Goal: Task Accomplishment & Management: Manage account settings

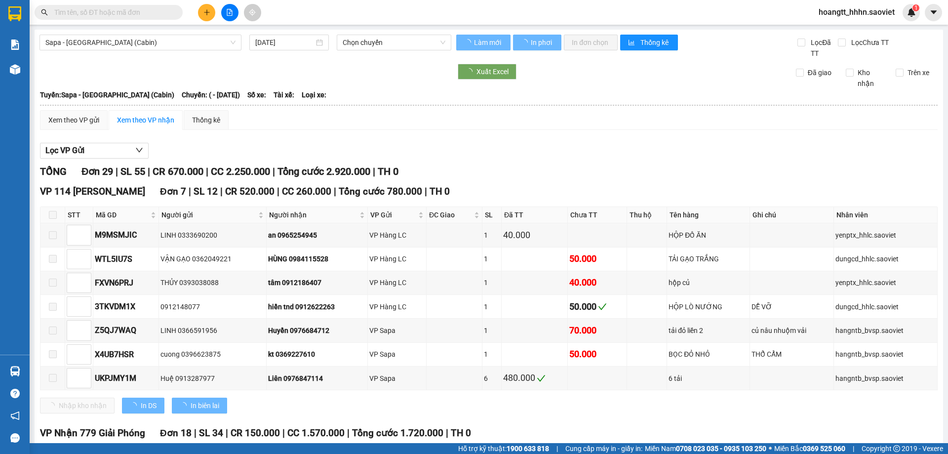
type input "[DATE]"
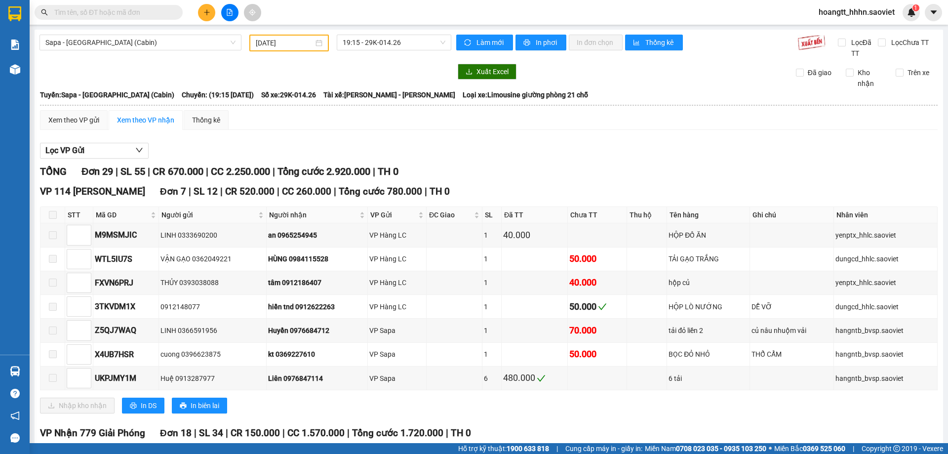
click at [841, 19] on div "hoangtt_hhhn.saoviet 1" at bounding box center [865, 12] width 109 height 17
click at [841, 9] on span "hoangtt_hhhn.saoviet" at bounding box center [857, 12] width 92 height 12
click at [841, 26] on span "Đăng xuất" at bounding box center [861, 30] width 72 height 11
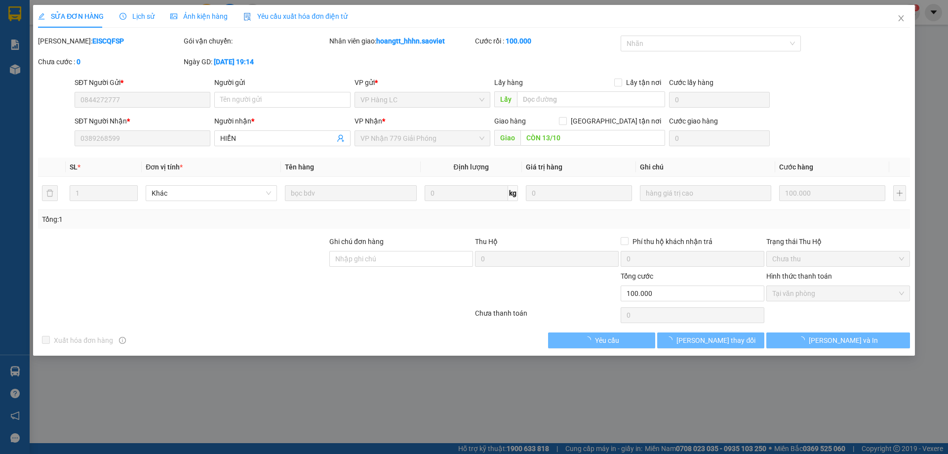
type input "0844272777"
type input "0389268599"
type input "HIỂN"
type input "CÒN 13/10"
type input "0"
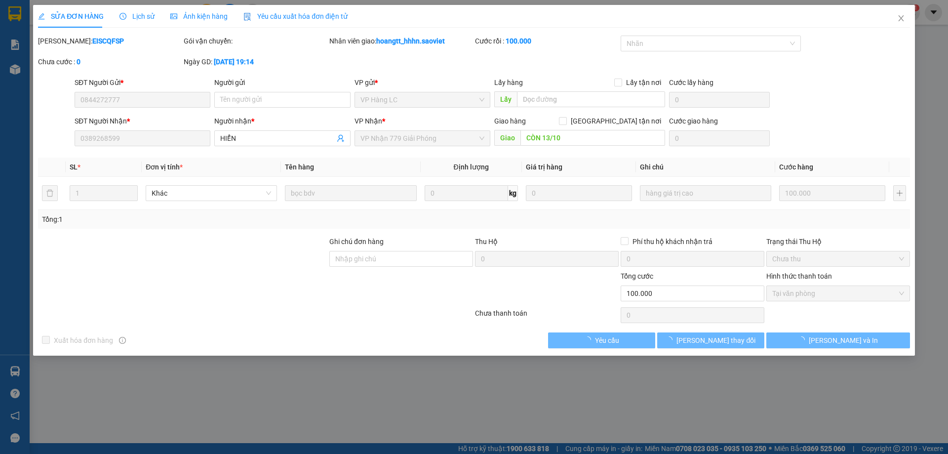
type input "100.000"
click at [910, 24] on span "Close" at bounding box center [901, 19] width 28 height 28
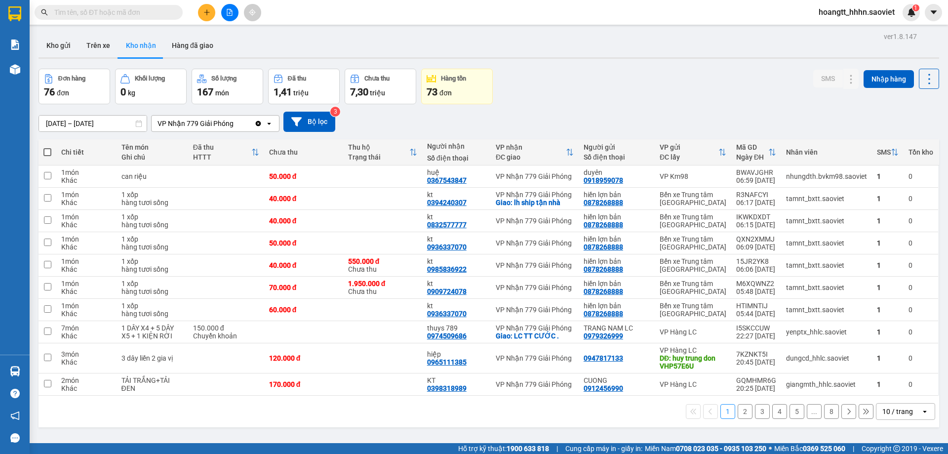
click at [95, 12] on input "text" at bounding box center [112, 12] width 117 height 11
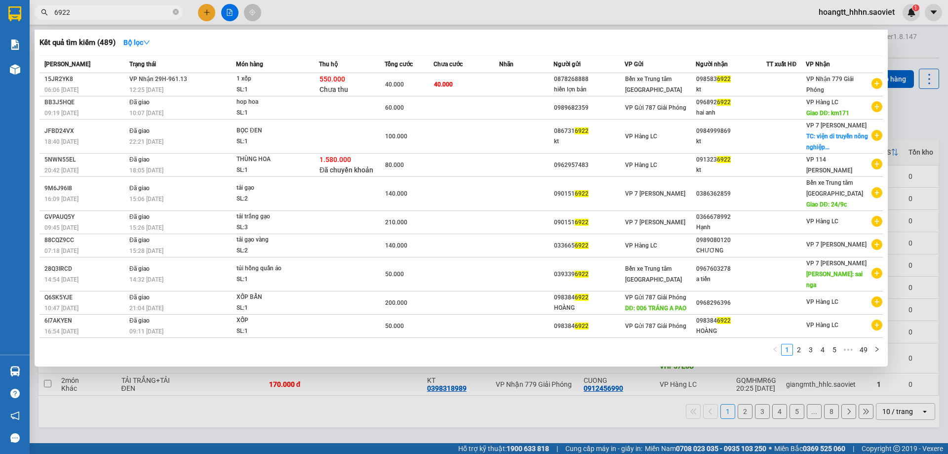
click at [113, 16] on input "6922" at bounding box center [112, 12] width 117 height 11
click at [114, 16] on input "6922" at bounding box center [112, 12] width 117 height 11
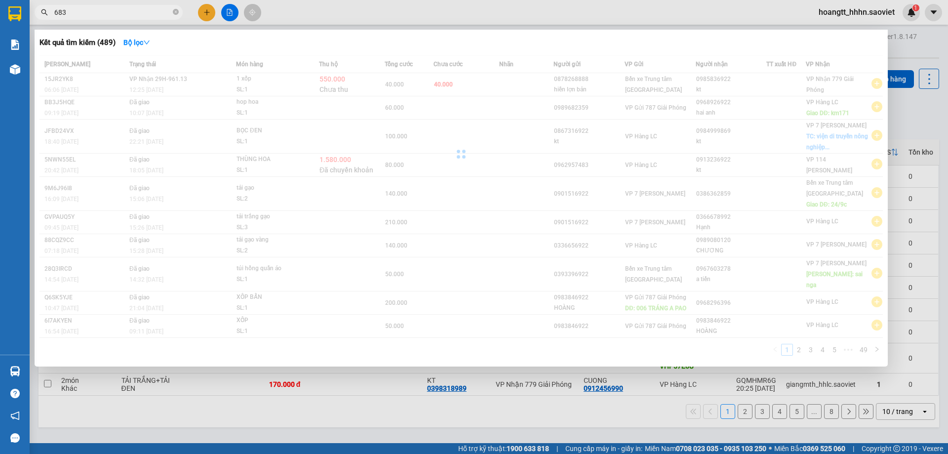
type input "6835"
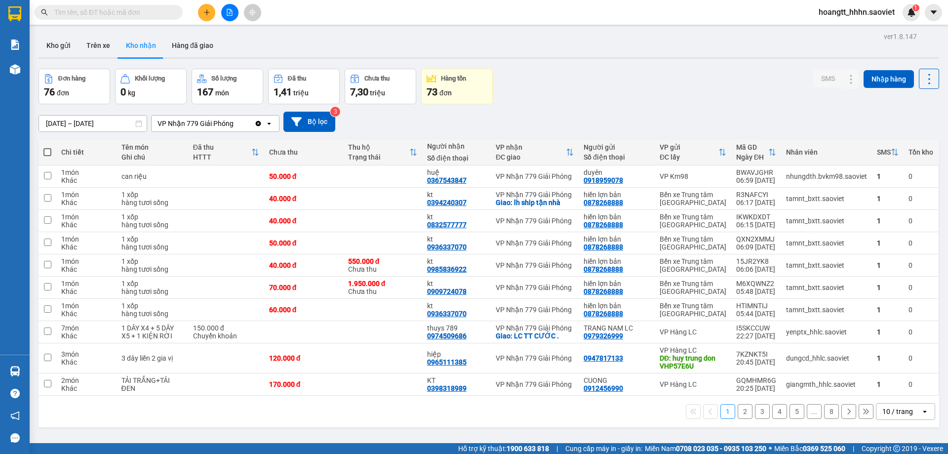
click at [86, 10] on input "text" at bounding box center [112, 12] width 117 height 11
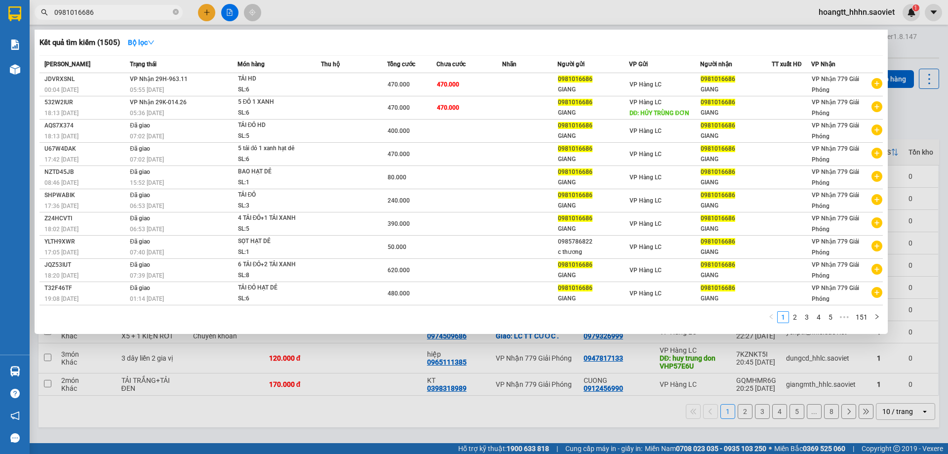
click at [445, 50] on div "Kết quả tìm kiếm ( 1505 ) Bộ lọc" at bounding box center [461, 43] width 843 height 16
click at [307, 359] on div at bounding box center [474, 227] width 948 height 454
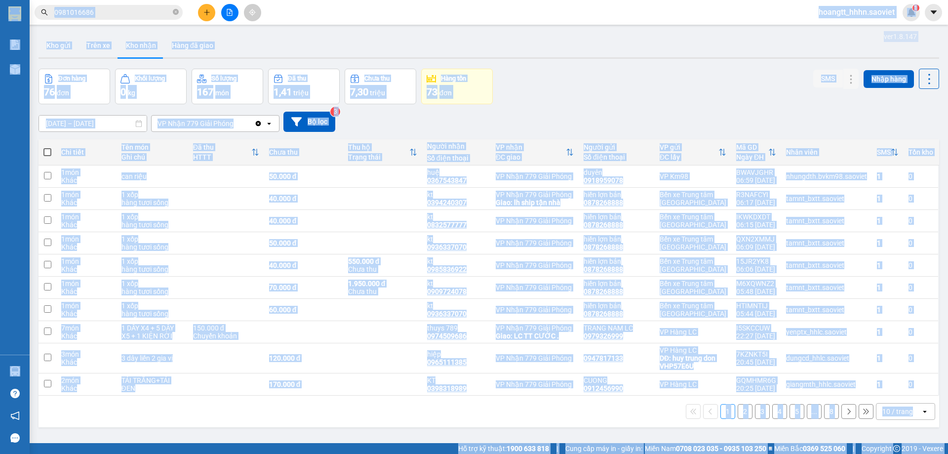
click at [133, 9] on input "0981016686" at bounding box center [112, 12] width 117 height 11
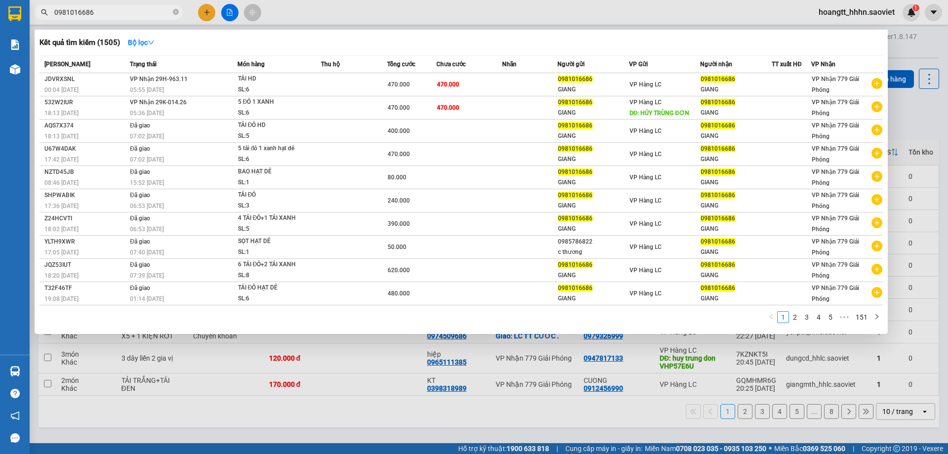
click at [133, 9] on input "0981016686" at bounding box center [112, 12] width 117 height 11
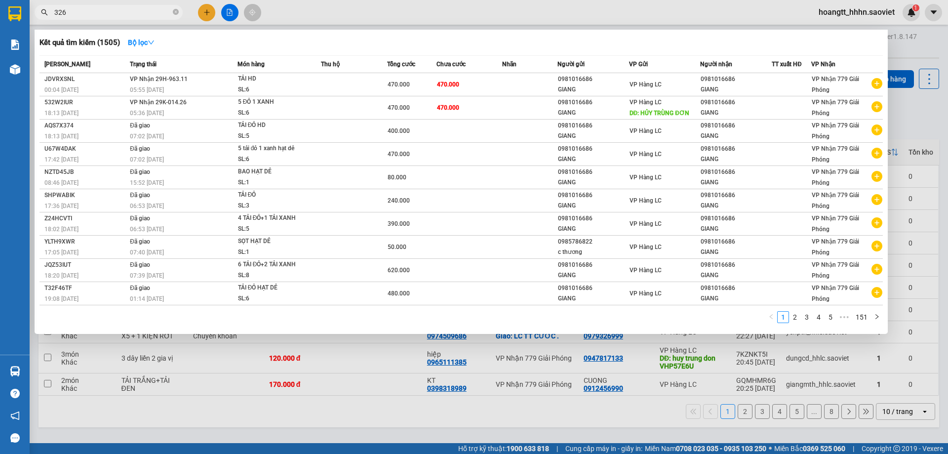
type input "3267"
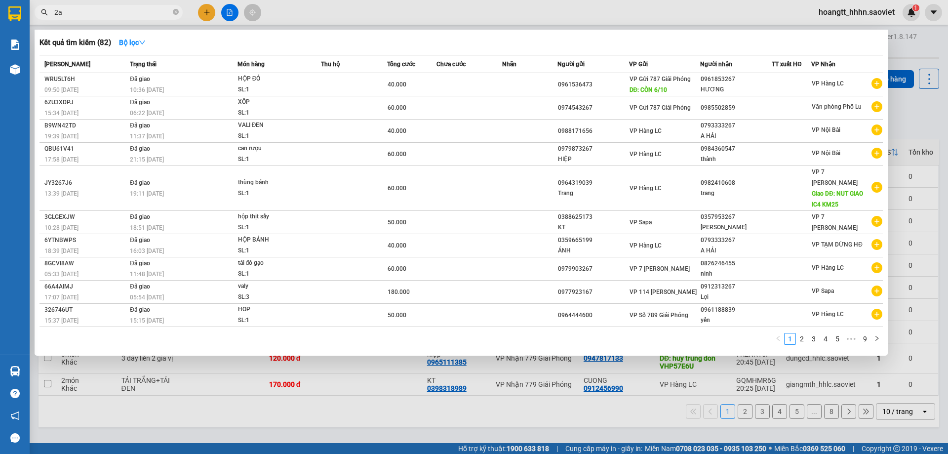
type input "2"
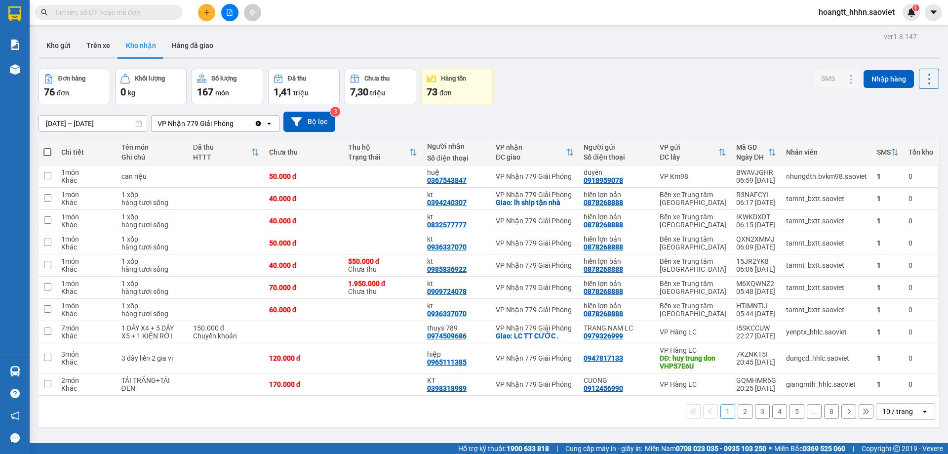
click at [669, 88] on div "Đơn hàng 76 đơn Khối lượng 0 kg Số lượng 167 món Đã thu 1,41 triệu Chưa thu 7,3…" at bounding box center [489, 87] width 901 height 36
click at [107, 16] on input "text" at bounding box center [112, 12] width 117 height 11
click at [108, 16] on input "text" at bounding box center [112, 12] width 117 height 11
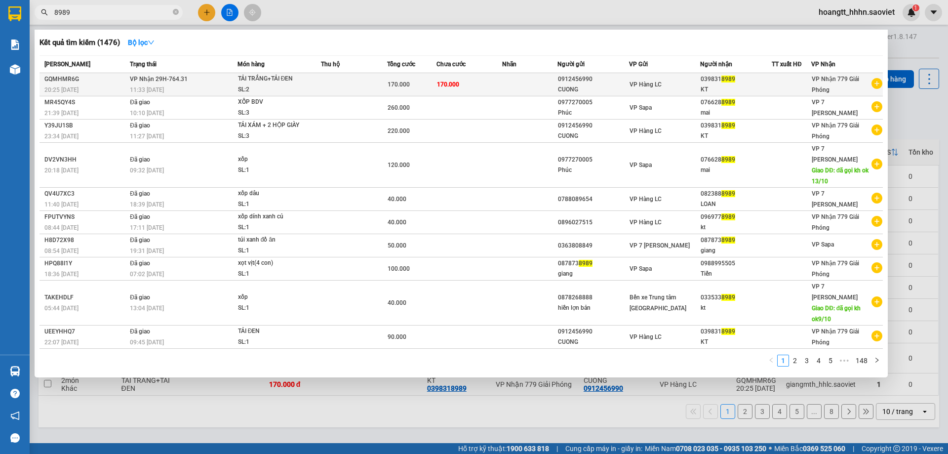
type input "8989"
click at [332, 79] on td at bounding box center [354, 84] width 66 height 23
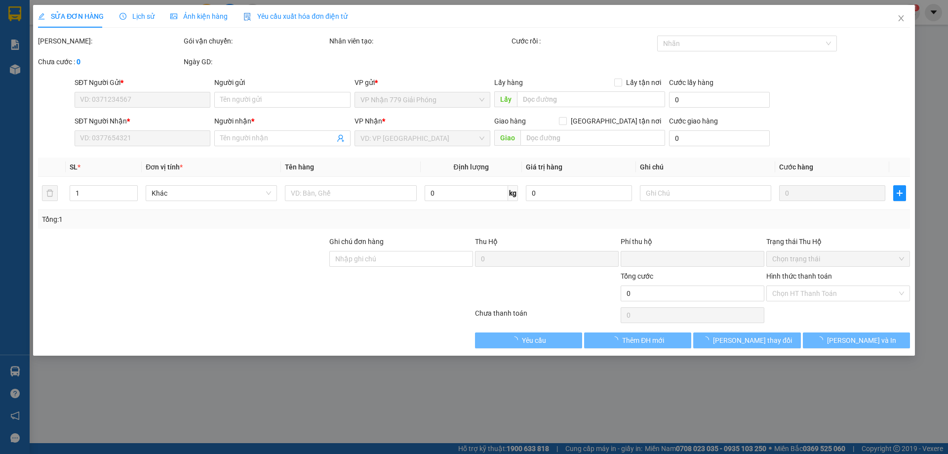
type input "0912456990"
type input "CUONG"
type input "0398318989"
type input "KT"
type input "0"
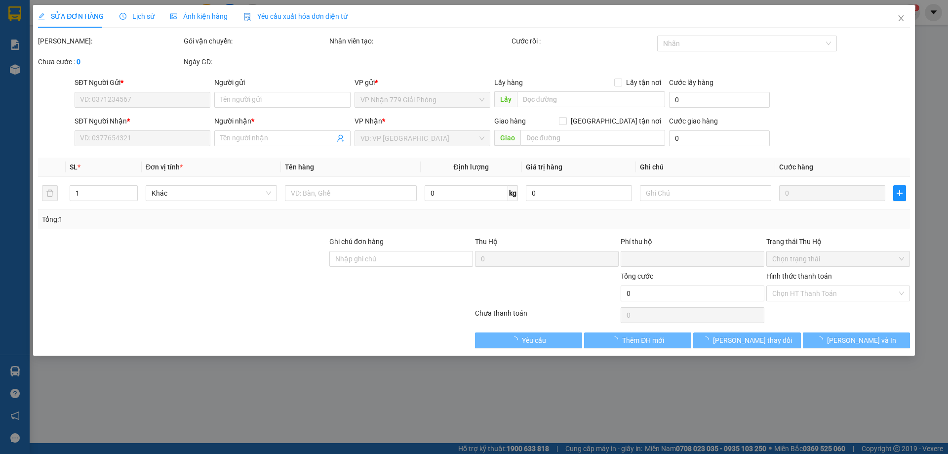
type input "170.000"
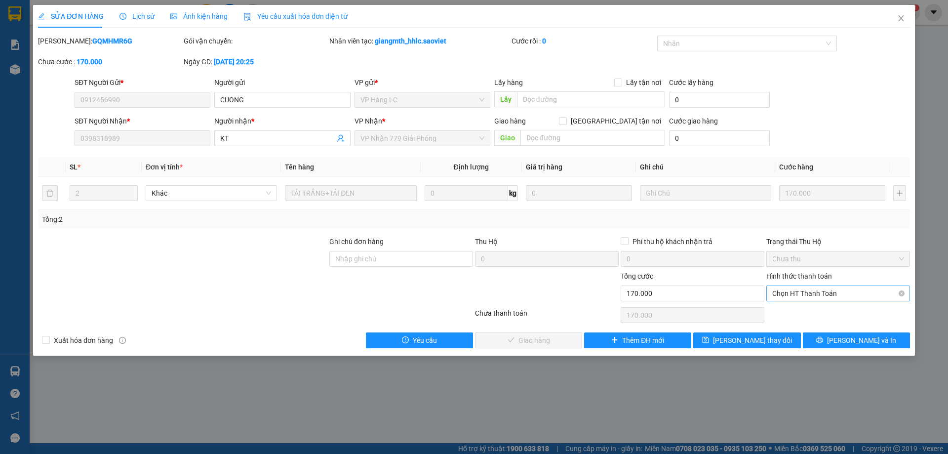
click at [782, 301] on div "Chọn HT Thanh Toán" at bounding box center [838, 293] width 144 height 16
click at [789, 314] on div "Tại văn phòng" at bounding box center [838, 313] width 132 height 11
type input "0"
click at [545, 340] on span "[PERSON_NAME] và Giao hàng" at bounding box center [541, 340] width 95 height 11
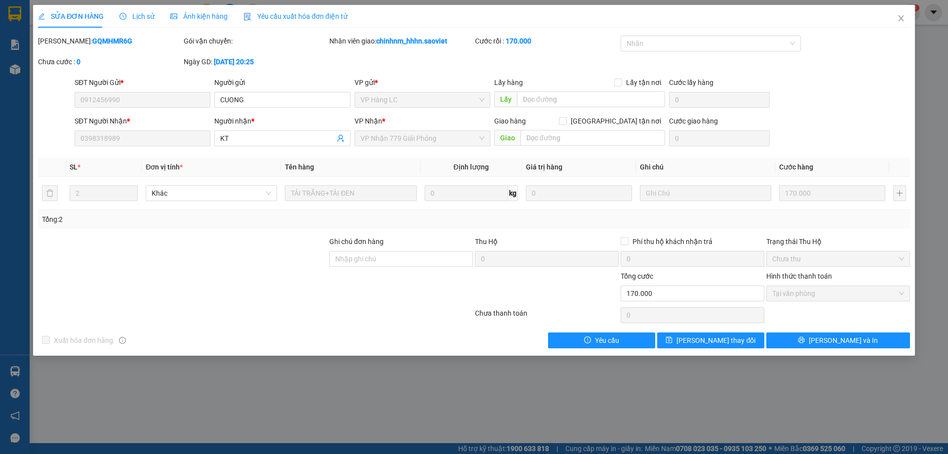
click at [498, 329] on div "Total Paid Fee 170.000 Total UnPaid Fee 0 Cash Collection Total Fee Mã ĐH: GQMH…" at bounding box center [474, 192] width 872 height 313
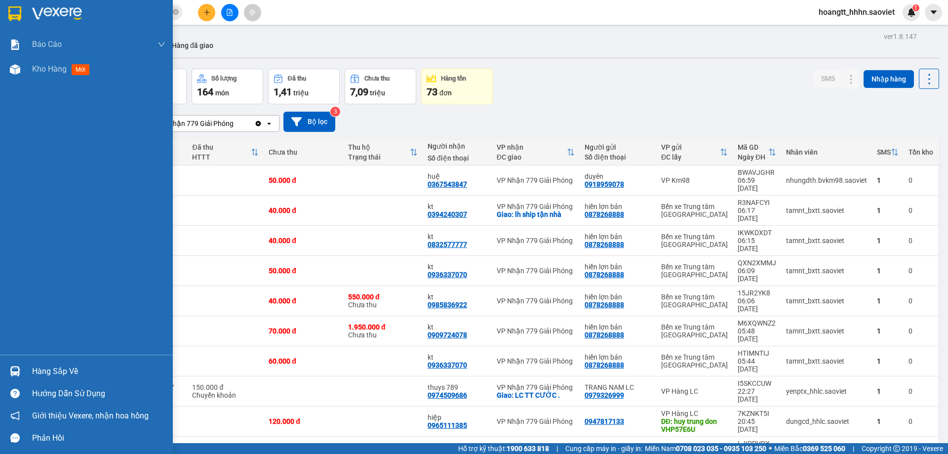
click at [24, 361] on div "Hàng sắp về" at bounding box center [86, 371] width 173 height 22
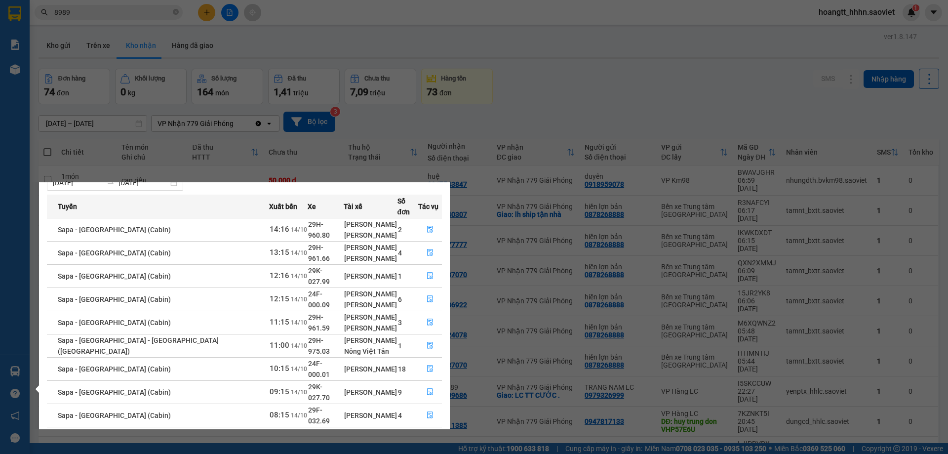
scroll to position [45, 0]
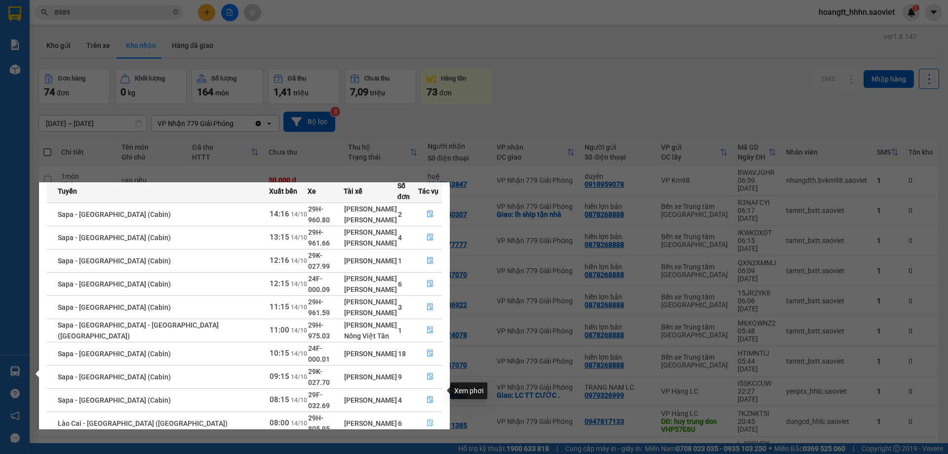
click at [427, 419] on icon "file-done" at bounding box center [430, 422] width 7 height 7
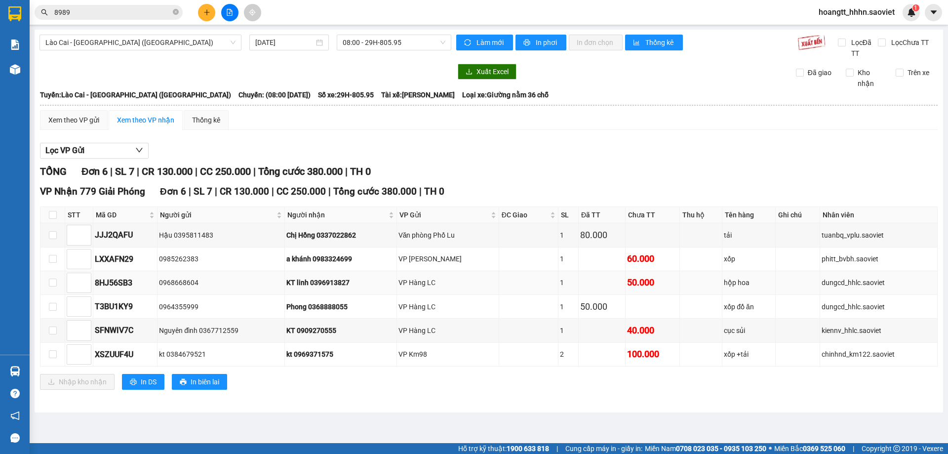
click at [735, 280] on div "hộp hoa" at bounding box center [748, 282] width 49 height 11
click at [738, 266] on td "xốp" at bounding box center [748, 259] width 53 height 24
drag, startPoint x: 756, startPoint y: 320, endPoint x: 753, endPoint y: 327, distance: 7.3
click at [755, 321] on td "cục sủi" at bounding box center [748, 331] width 53 height 24
click at [747, 349] on div "xốp +tải" at bounding box center [748, 354] width 49 height 11
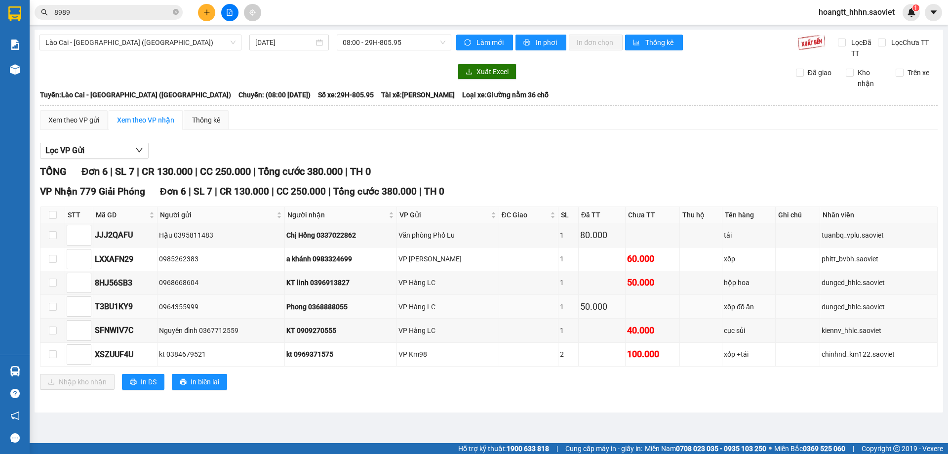
click at [758, 315] on td "xốp đồ ăn" at bounding box center [748, 307] width 53 height 24
click at [758, 285] on div "hộp hoa" at bounding box center [748, 282] width 49 height 11
click at [47, 213] on th at bounding box center [52, 215] width 25 height 16
click at [54, 216] on input "checkbox" at bounding box center [53, 215] width 8 height 8
checkbox input "true"
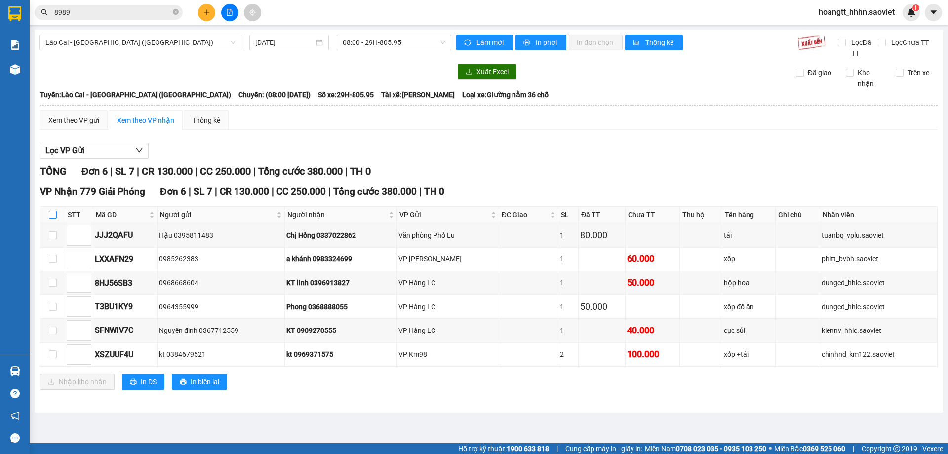
checkbox input "true"
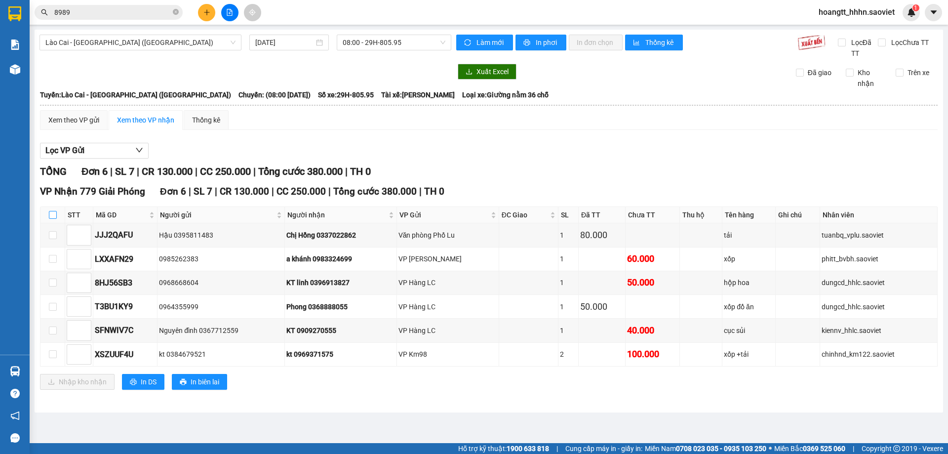
checkbox input "true"
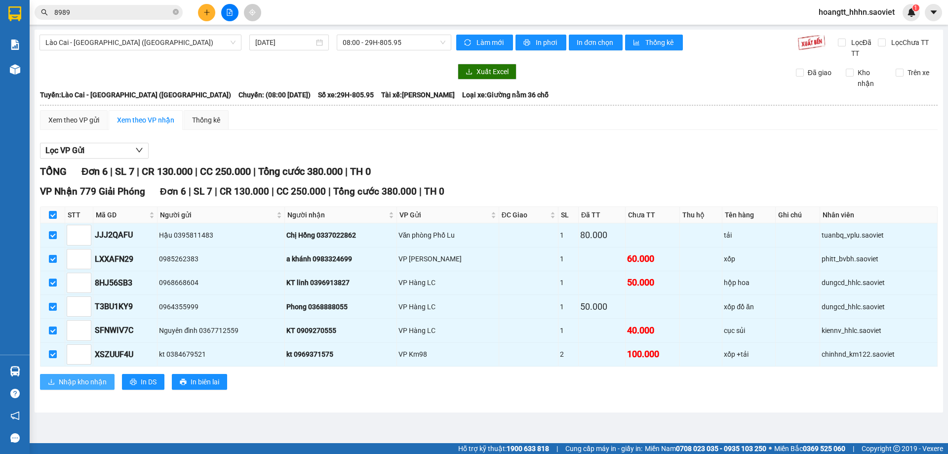
click at [72, 384] on span "Nhập kho nhận" at bounding box center [83, 381] width 48 height 11
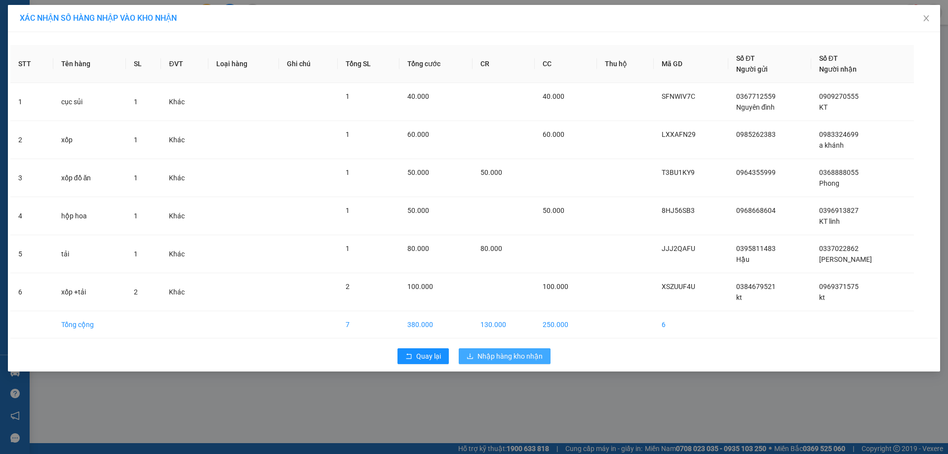
click at [499, 360] on span "Nhập hàng kho nhận" at bounding box center [510, 356] width 65 height 11
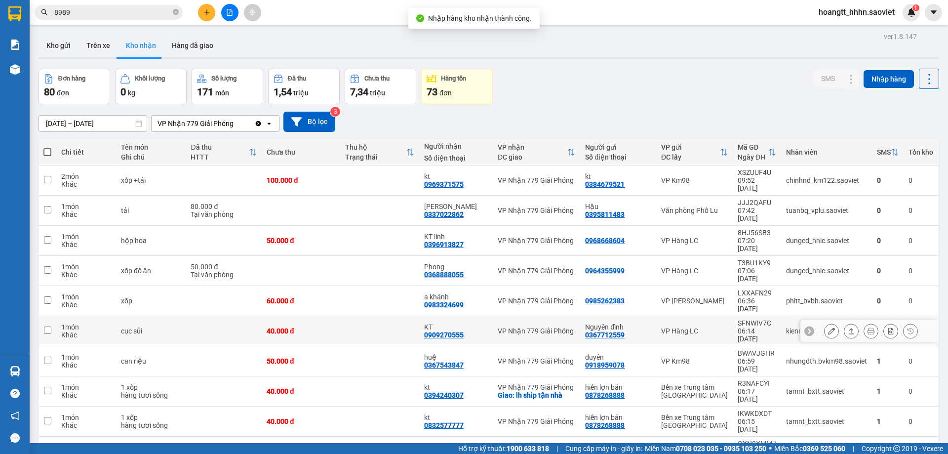
click at [656, 316] on td "VP Hàng LC" at bounding box center [694, 331] width 77 height 30
checkbox input "true"
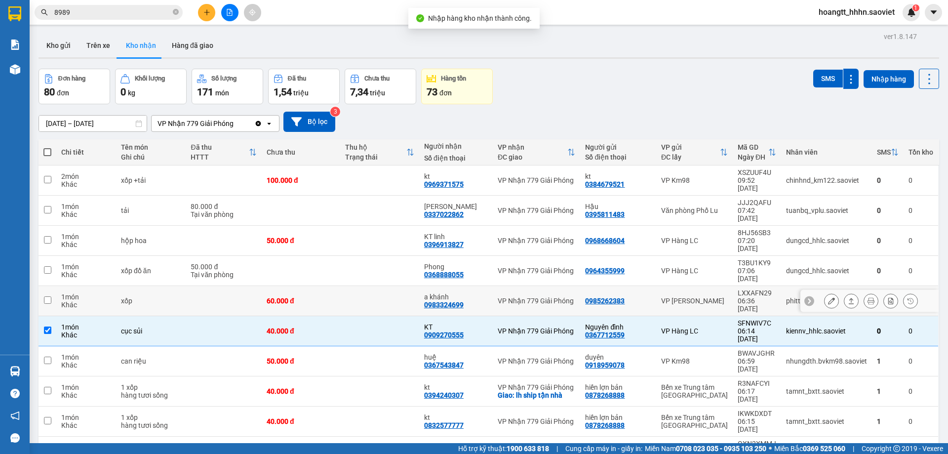
click at [656, 286] on td "VP [PERSON_NAME]" at bounding box center [694, 301] width 77 height 30
checkbox input "true"
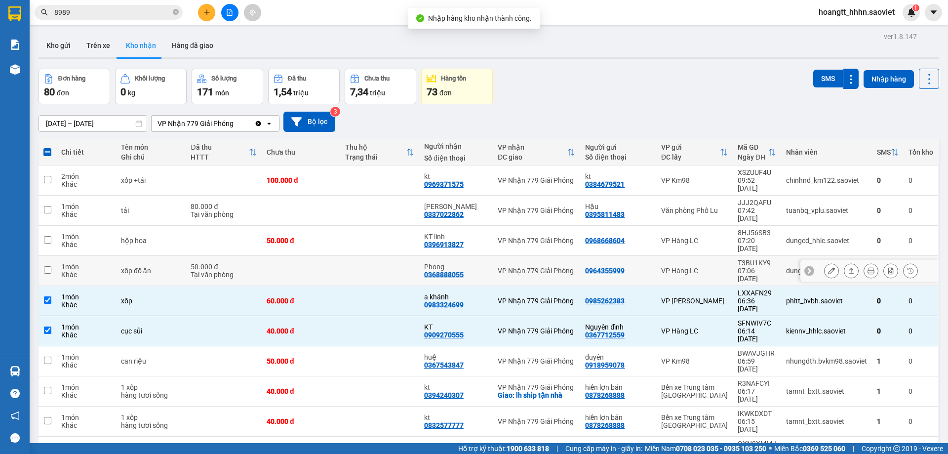
click at [661, 267] on div "VP Hàng LC" at bounding box center [694, 271] width 67 height 8
checkbox input "true"
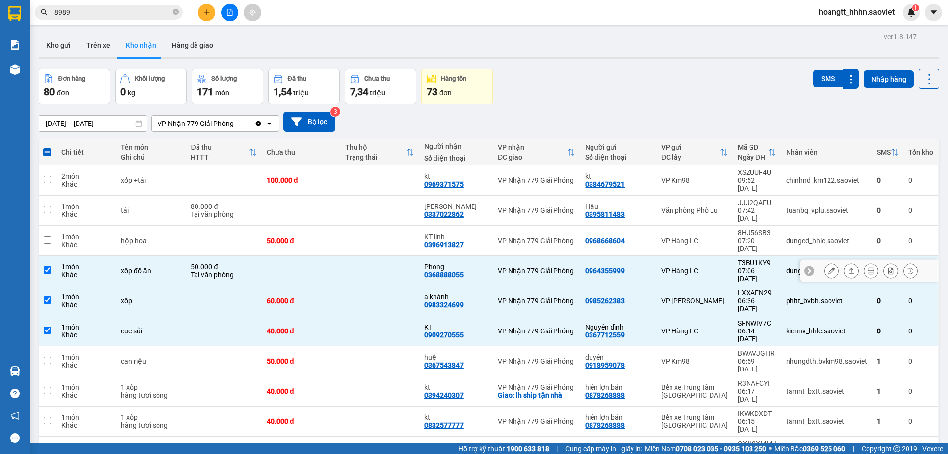
click at [653, 226] on td "0968668604" at bounding box center [618, 241] width 76 height 30
checkbox input "true"
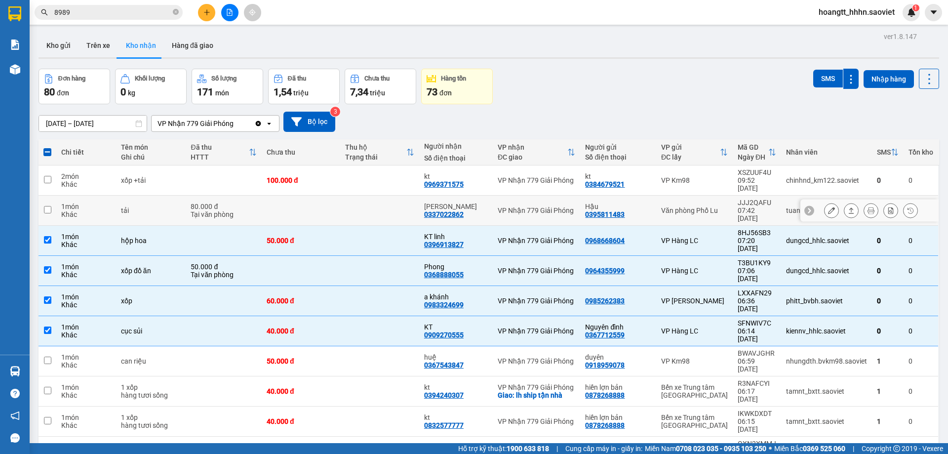
click at [643, 208] on td "Hậu 0395811483" at bounding box center [618, 211] width 76 height 30
checkbox input "true"
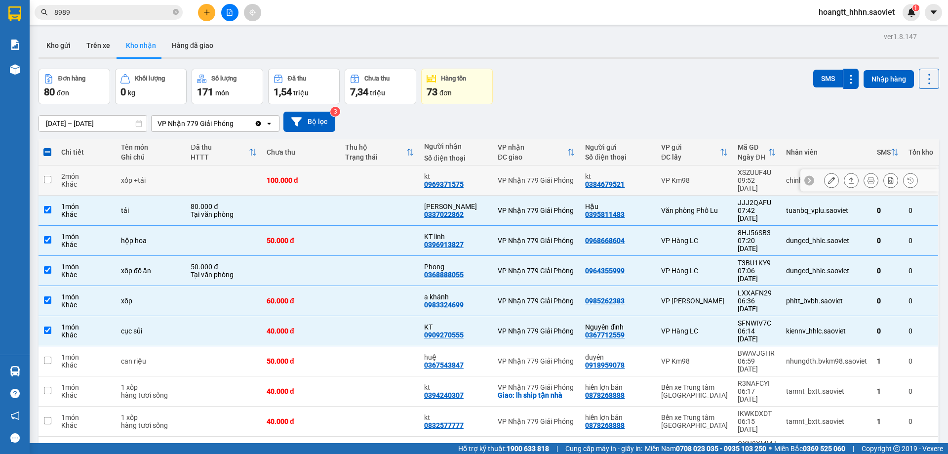
click at [657, 168] on td "VP Km98" at bounding box center [694, 180] width 77 height 30
checkbox input "true"
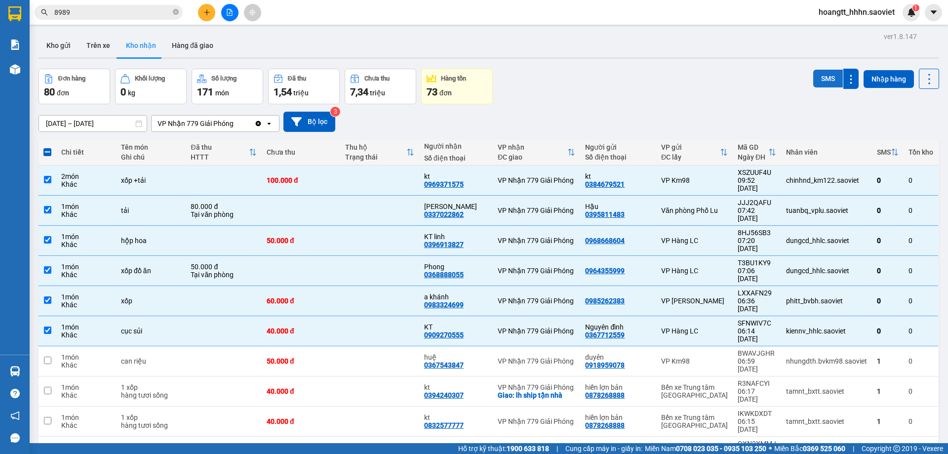
click at [823, 80] on button "SMS" at bounding box center [828, 79] width 30 height 18
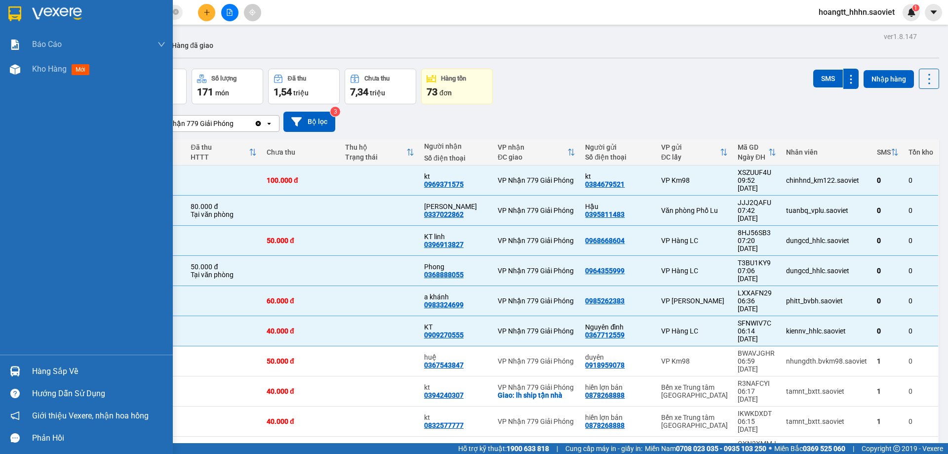
click at [19, 375] on img at bounding box center [15, 371] width 10 height 10
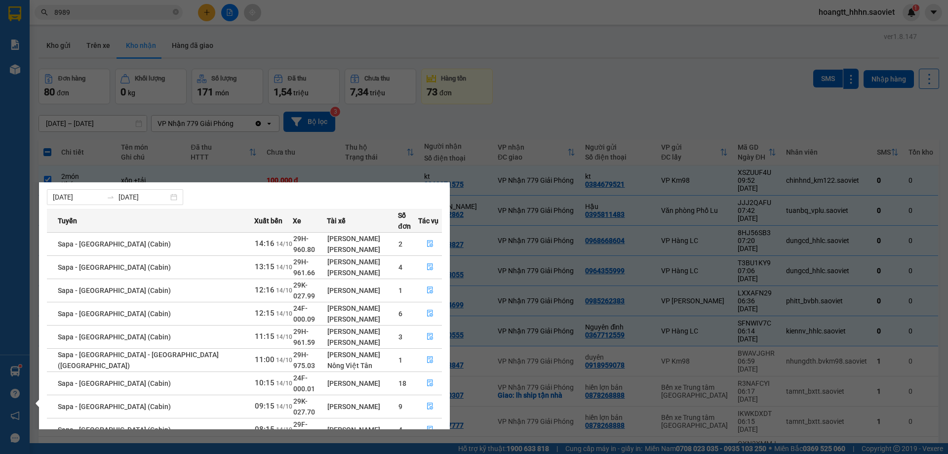
scroll to position [51, 0]
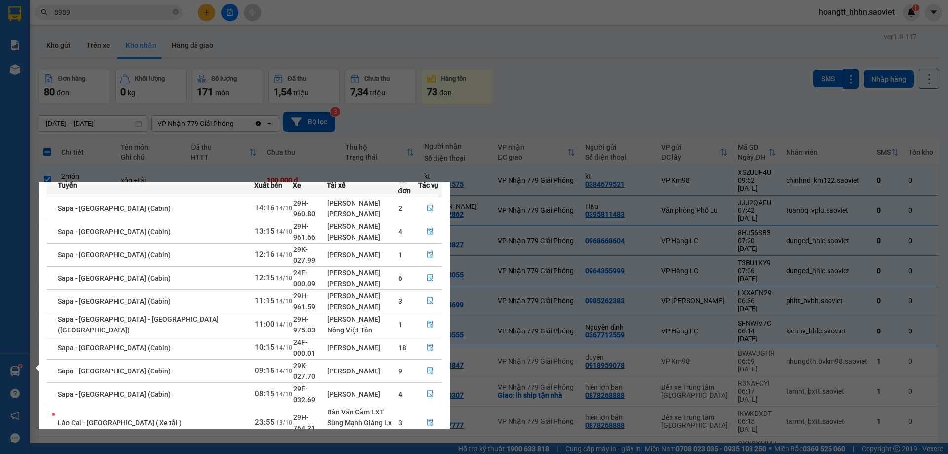
click at [349, 389] on div "[PERSON_NAME]" at bounding box center [362, 394] width 70 height 11
click at [293, 382] on td "29F-032.69" at bounding box center [310, 393] width 35 height 23
click at [419, 386] on button "button" at bounding box center [430, 394] width 23 height 16
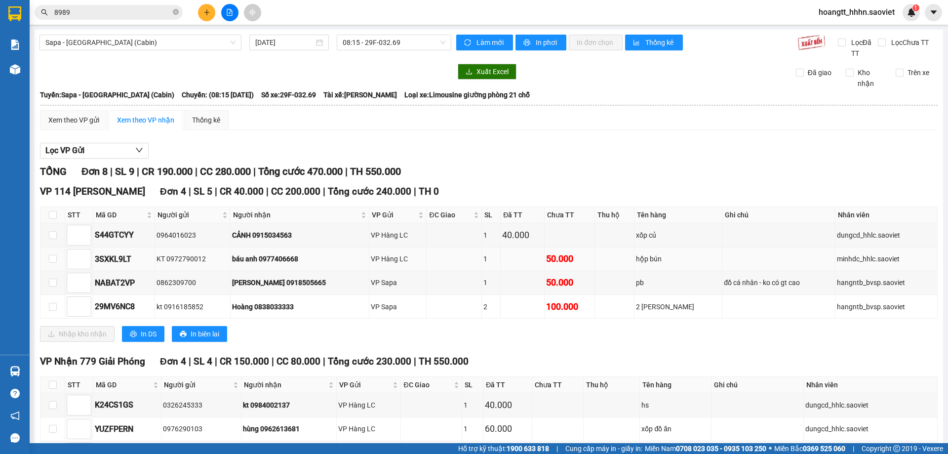
click at [675, 265] on td "hộp bún" at bounding box center [679, 259] width 88 height 24
click at [729, 246] on td at bounding box center [778, 235] width 113 height 24
click at [726, 240] on td at bounding box center [778, 235] width 113 height 24
click at [596, 235] on td at bounding box center [570, 235] width 51 height 24
click at [456, 262] on td at bounding box center [454, 259] width 55 height 24
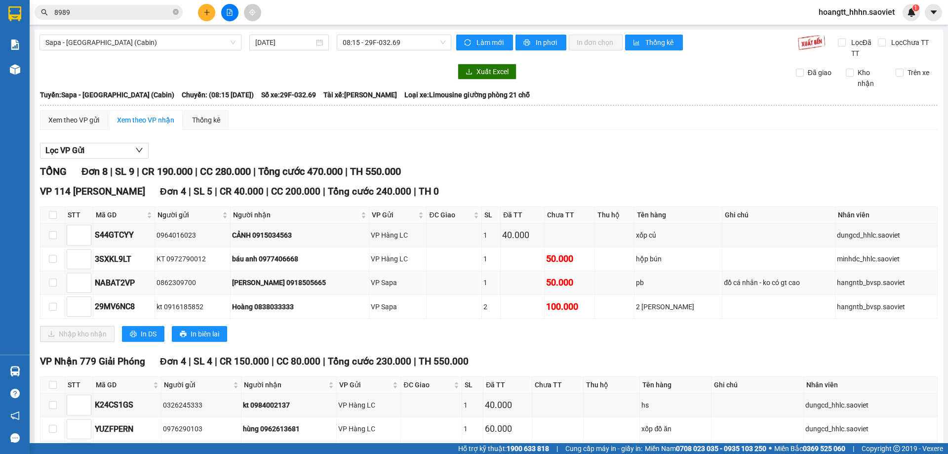
click at [402, 280] on div "VP Sapa" at bounding box center [398, 282] width 54 height 11
click at [386, 297] on td "VP Sapa" at bounding box center [398, 307] width 58 height 24
click at [371, 331] on div "Nhập kho nhận In DS In biên lai" at bounding box center [489, 334] width 898 height 16
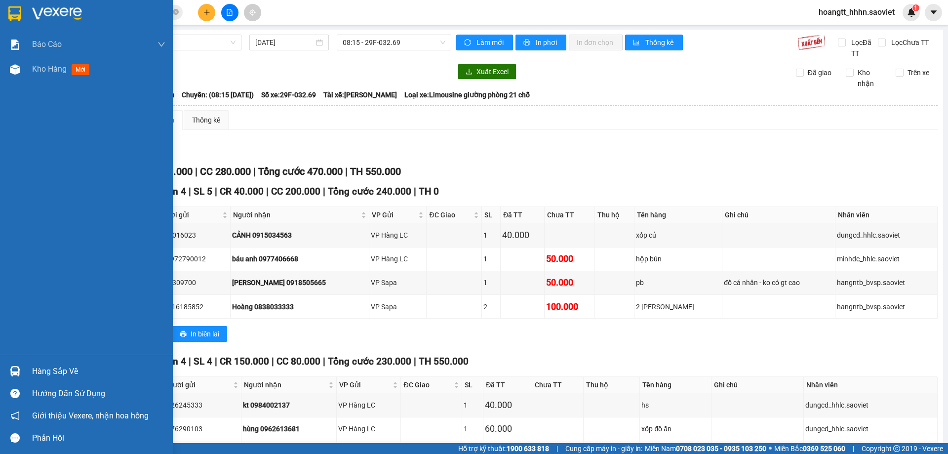
click at [28, 82] on div "Báo cáo 5. Doanh thu thực tế theo từng nhân viên Kho hàng mới" at bounding box center [86, 193] width 173 height 322
click at [41, 61] on div "Kho hàng mới" at bounding box center [98, 69] width 133 height 25
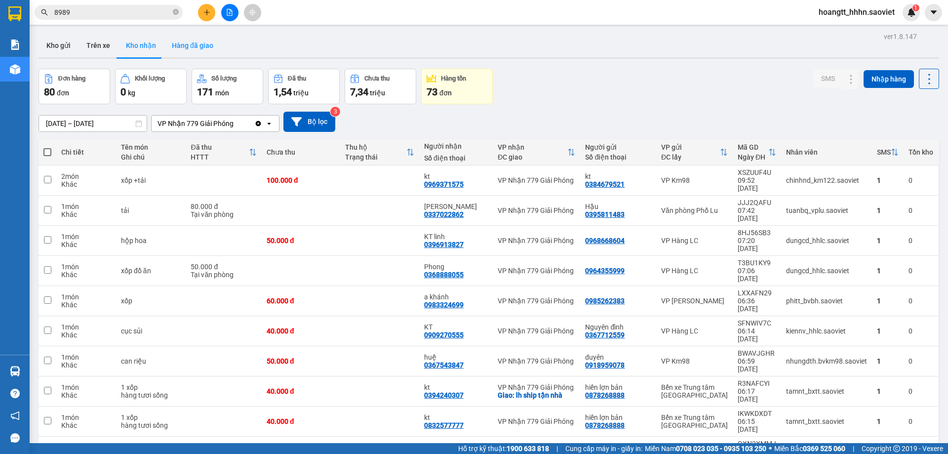
click at [181, 39] on button "Hàng đã giao" at bounding box center [192, 46] width 57 height 24
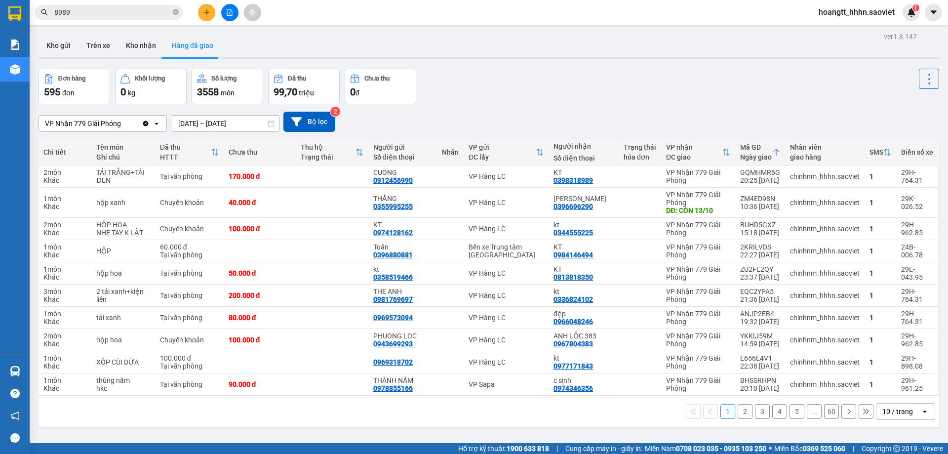
click at [222, 123] on input "[DATE] – [DATE]" at bounding box center [225, 124] width 108 height 16
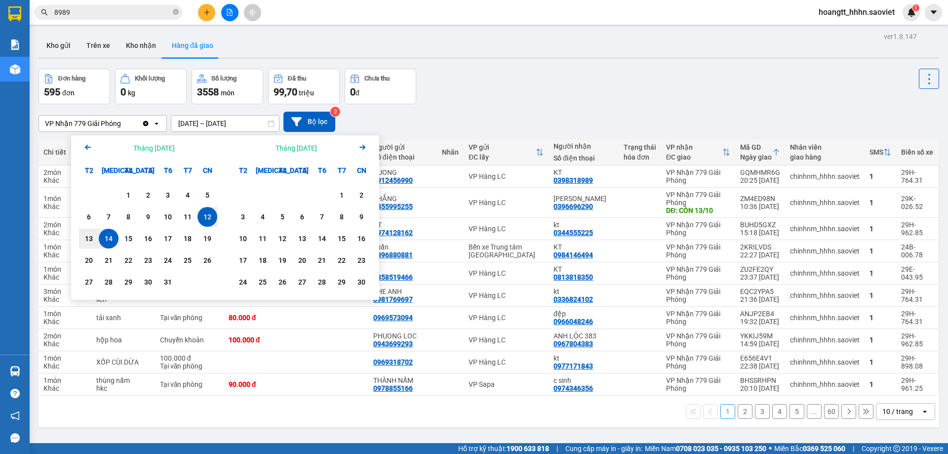
click at [211, 219] on div "12" at bounding box center [207, 217] width 14 height 12
click at [112, 238] on div "14" at bounding box center [109, 239] width 14 height 12
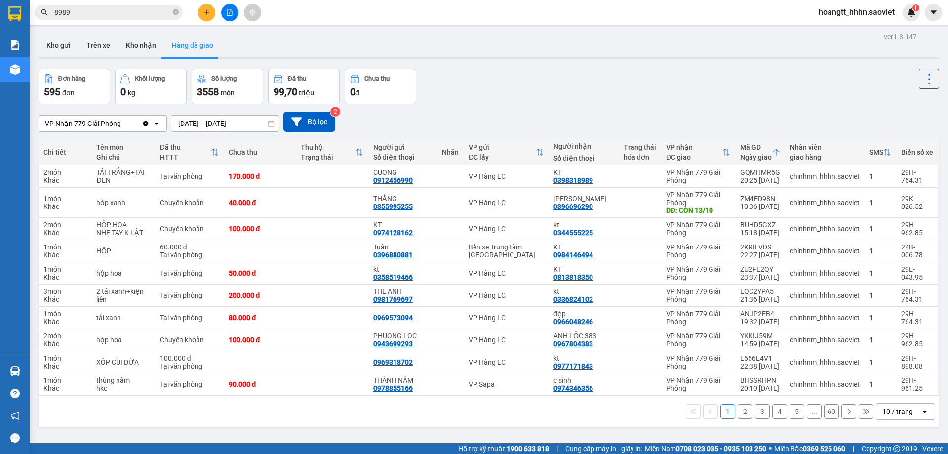
click at [239, 122] on input "[DATE] – [DATE]" at bounding box center [225, 124] width 108 height 16
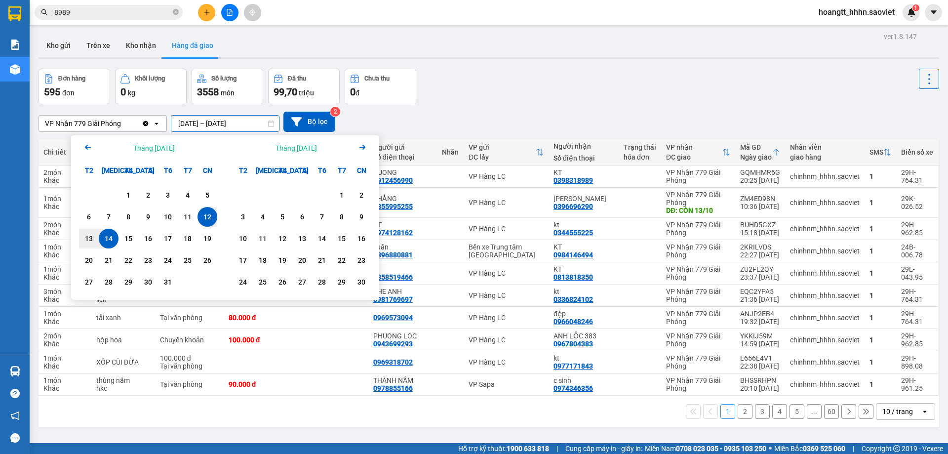
click at [112, 235] on div "14" at bounding box center [109, 239] width 14 height 12
type input "[DATE] – [DATE]"
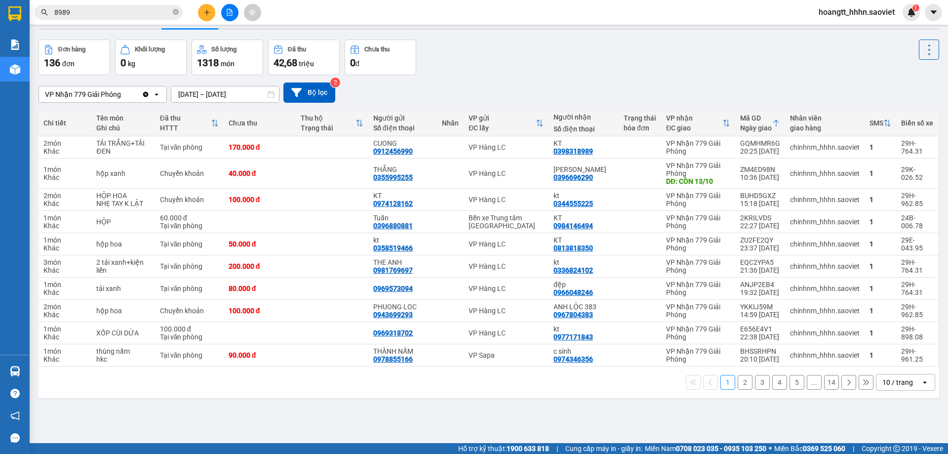
scroll to position [45, 0]
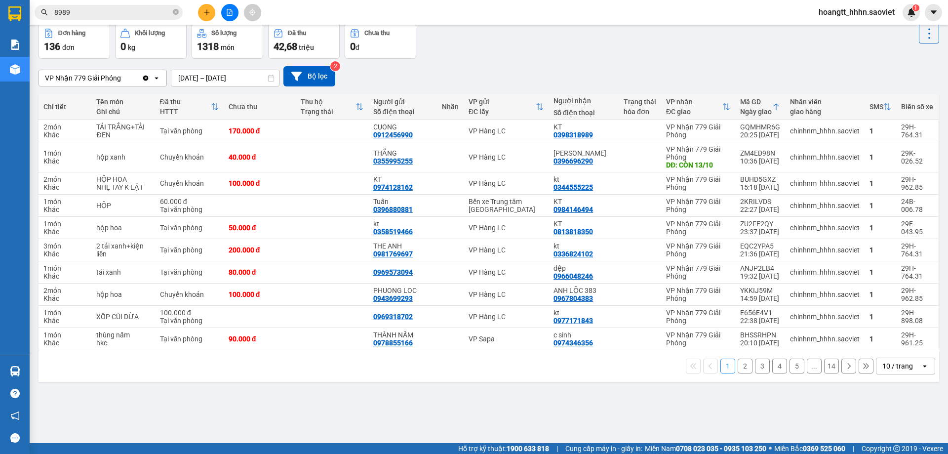
click at [898, 372] on div "10 / trang" at bounding box center [899, 366] width 44 height 16
click at [890, 343] on span "100 / trang" at bounding box center [895, 344] width 36 height 10
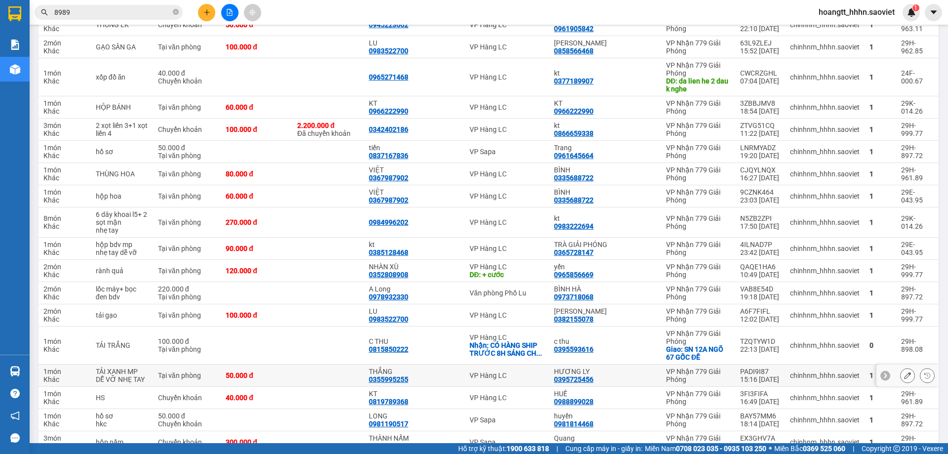
scroll to position [2191, 0]
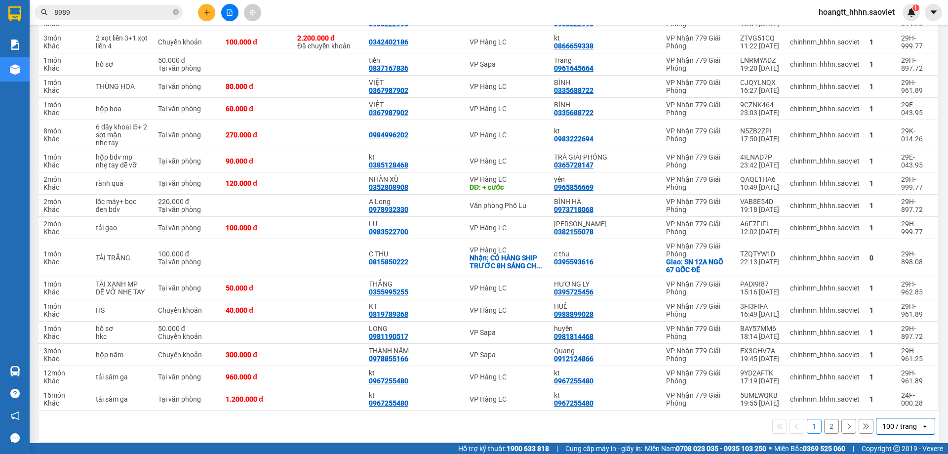
click at [845, 423] on icon at bounding box center [848, 426] width 7 height 7
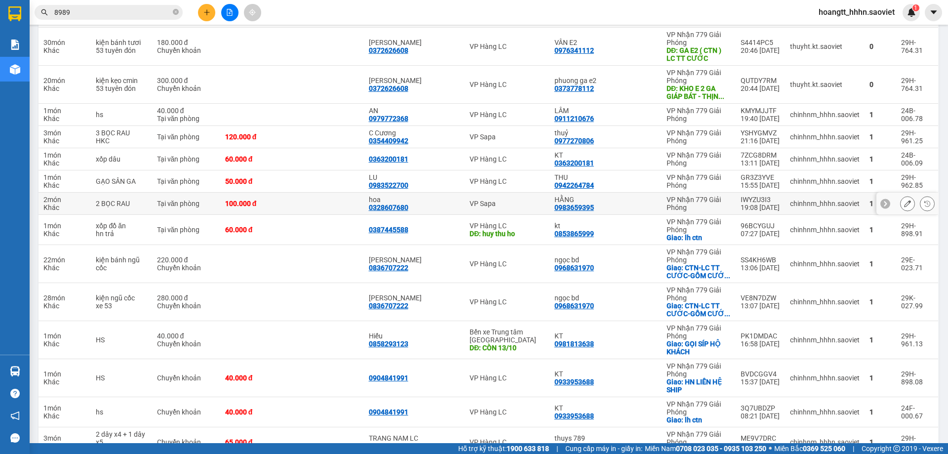
scroll to position [235, 0]
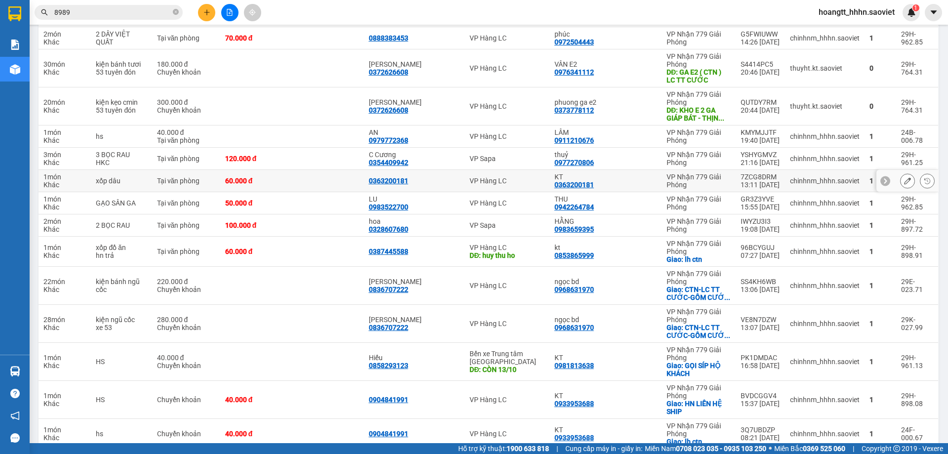
click at [579, 186] on div "0363200181" at bounding box center [575, 185] width 40 height 8
copy div "0363200181"
click at [146, 17] on input "8989" at bounding box center [112, 12] width 117 height 11
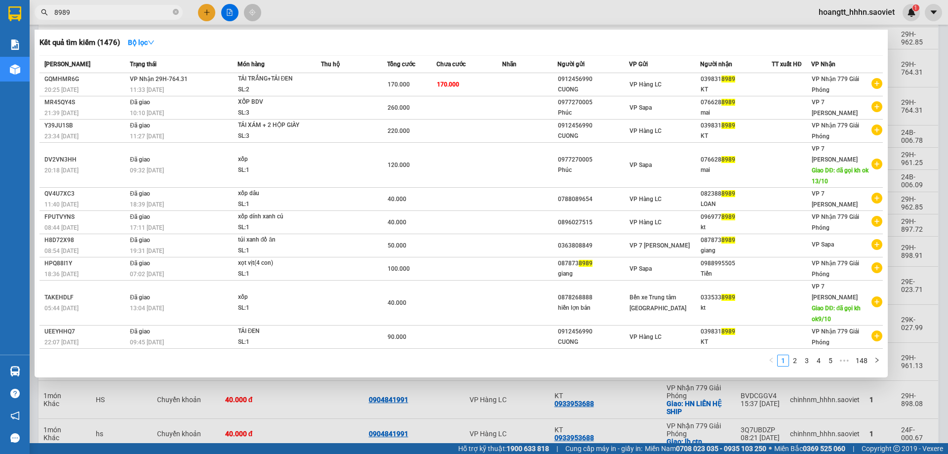
click at [146, 17] on input "8989" at bounding box center [112, 12] width 117 height 11
paste input "0363200181"
type input "0363200181"
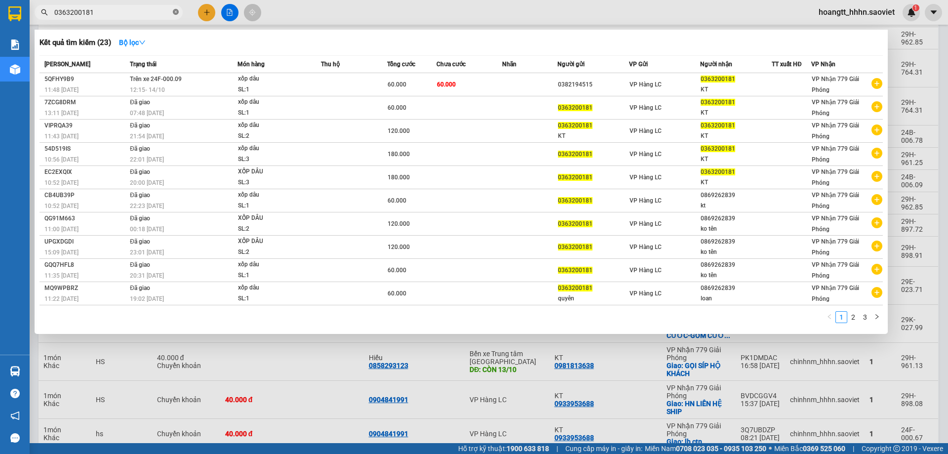
click at [176, 15] on icon "close-circle" at bounding box center [176, 12] width 6 height 6
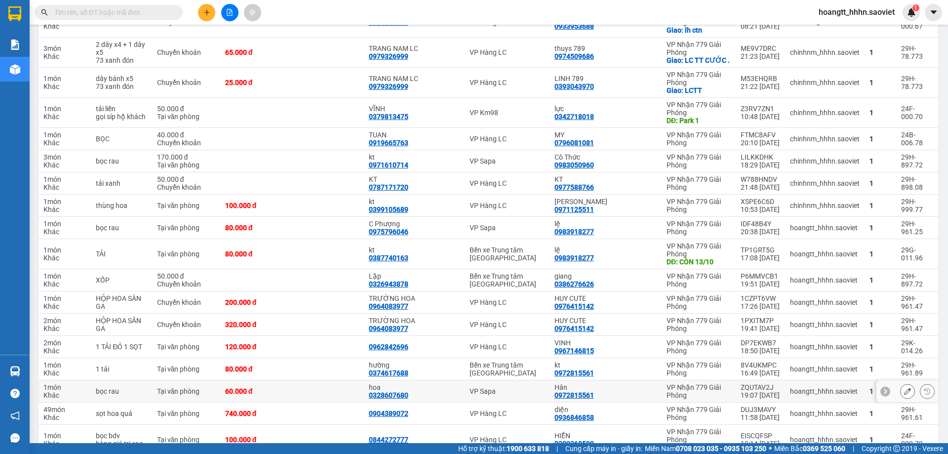
scroll to position [729, 0]
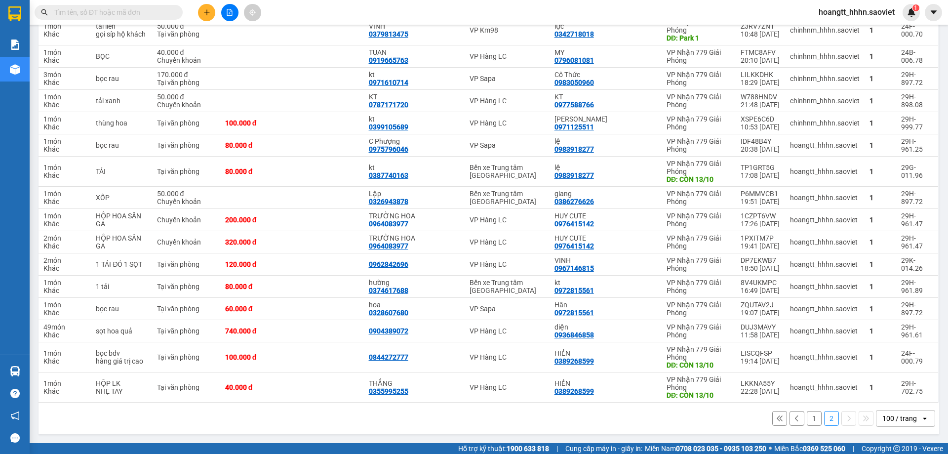
click at [807, 420] on button "1" at bounding box center [814, 418] width 15 height 15
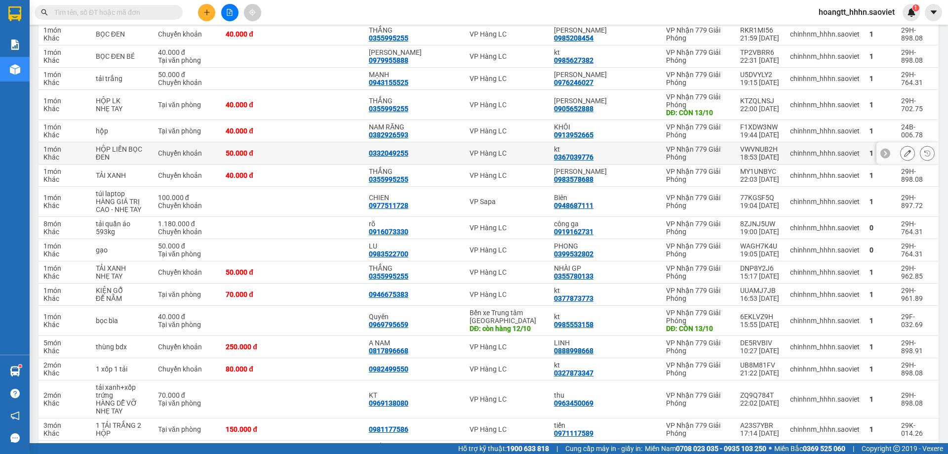
scroll to position [305, 0]
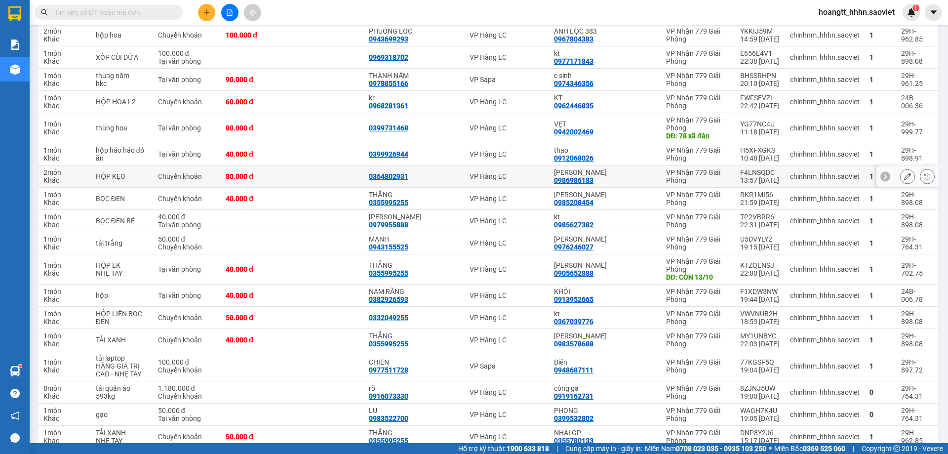
click at [584, 182] on div "0986986183" at bounding box center [574, 180] width 40 height 8
click at [581, 181] on div "0986986183" at bounding box center [574, 180] width 40 height 8
click at [582, 182] on div "0986986183" at bounding box center [574, 180] width 40 height 8
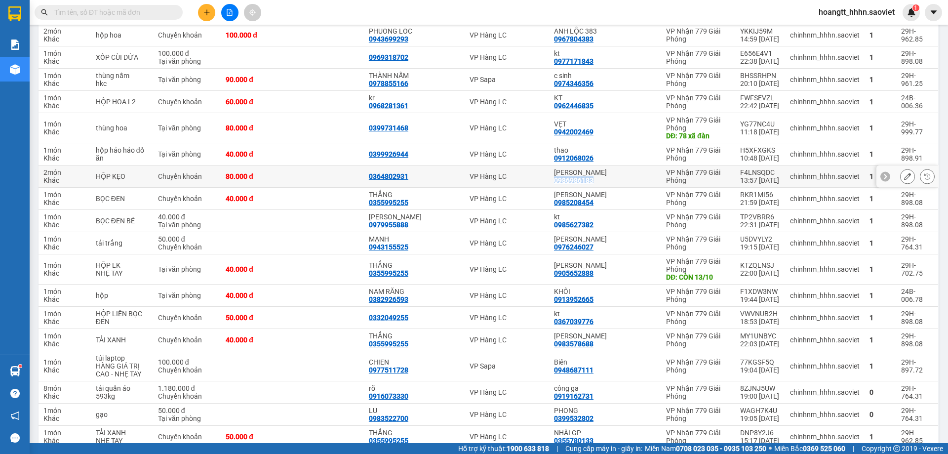
copy div "0986986183"
click at [117, 9] on input "text" at bounding box center [112, 12] width 117 height 11
paste input "0986986183"
type input "0986986183"
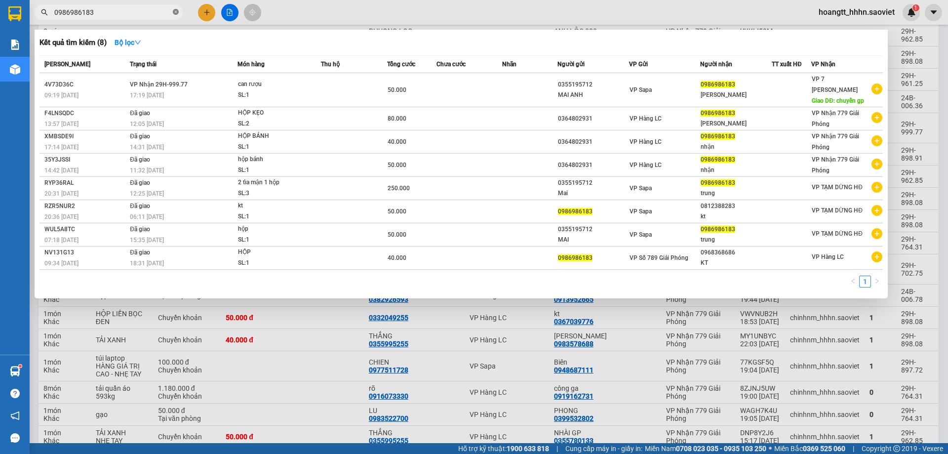
click at [177, 12] on icon "close-circle" at bounding box center [176, 12] width 6 height 6
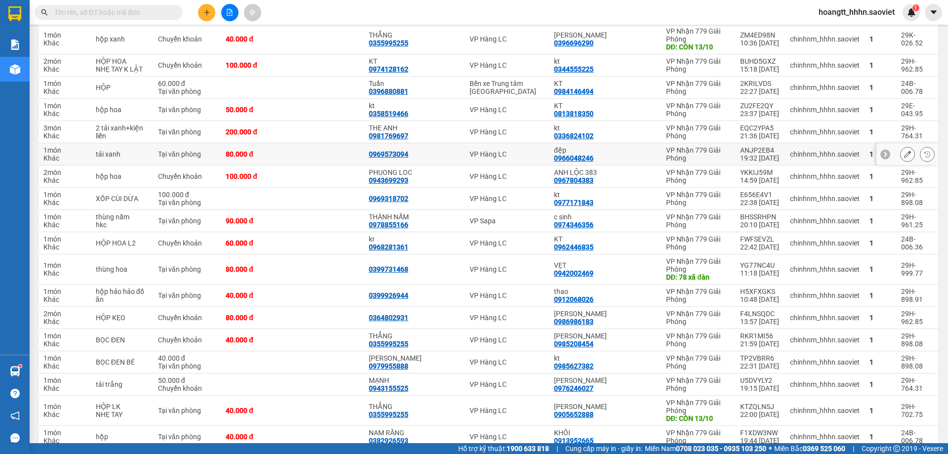
scroll to position [140, 0]
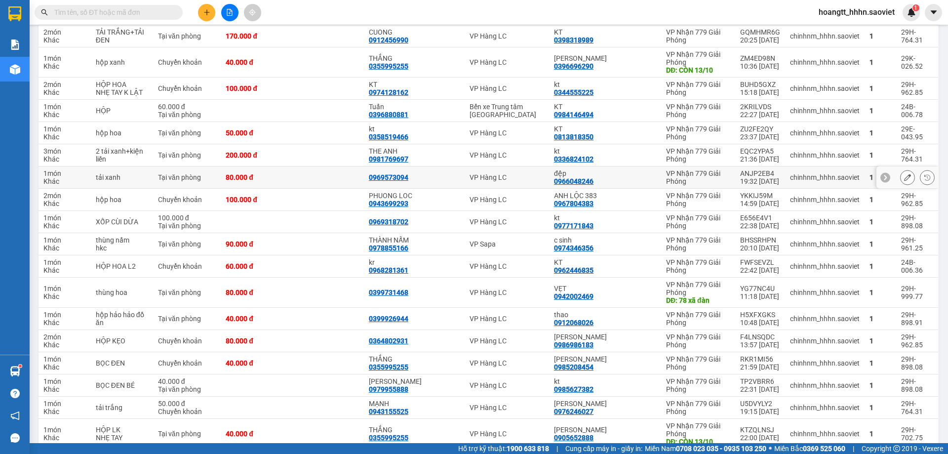
click at [567, 181] on div "0966048246" at bounding box center [574, 181] width 40 height 8
click at [568, 180] on div "0966048246" at bounding box center [574, 181] width 40 height 8
click at [568, 181] on div "0966048246" at bounding box center [574, 181] width 40 height 8
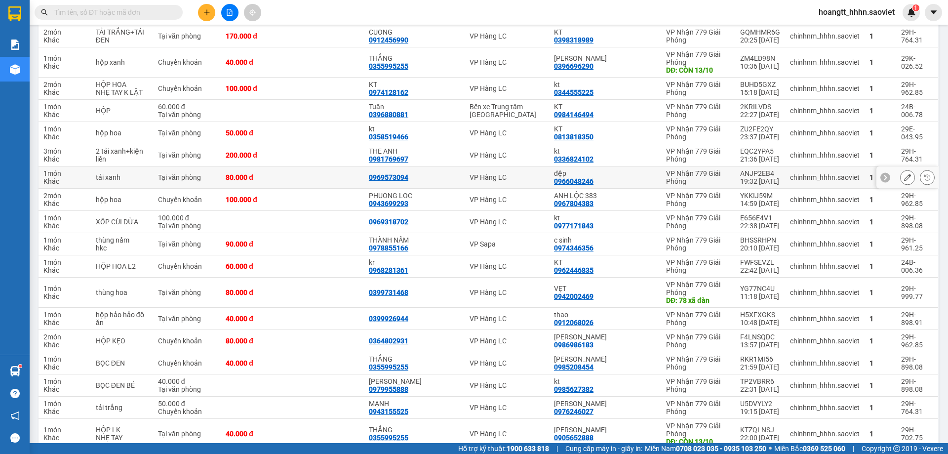
click at [568, 180] on div "0966048246" at bounding box center [574, 181] width 40 height 8
click at [578, 183] on div "0966048246" at bounding box center [574, 181] width 40 height 8
click at [579, 183] on div "0966048246" at bounding box center [574, 181] width 40 height 8
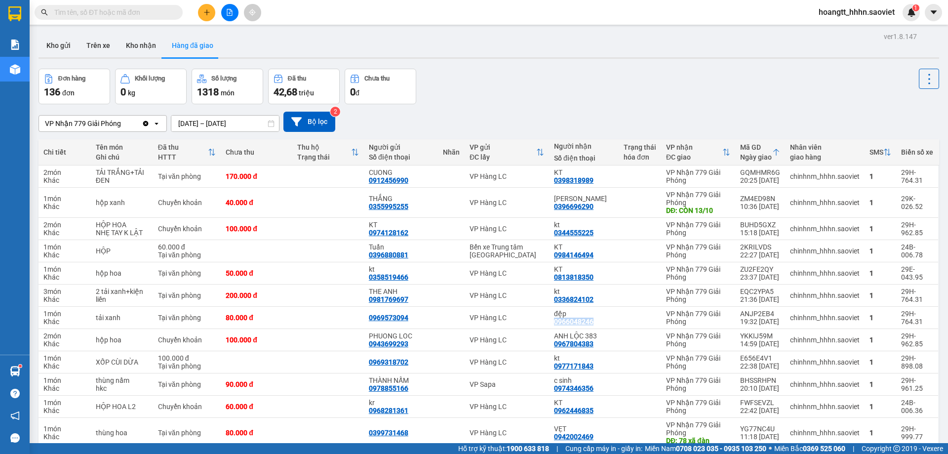
click at [149, 40] on button "Kho nhận" at bounding box center [141, 46] width 46 height 24
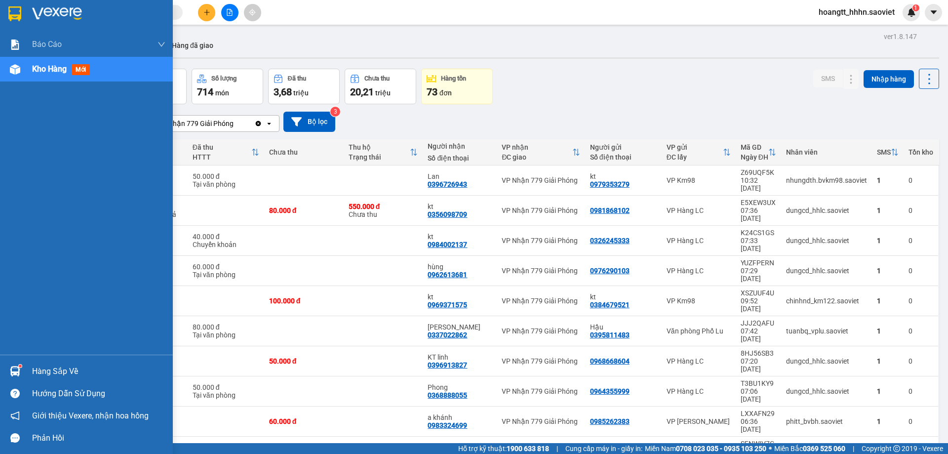
click at [47, 372] on div "Hàng sắp về" at bounding box center [98, 371] width 133 height 15
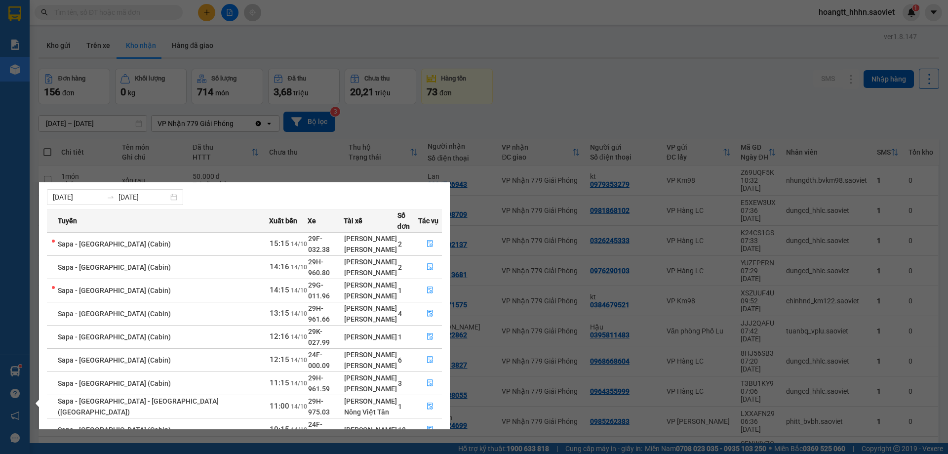
scroll to position [57, 0]
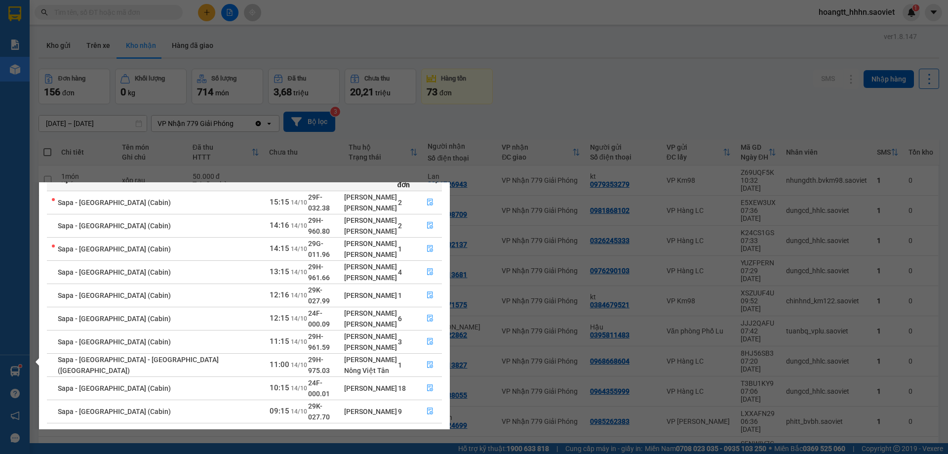
click at [436, 429] on button "button" at bounding box center [436, 435] width 12 height 12
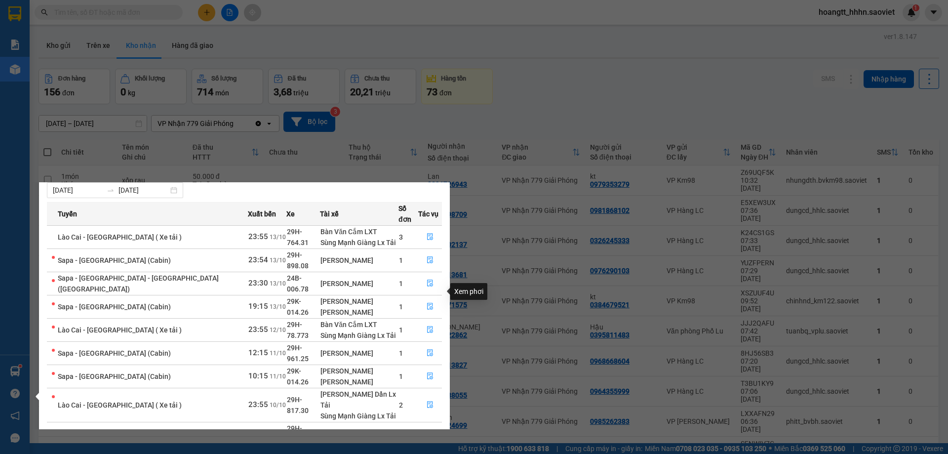
scroll to position [45, 0]
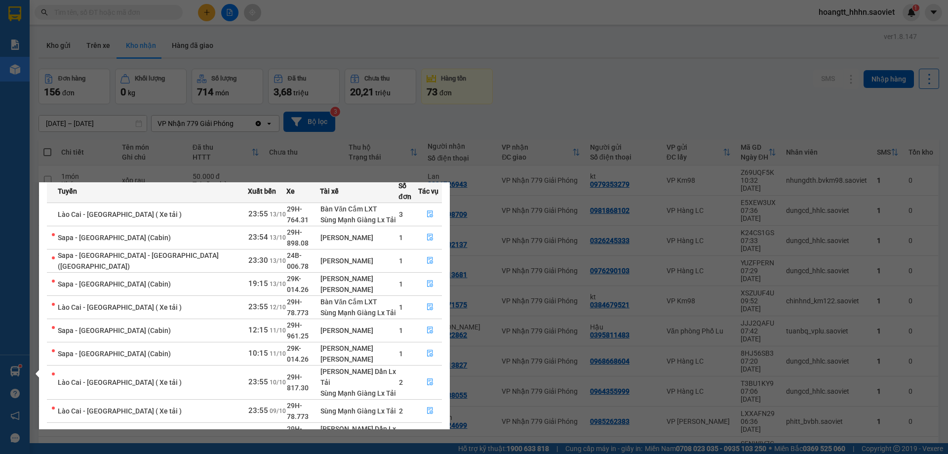
click at [405, 452] on link "1" at bounding box center [400, 457] width 11 height 11
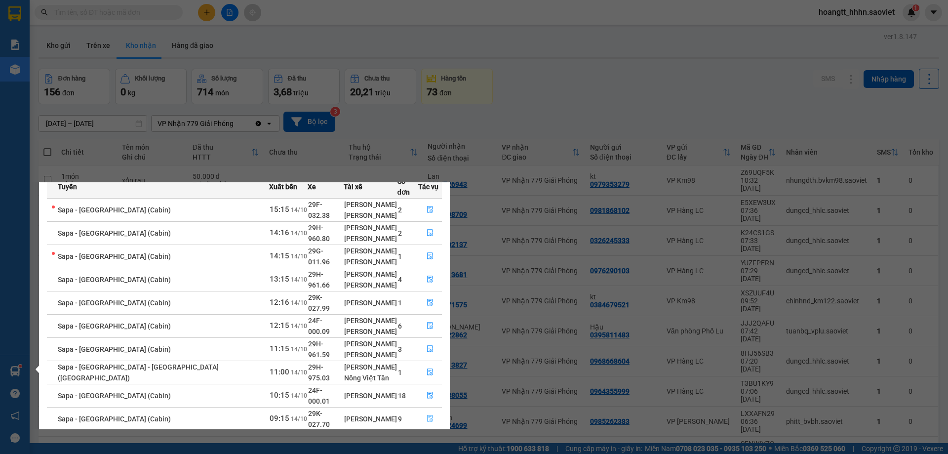
scroll to position [57, 0]
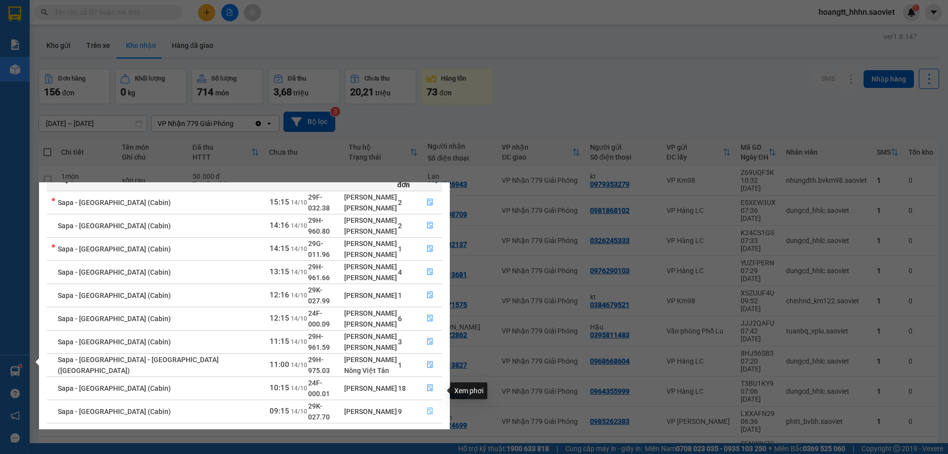
click at [428, 408] on icon "file-done" at bounding box center [430, 411] width 6 height 7
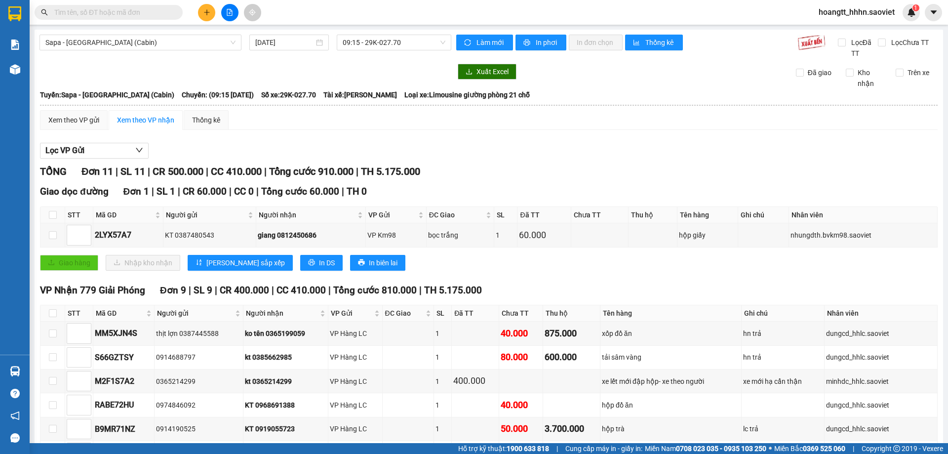
click at [157, 14] on input "text" at bounding box center [112, 12] width 117 height 11
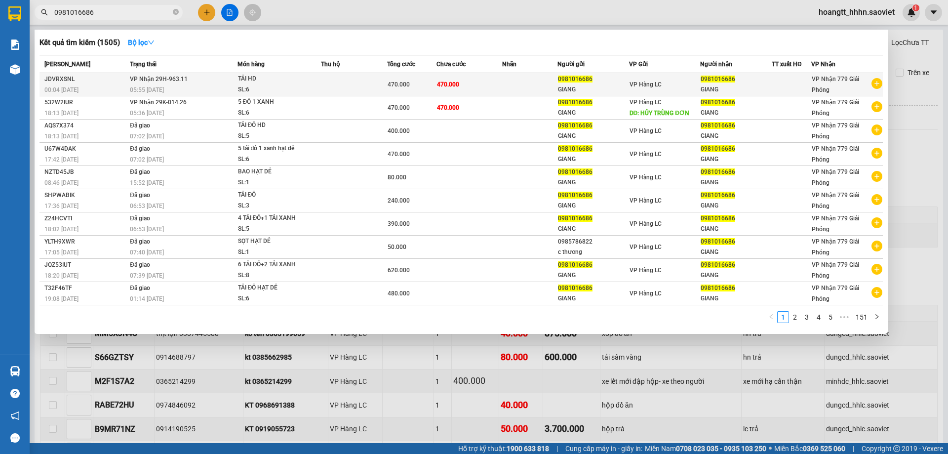
type input "0981016686"
click at [390, 79] on td "470.000" at bounding box center [411, 84] width 49 height 23
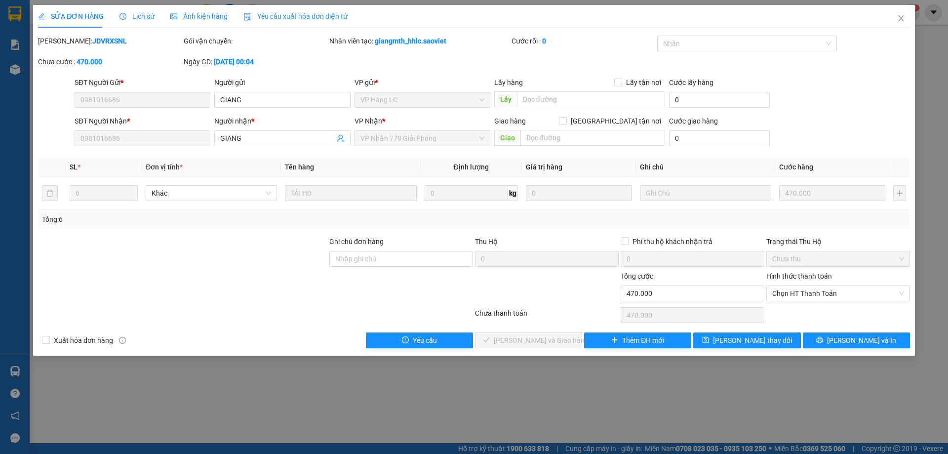
type input "0981016686"
type input "GIANG"
type input "0981016686"
type input "GIANG"
type input "0"
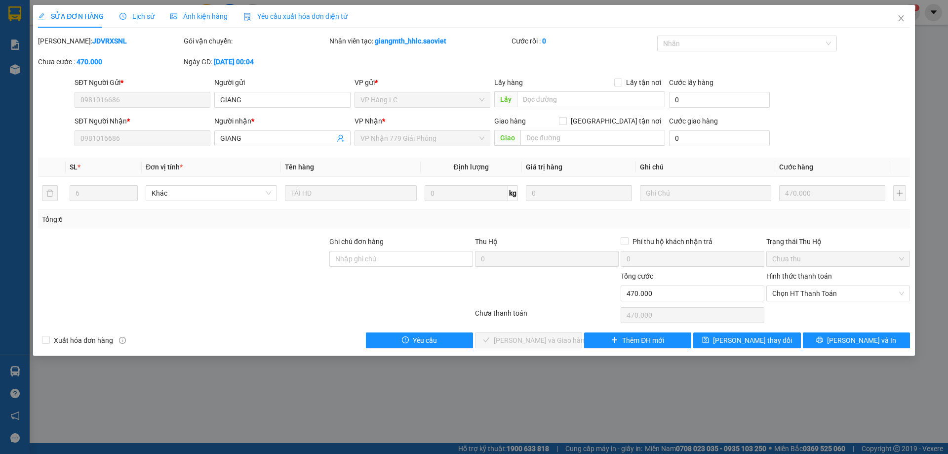
type input "470.000"
click at [802, 295] on span "Chọn HT Thanh Toán" at bounding box center [838, 293] width 132 height 15
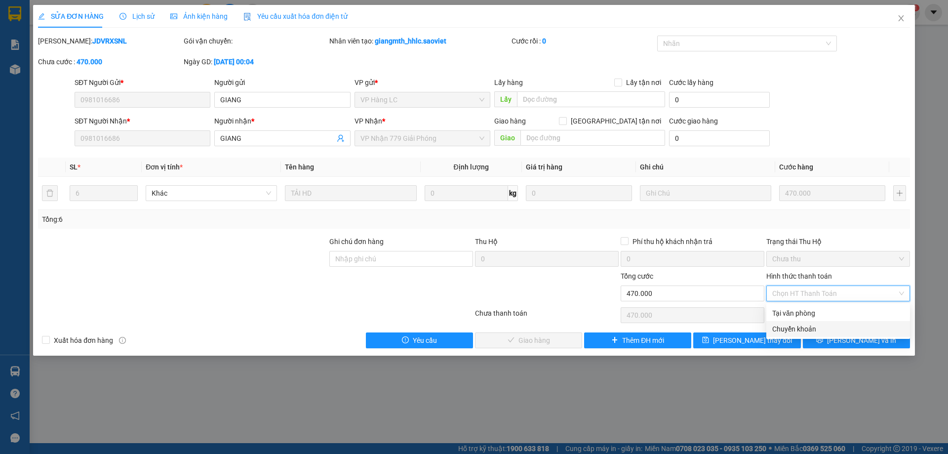
click at [791, 326] on div "Chuyển khoản" at bounding box center [838, 328] width 132 height 11
type input "0"
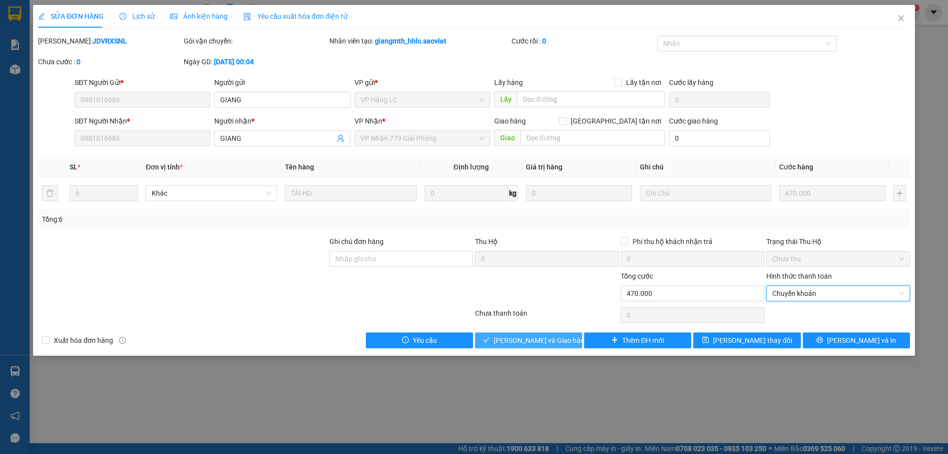
click at [567, 334] on button "[PERSON_NAME] và Giao hàng" at bounding box center [528, 340] width 107 height 16
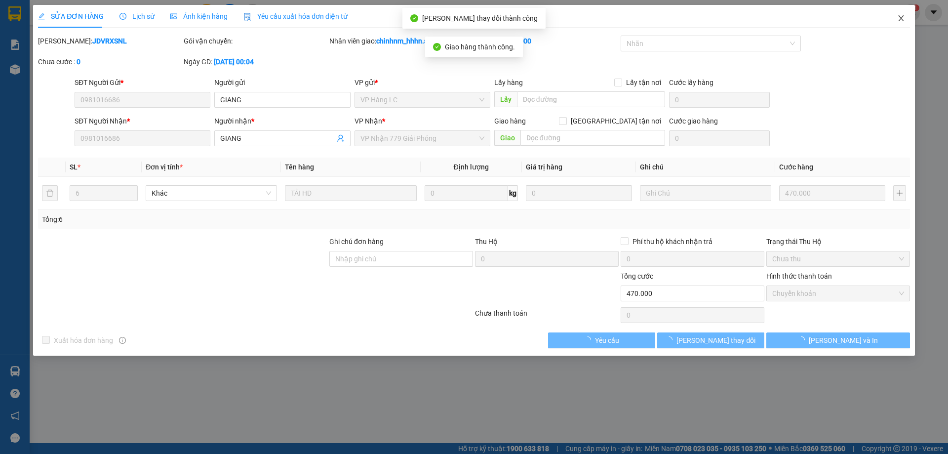
click at [902, 21] on icon "close" at bounding box center [901, 18] width 8 height 8
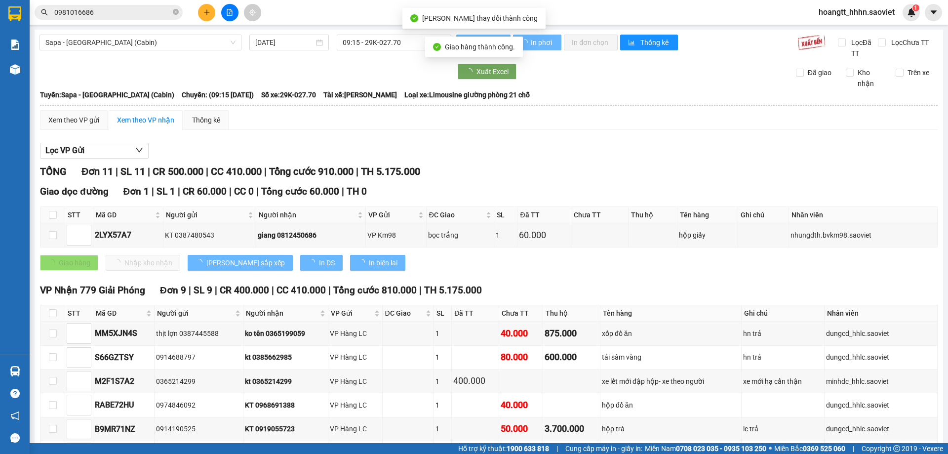
click at [140, 6] on span "0981016686" at bounding box center [109, 12] width 148 height 15
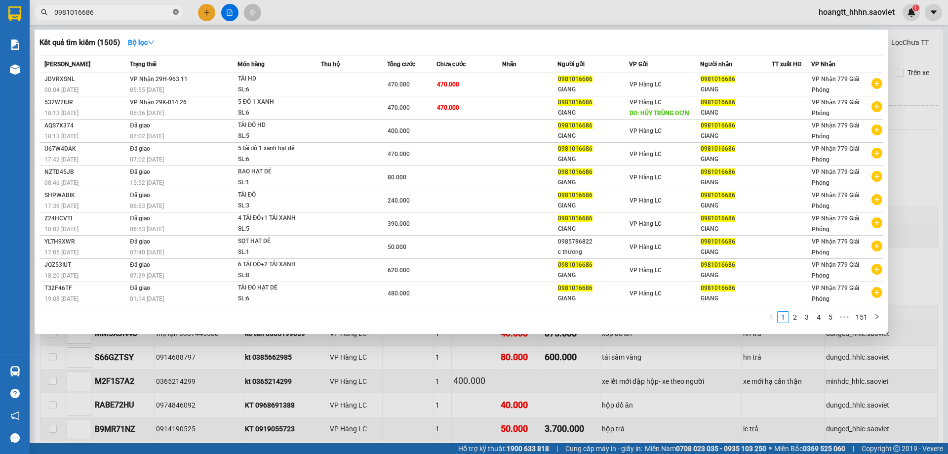
click at [175, 13] on icon "close-circle" at bounding box center [176, 12] width 6 height 6
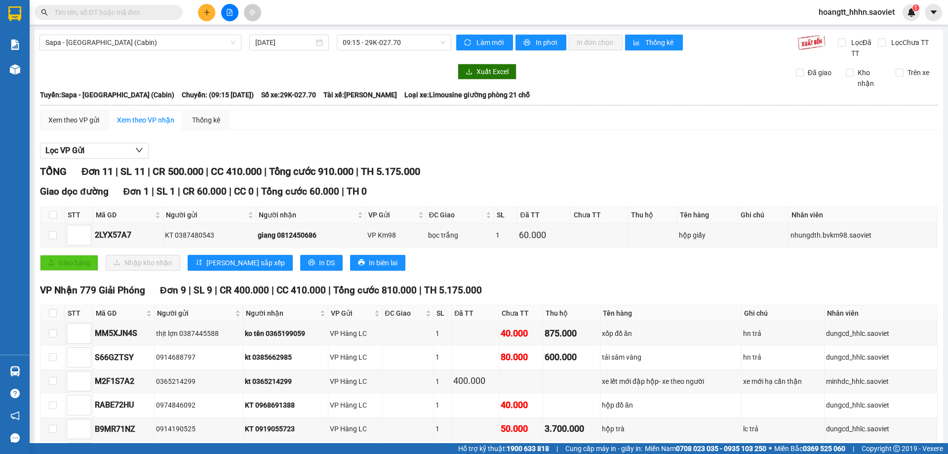
click at [167, 14] on input "text" at bounding box center [112, 12] width 117 height 11
click at [164, 11] on input "text" at bounding box center [112, 12] width 117 height 11
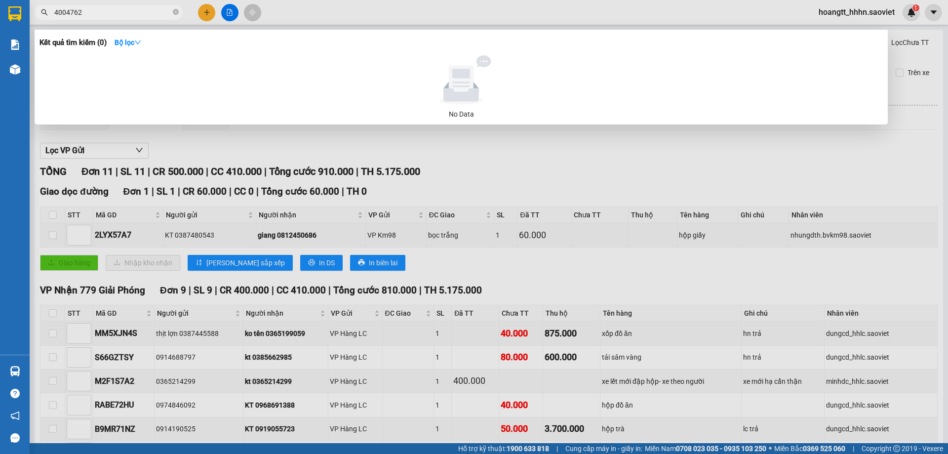
click at [168, 13] on input "4004762" at bounding box center [112, 12] width 117 height 11
click at [170, 14] on input "4004762" at bounding box center [112, 12] width 117 height 11
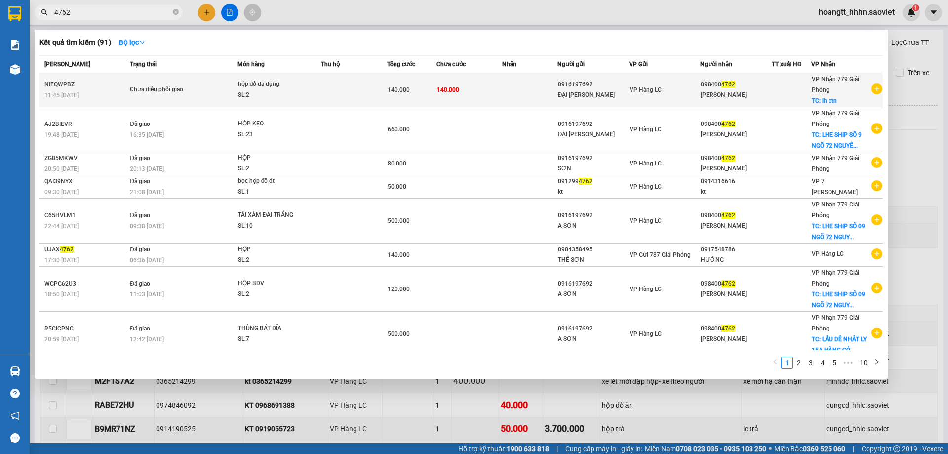
type input "4762"
click at [461, 101] on td "140.000" at bounding box center [470, 90] width 66 height 34
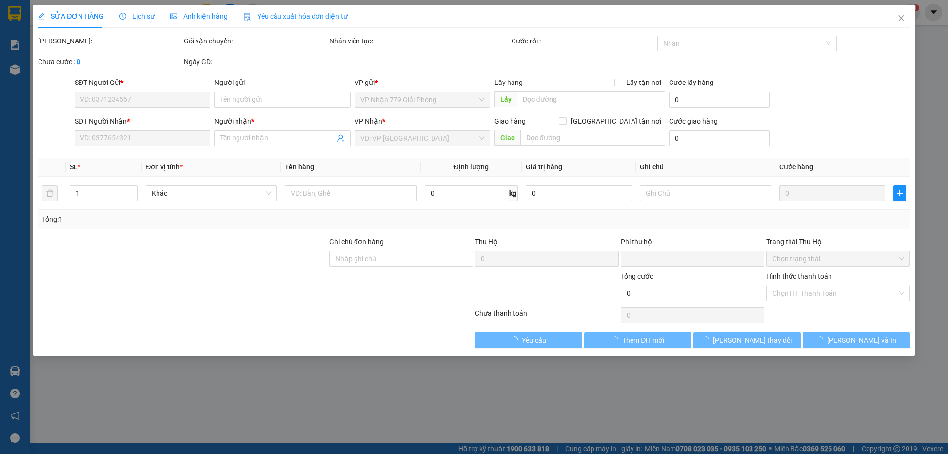
type input "0916197692"
type input "ĐẠI [PERSON_NAME]"
type input "0984004762"
type input "[PERSON_NAME]"
checkbox input "true"
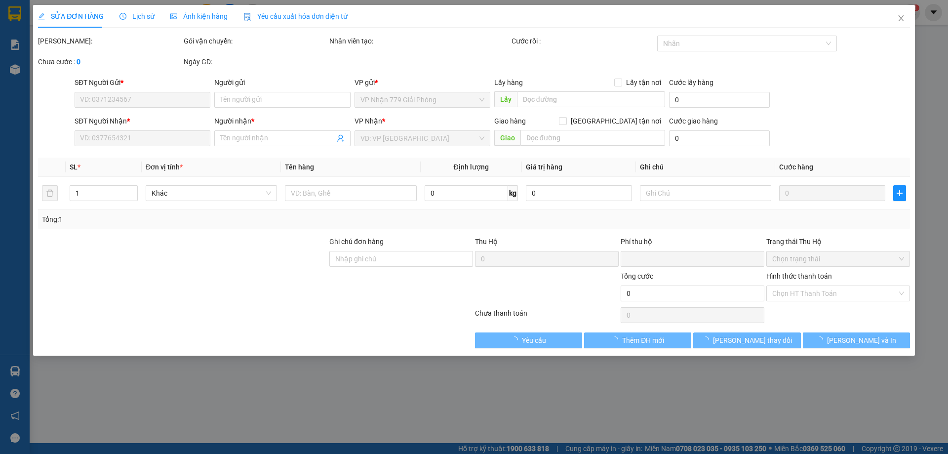
type input "lh ctn"
type input "0"
type input "140.000"
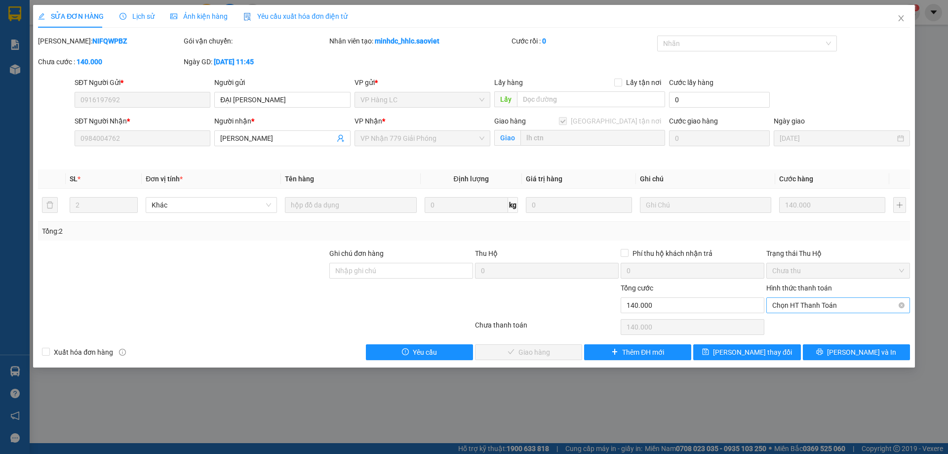
click at [824, 304] on span "Chọn HT Thanh Toán" at bounding box center [838, 305] width 132 height 15
click at [819, 336] on div "Chuyển khoản" at bounding box center [838, 340] width 132 height 11
type input "0"
click at [553, 347] on span "[PERSON_NAME] và Giao hàng" at bounding box center [541, 352] width 95 height 11
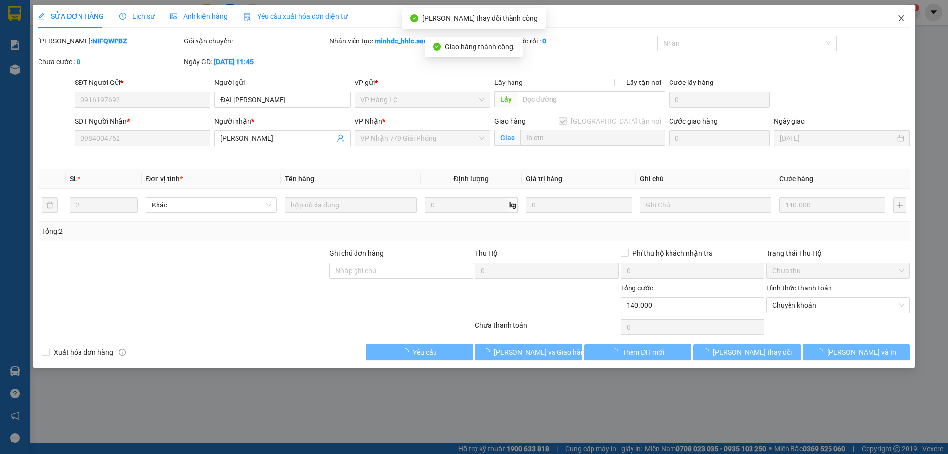
click at [904, 17] on icon "close" at bounding box center [901, 18] width 8 height 8
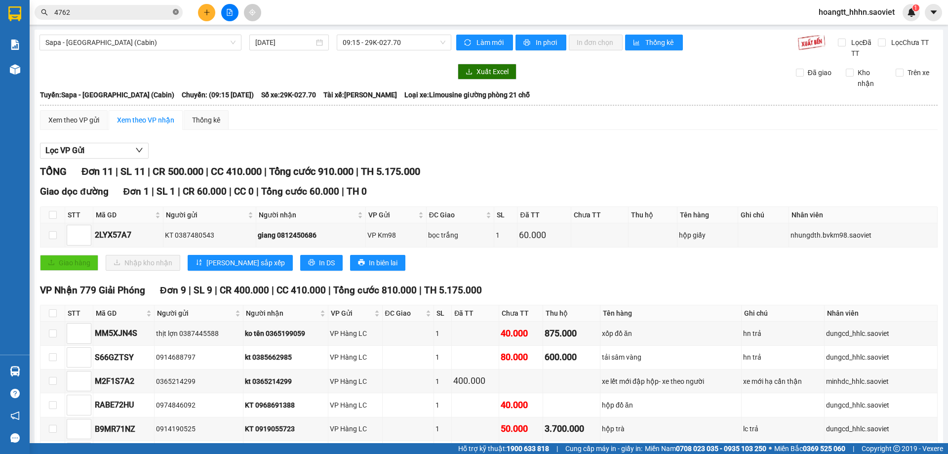
click at [174, 11] on icon "close-circle" at bounding box center [176, 12] width 6 height 6
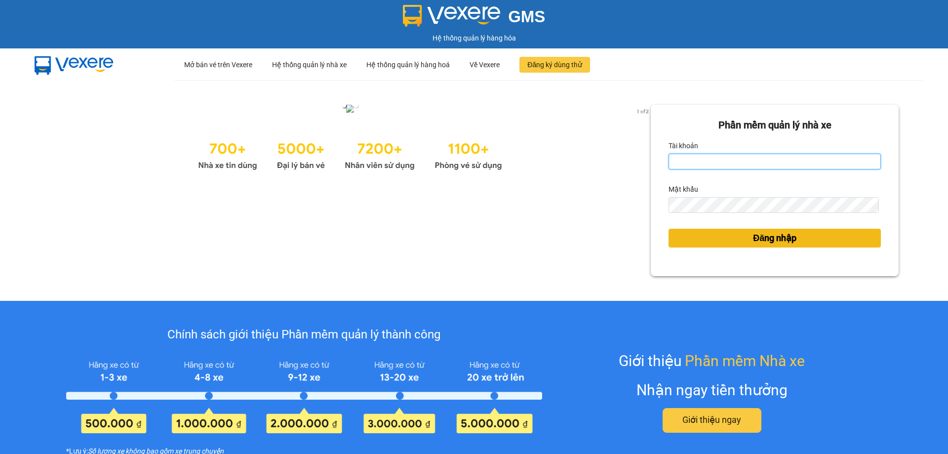
type input "chinhnm_hhhn.saoviet"
click at [727, 235] on button "Đăng nhập" at bounding box center [775, 238] width 212 height 19
click at [724, 238] on button "Đăng nhập" at bounding box center [775, 238] width 212 height 19
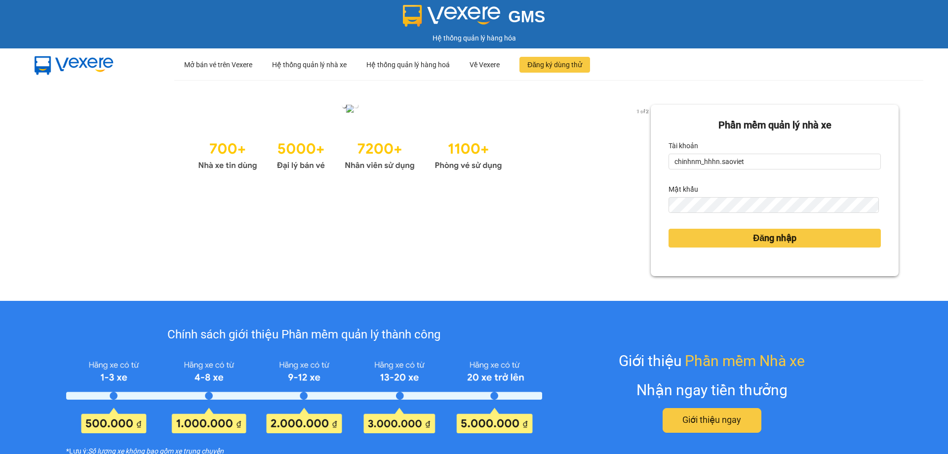
click at [725, 221] on form "Phần mềm quản lý nhà xe Tài khoản chinhnm_hhhn.saoviet Mật khẩu Đăng nhập" at bounding box center [775, 191] width 212 height 146
click at [720, 229] on button "Đăng nhập" at bounding box center [775, 238] width 212 height 19
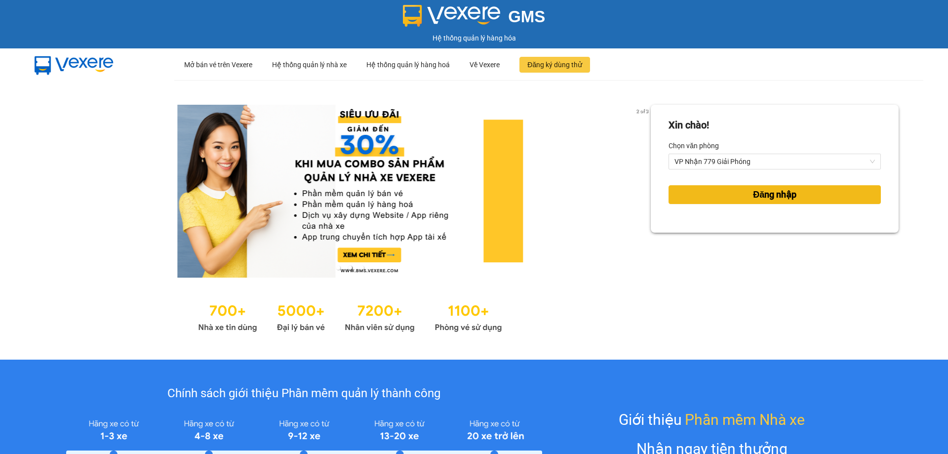
click at [717, 191] on button "Đăng nhập" at bounding box center [775, 194] width 212 height 19
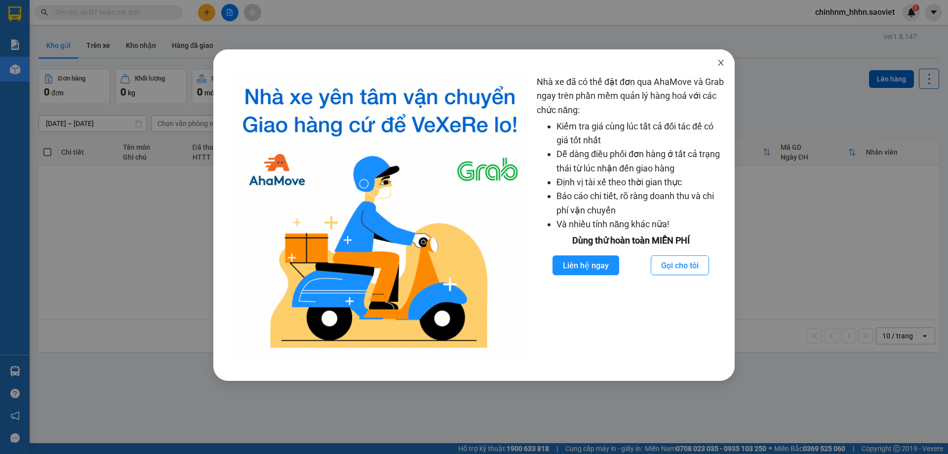
click at [723, 73] on span "Close" at bounding box center [721, 63] width 28 height 28
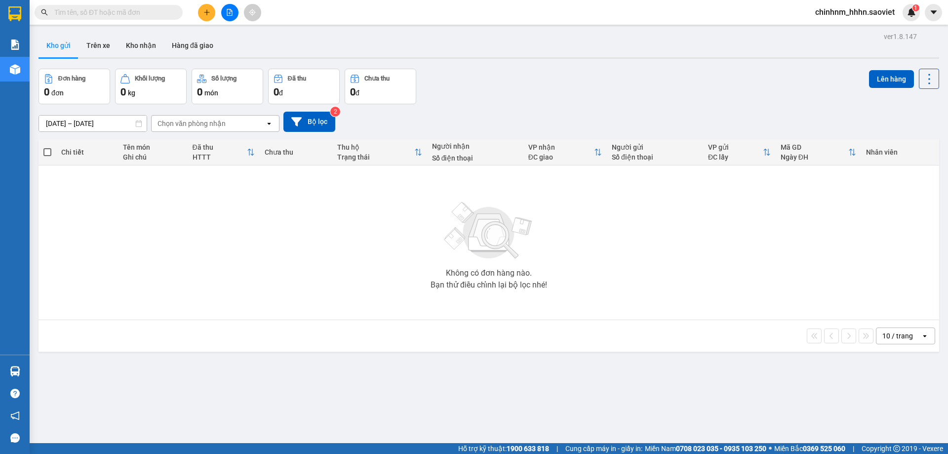
click at [169, 18] on span at bounding box center [109, 12] width 148 height 15
click at [120, 16] on input "text" at bounding box center [112, 12] width 117 height 11
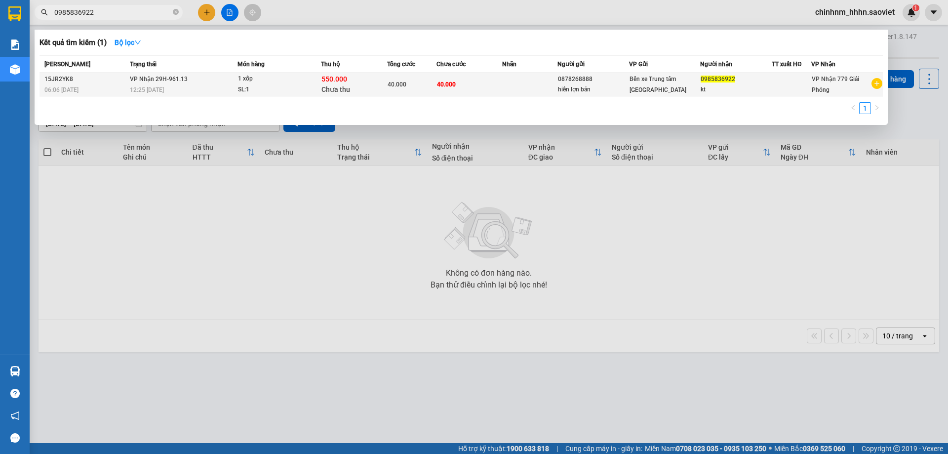
type input "0985836922"
click at [307, 87] on div "SL: 1" at bounding box center [275, 89] width 74 height 11
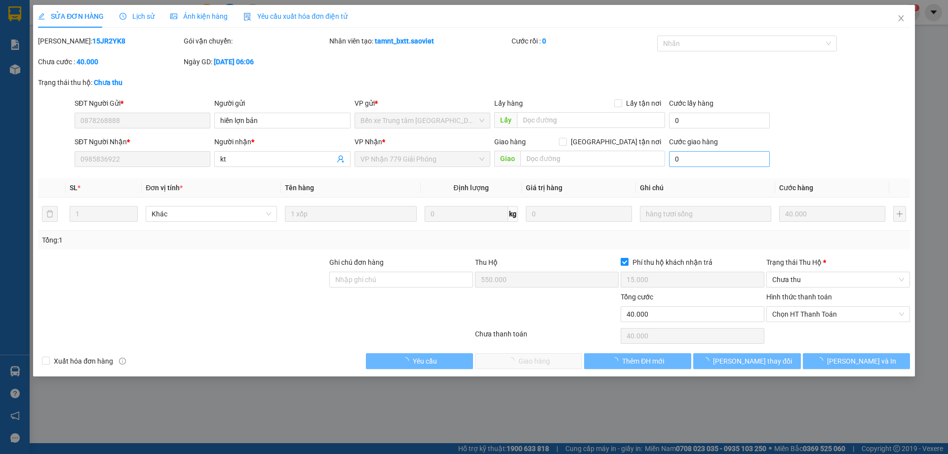
type input "0878268888"
type input "hiền lợn bản"
type input "0985836922"
type input "kt"
type input "550.000"
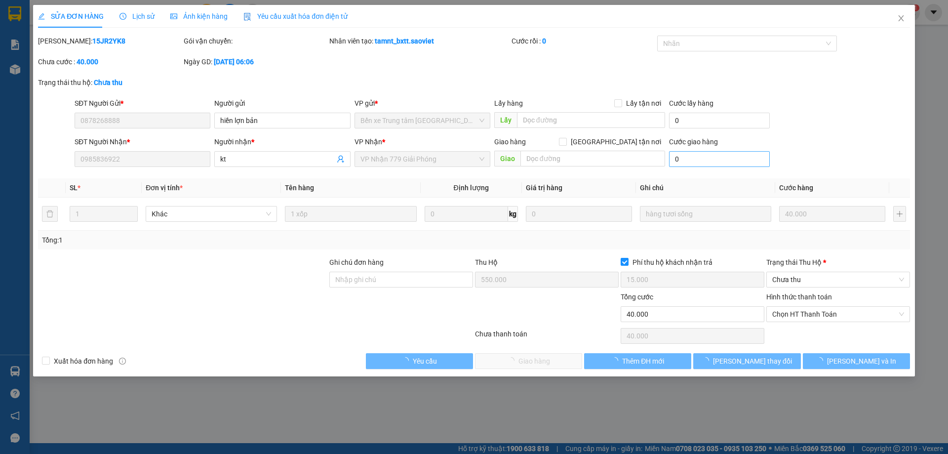
type input "15.000"
type input "40.000"
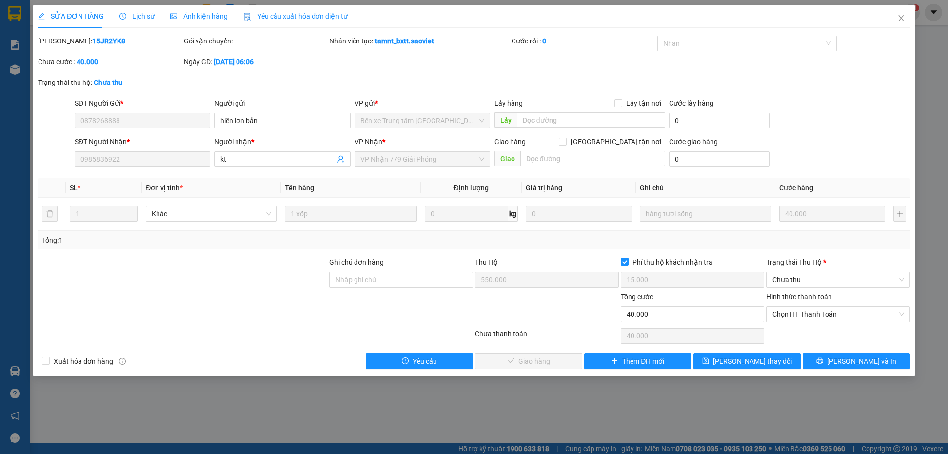
click at [523, 297] on div at bounding box center [547, 308] width 146 height 35
click at [559, 260] on div "Thu Hộ" at bounding box center [547, 262] width 144 height 11
click at [231, 169] on div "Người nhận * kt" at bounding box center [282, 153] width 136 height 35
click at [280, 269] on div at bounding box center [182, 274] width 291 height 35
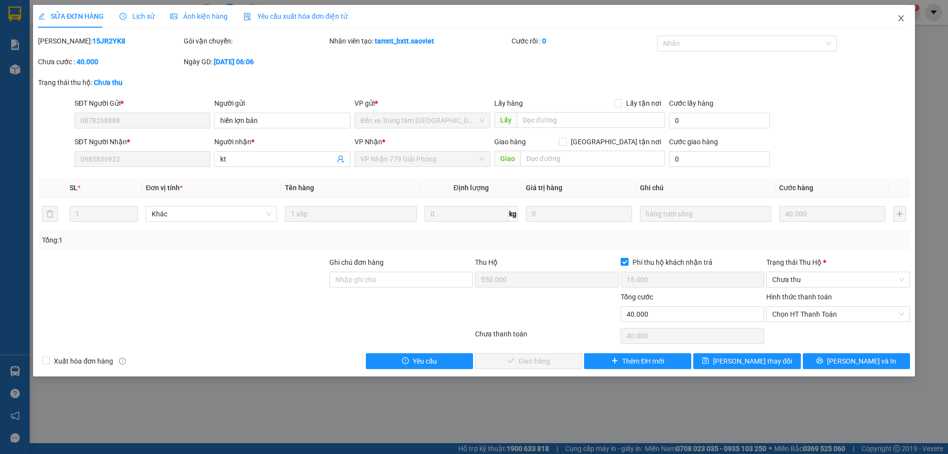
click at [906, 10] on span "Close" at bounding box center [901, 19] width 28 height 28
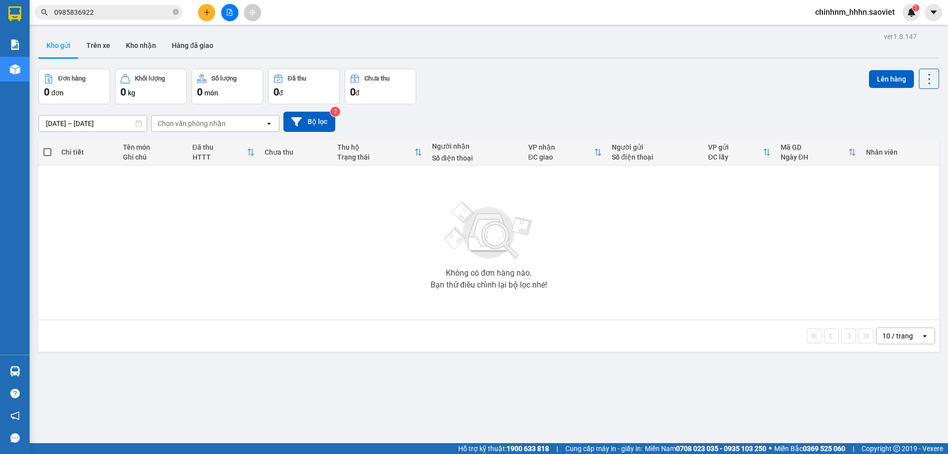
click at [131, 4] on div "Kết quả tìm kiếm ( 1 ) Bộ lọc Mã ĐH Trạng thái Món hàng Thu hộ Tổng cước Chưa c…" at bounding box center [96, 12] width 193 height 17
click at [134, 28] on main "ver 1.8.147 Kho gửi Trên xe Kho nhận Hàng đã giao Đơn hàng 0 đơn Khối lượng 0 k…" at bounding box center [474, 221] width 948 height 443
click at [136, 21] on div "Kết quả tìm kiếm ( 1 ) Bộ lọc Mã ĐH Trạng thái Món hàng Thu hộ Tổng cước Chưa c…" at bounding box center [96, 12] width 193 height 17
click at [139, 12] on input "0985836922" at bounding box center [112, 12] width 117 height 11
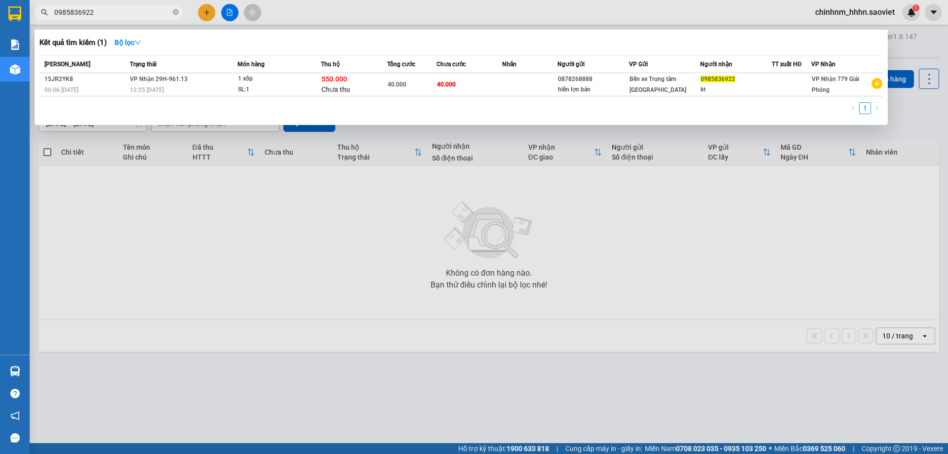
click at [139, 12] on input "0985836922" at bounding box center [112, 12] width 117 height 11
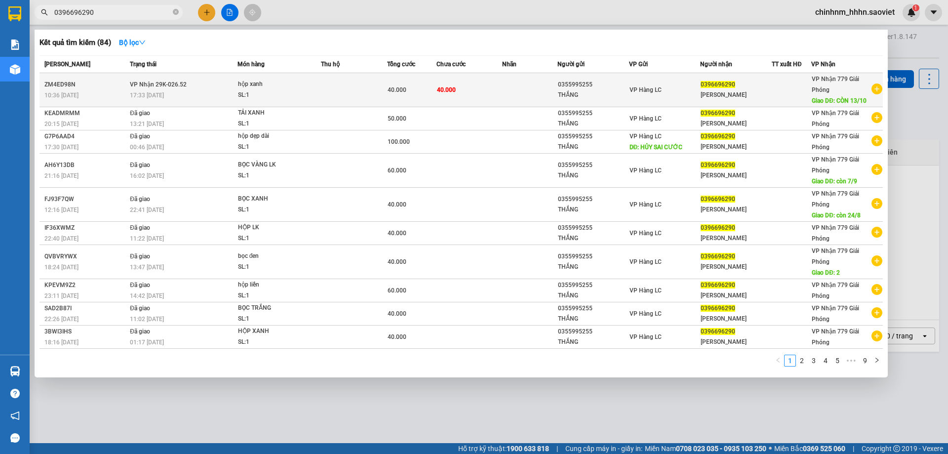
type input "0396696290"
click at [638, 86] on span "VP Hàng LC" at bounding box center [646, 89] width 32 height 7
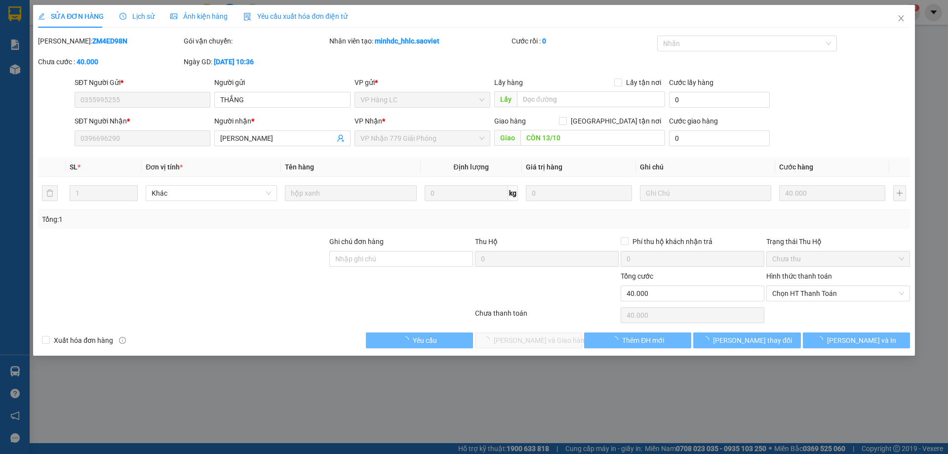
type input "0355995255"
type input "THẮNG"
type input "0396696290"
type input "[PERSON_NAME]"
type input "CÒN 13/10"
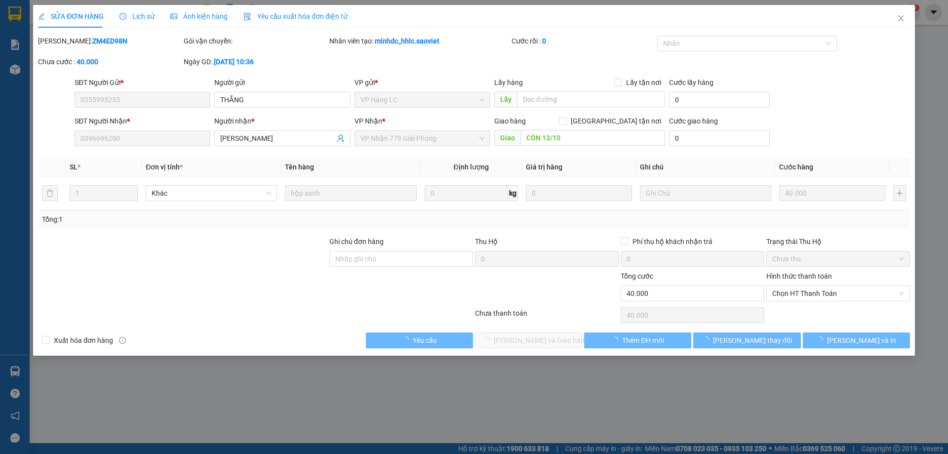
type input "0"
type input "40.000"
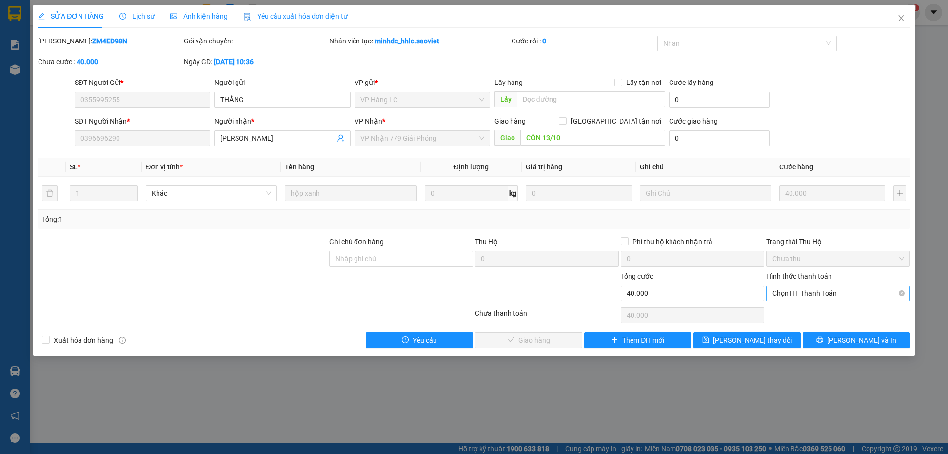
click at [796, 288] on span "Chọn HT Thanh Toán" at bounding box center [838, 293] width 132 height 15
click at [799, 310] on div "Tại văn phòng" at bounding box center [838, 313] width 132 height 11
type input "0"
click at [799, 310] on div at bounding box center [838, 315] width 146 height 20
click at [803, 308] on div at bounding box center [838, 315] width 146 height 20
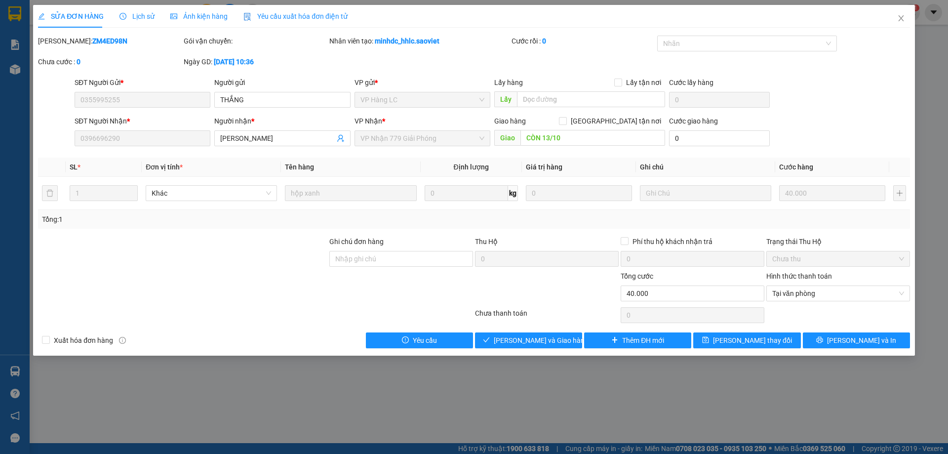
click at [802, 306] on div at bounding box center [838, 315] width 146 height 20
click at [799, 300] on span "Tại văn phòng" at bounding box center [838, 293] width 132 height 15
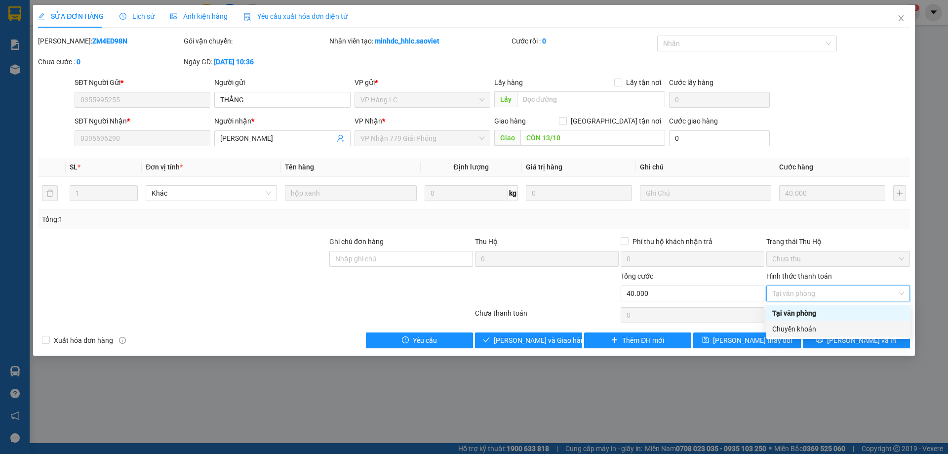
click at [788, 330] on div "Chuyển khoản" at bounding box center [838, 328] width 132 height 11
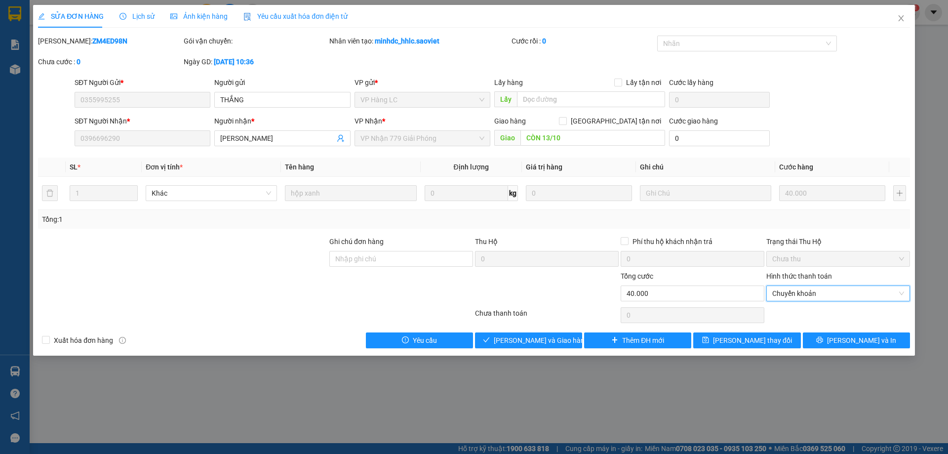
click at [550, 302] on div at bounding box center [547, 288] width 146 height 35
drag, startPoint x: 519, startPoint y: 341, endPoint x: 532, endPoint y: 306, distance: 36.9
click at [532, 306] on div "Total Paid Fee 0 Total UnPaid Fee 40.000 Cash Collection Total Fee Mã ĐH: ZM4ED…" at bounding box center [474, 192] width 872 height 313
click at [532, 306] on div "Chưa thanh toán 0" at bounding box center [474, 315] width 874 height 20
drag, startPoint x: 520, startPoint y: 340, endPoint x: 530, endPoint y: 317, distance: 25.5
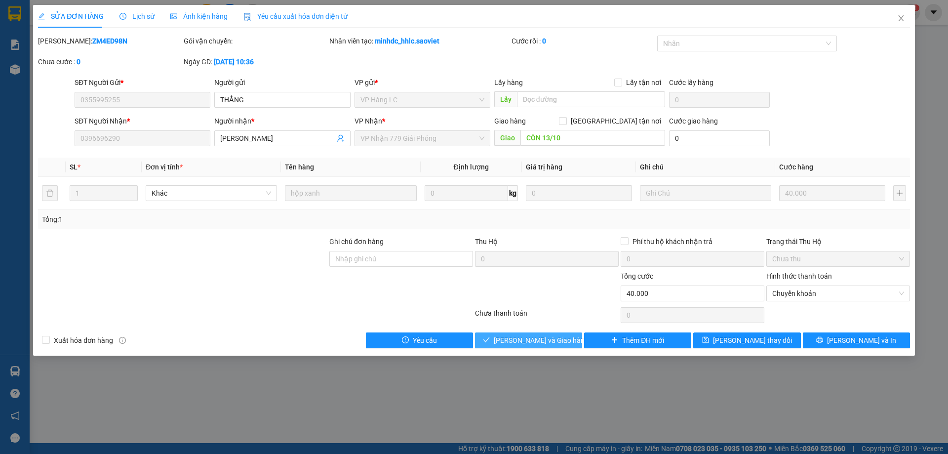
click at [530, 317] on div "Total Paid Fee 0 Total UnPaid Fee 40.000 Cash Collection Total Fee Mã ĐH: ZM4ED…" at bounding box center [474, 192] width 872 height 313
click at [536, 307] on div "Chưa thanh toán 0" at bounding box center [474, 315] width 874 height 20
click at [521, 338] on span "[PERSON_NAME] và Giao hàng" at bounding box center [541, 340] width 95 height 11
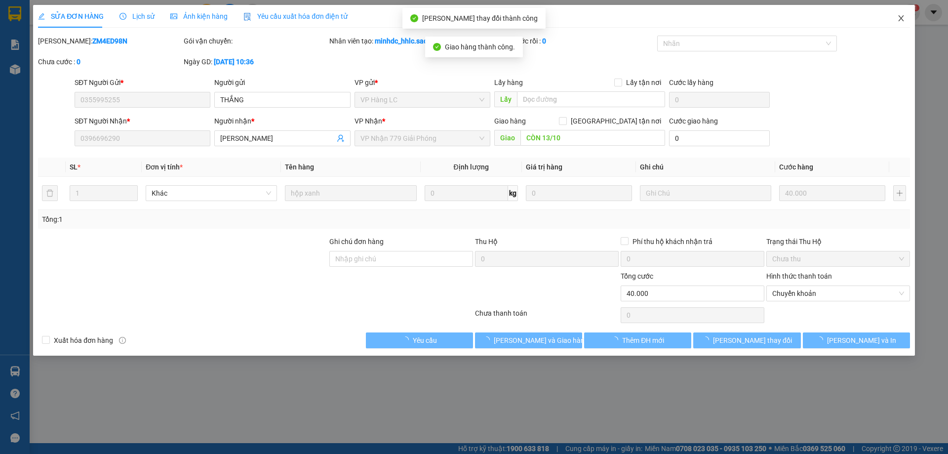
click at [892, 26] on span "Close" at bounding box center [901, 19] width 28 height 28
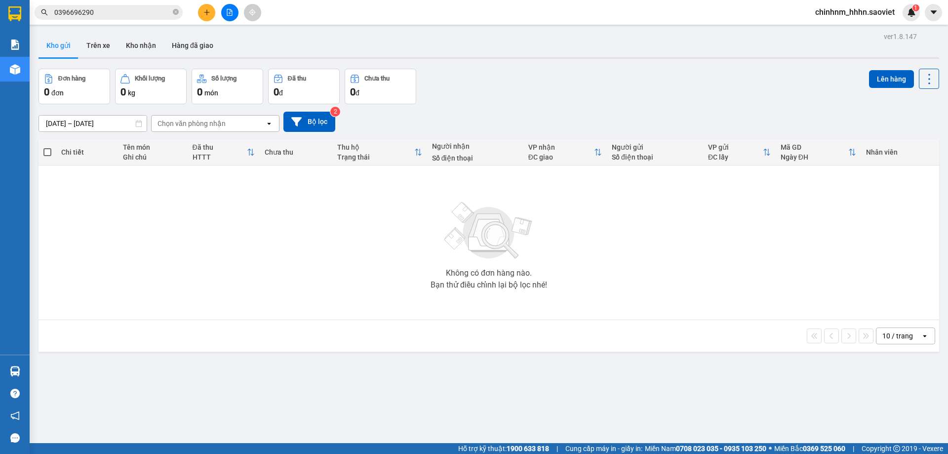
click at [95, 10] on input "0396696290" at bounding box center [112, 12] width 117 height 11
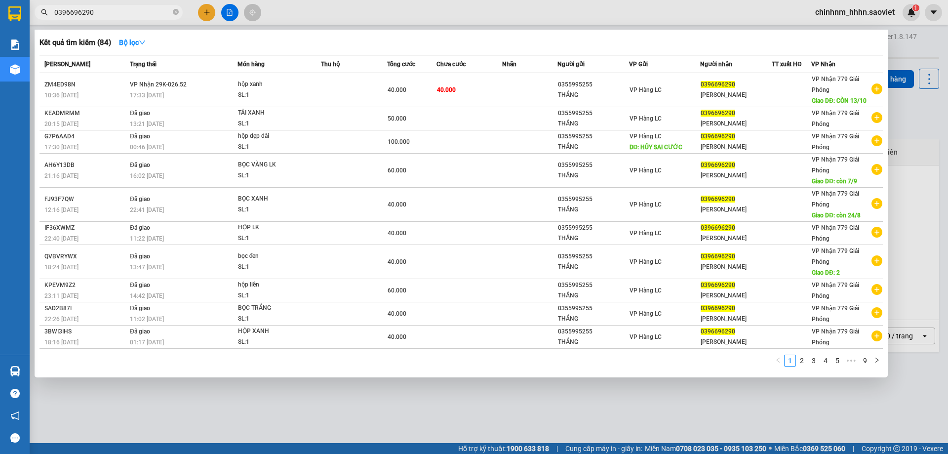
click at [95, 10] on input "0396696290" at bounding box center [112, 12] width 117 height 11
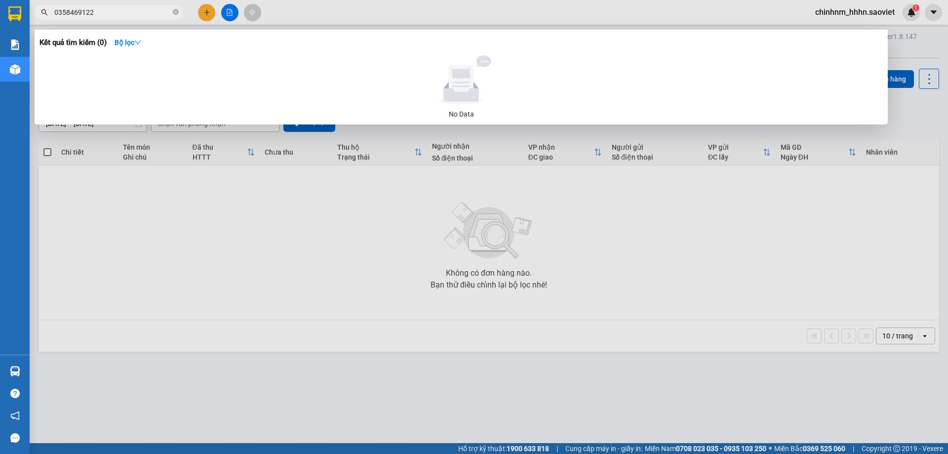
type input "0358469122"
click at [177, 11] on icon "close-circle" at bounding box center [176, 12] width 6 height 6
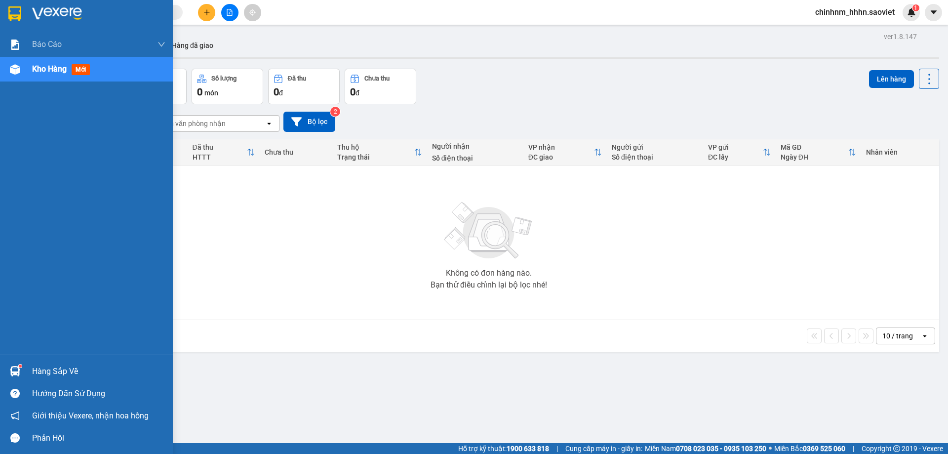
click at [43, 374] on div "Hàng sắp về" at bounding box center [98, 371] width 133 height 15
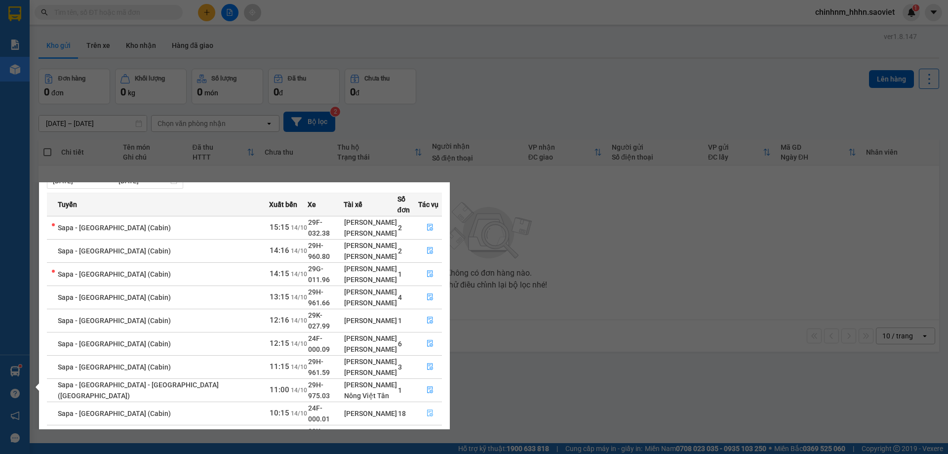
scroll to position [57, 0]
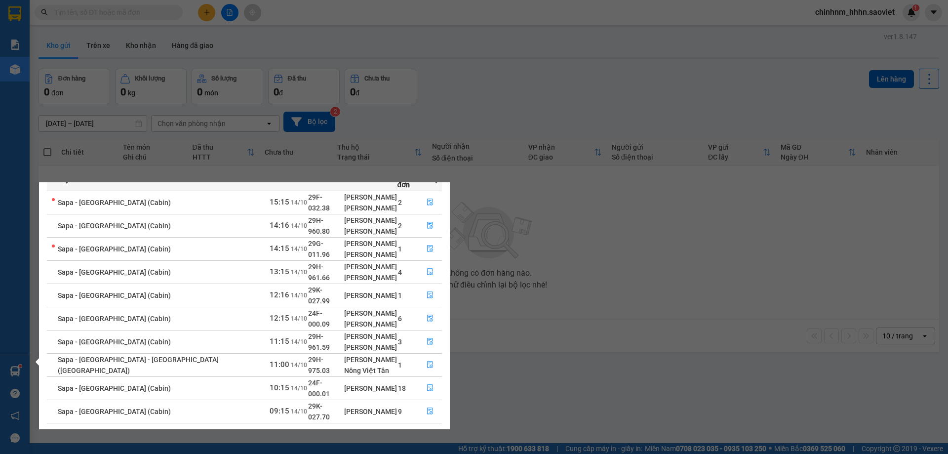
click at [432, 429] on button "button" at bounding box center [436, 435] width 12 height 12
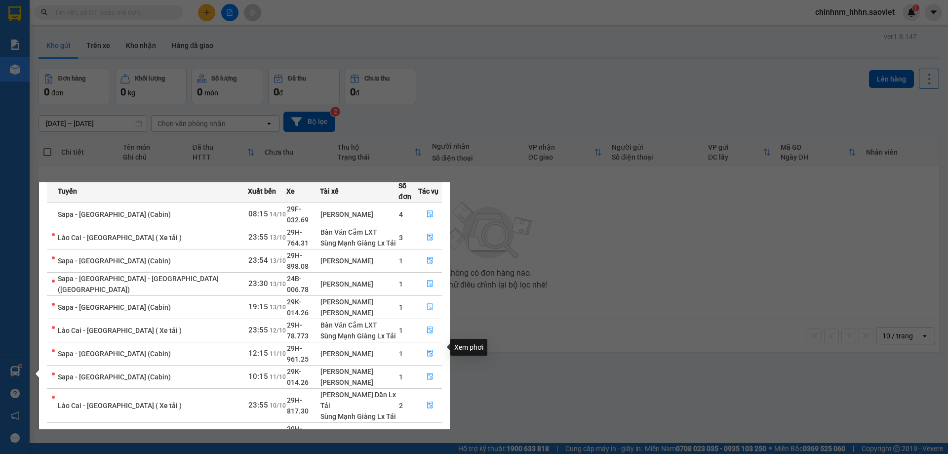
scroll to position [0, 0]
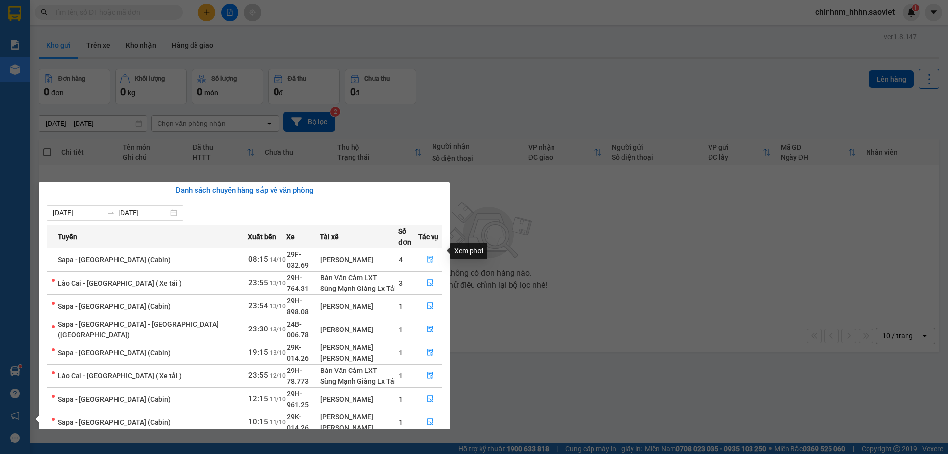
click at [428, 256] on icon "file-done" at bounding box center [430, 259] width 7 height 7
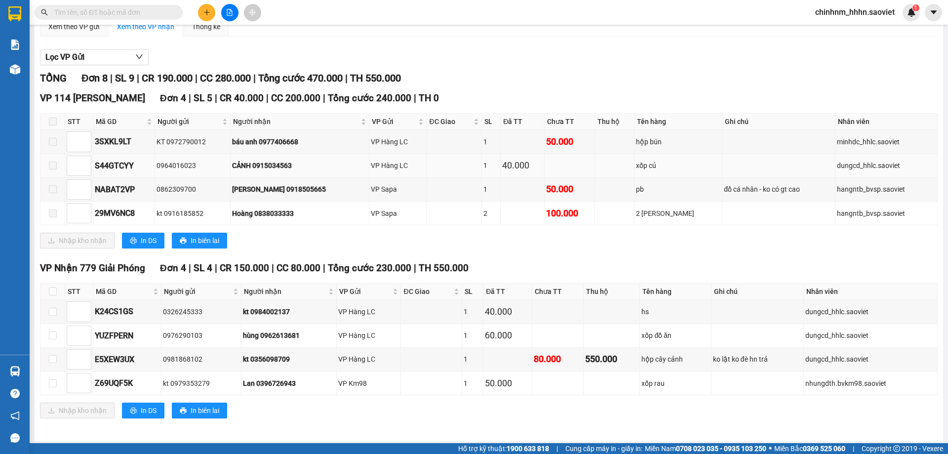
scroll to position [96, 0]
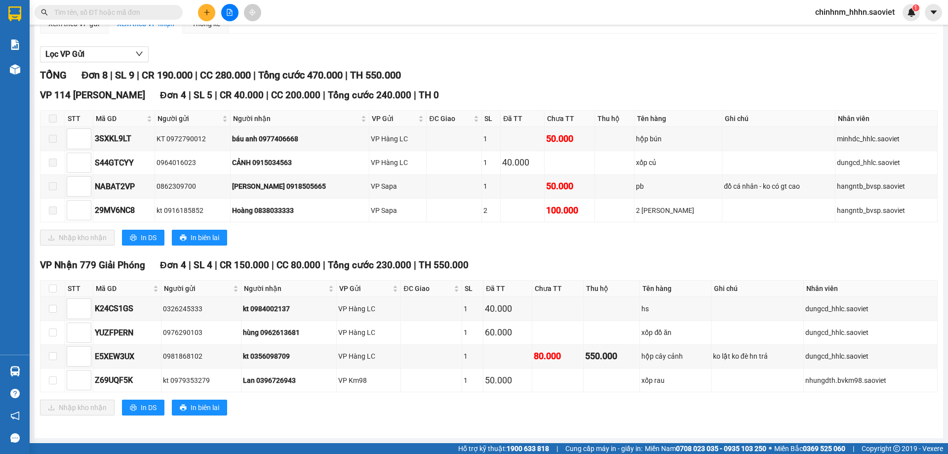
click at [127, 10] on input "text" at bounding box center [112, 12] width 117 height 11
paste input "0966048246"
type input "0966048246"
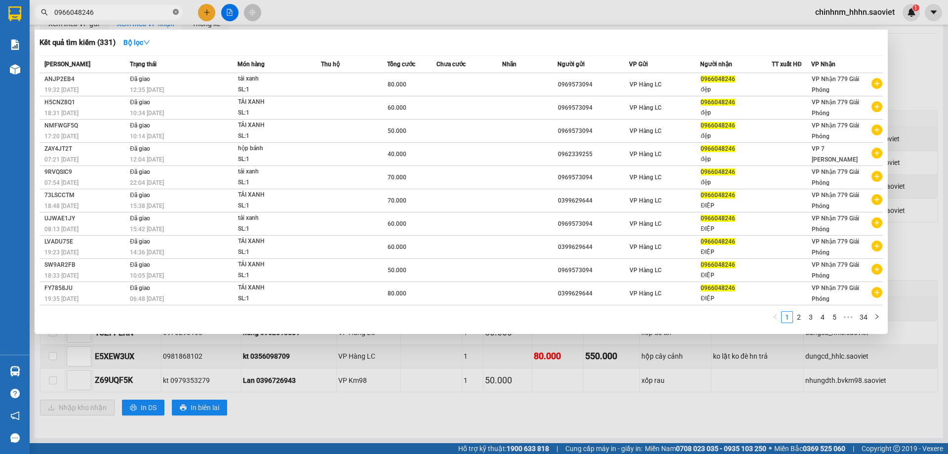
click at [175, 12] on icon "close-circle" at bounding box center [176, 12] width 6 height 6
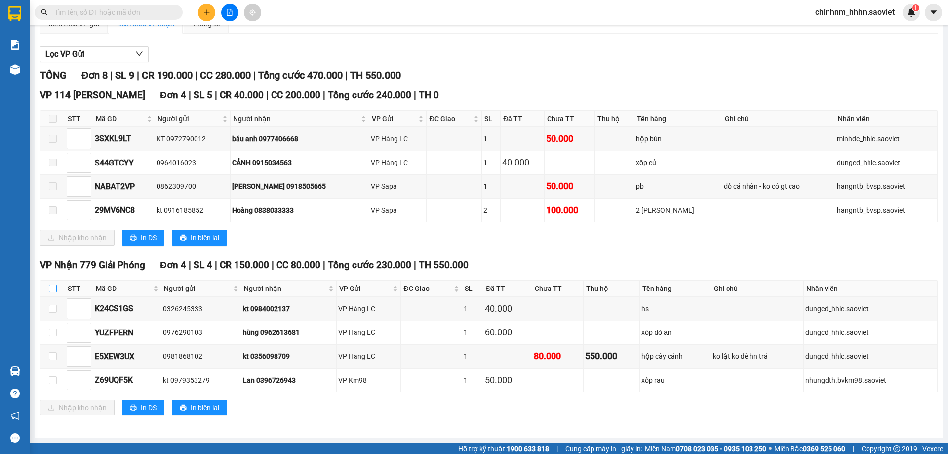
click at [53, 293] on label at bounding box center [53, 288] width 8 height 11
click at [53, 292] on input "checkbox" at bounding box center [53, 288] width 8 height 8
checkbox input "true"
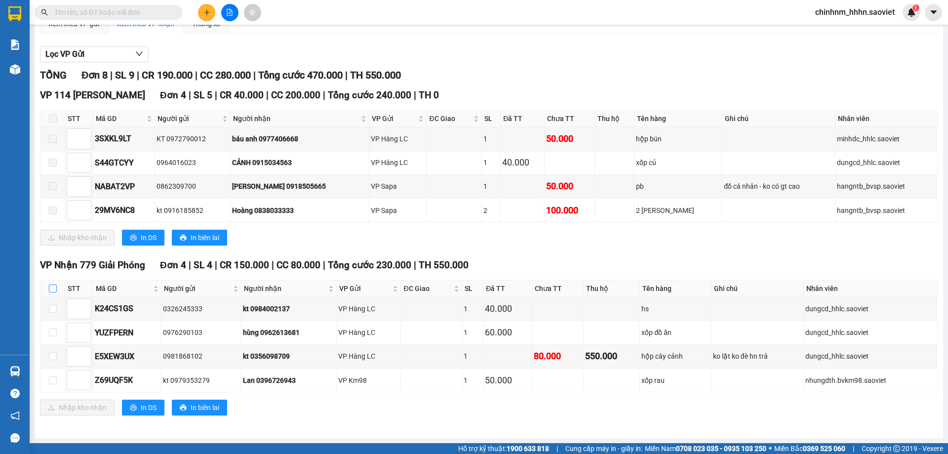
checkbox input "true"
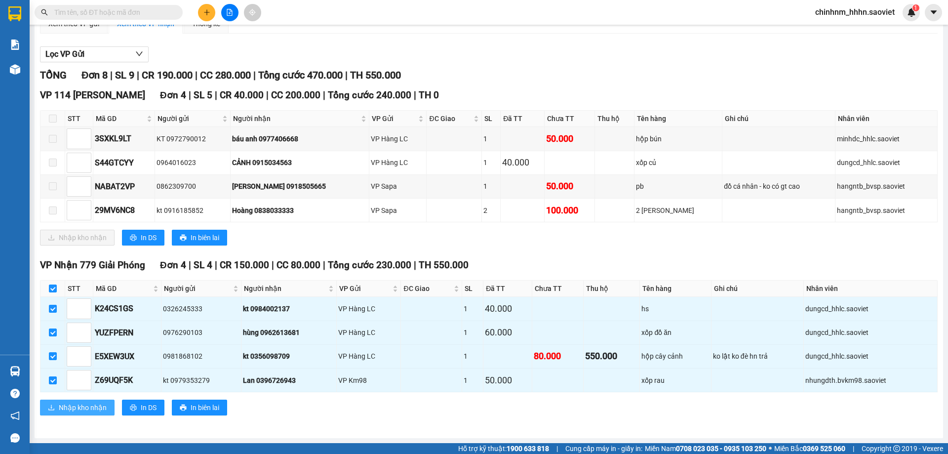
click at [91, 409] on span "Nhập kho nhận" at bounding box center [83, 407] width 48 height 11
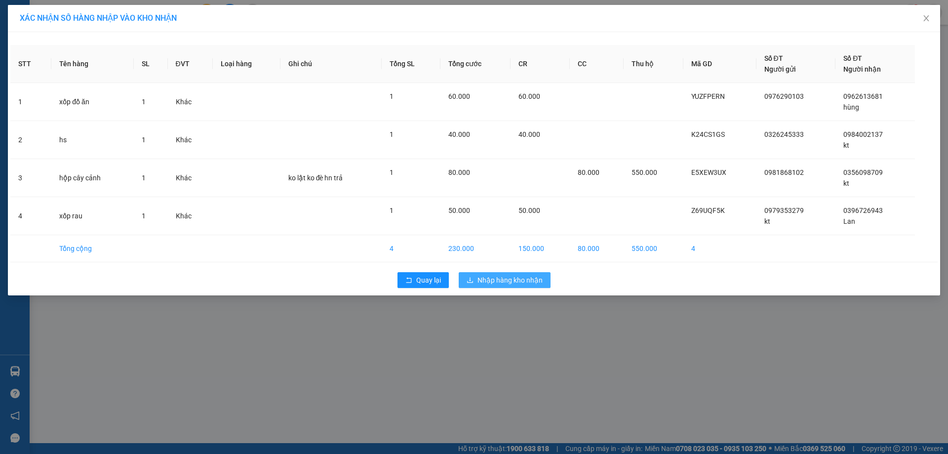
click at [536, 282] on span "Nhập hàng kho nhận" at bounding box center [510, 280] width 65 height 11
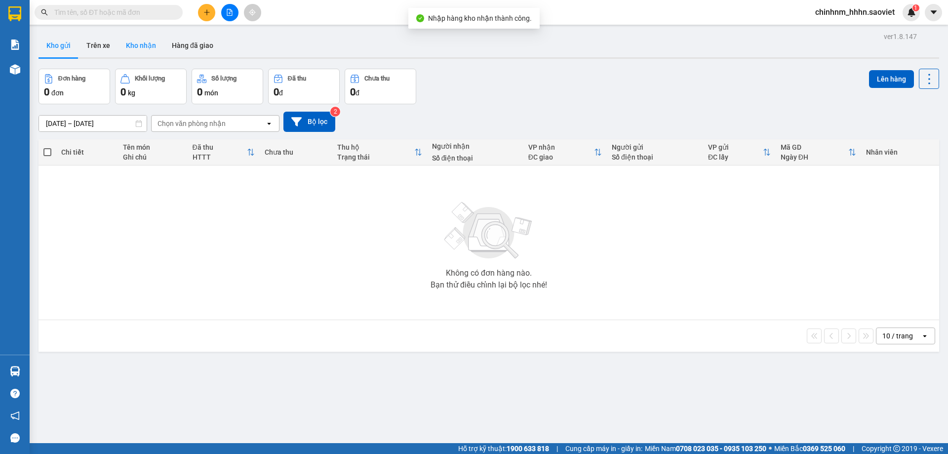
click at [142, 43] on button "Kho nhận" at bounding box center [141, 46] width 46 height 24
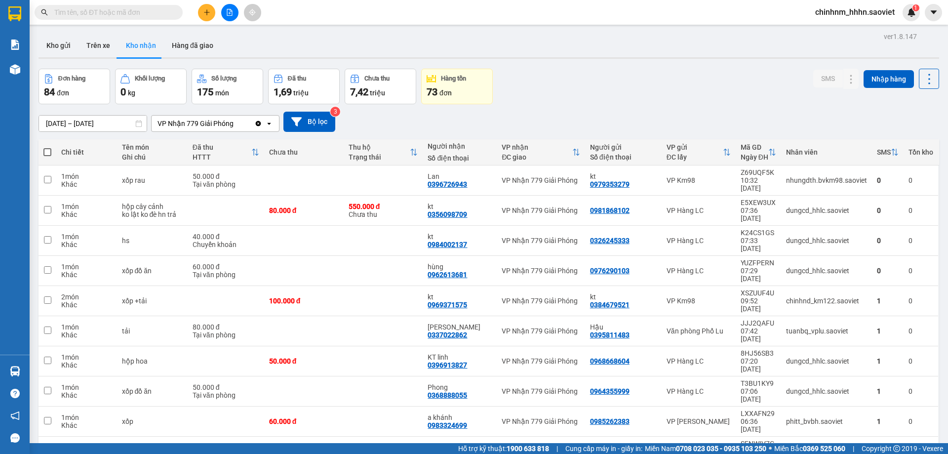
click at [80, 122] on input "[DATE] – [DATE]" at bounding box center [93, 124] width 108 height 16
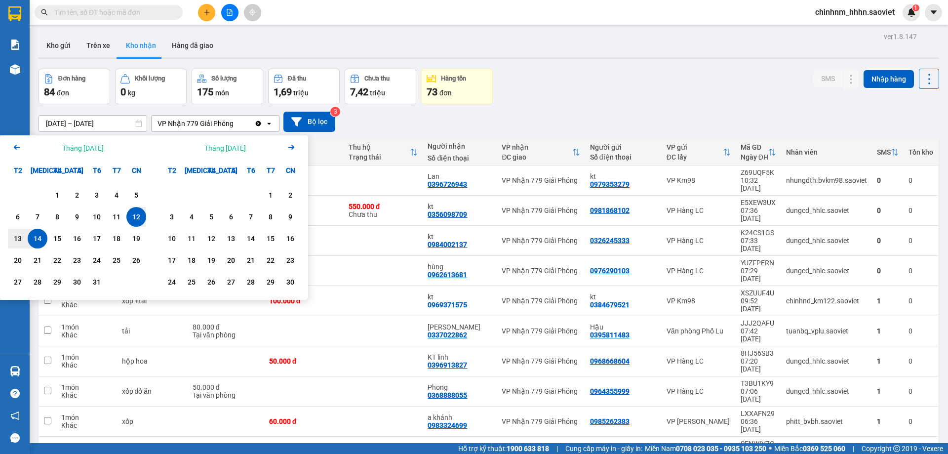
click at [13, 145] on icon "Arrow Left" at bounding box center [17, 147] width 12 height 12
click at [93, 194] on div "1" at bounding box center [97, 195] width 14 height 12
click at [292, 147] on icon "Next month." at bounding box center [291, 147] width 6 height 5
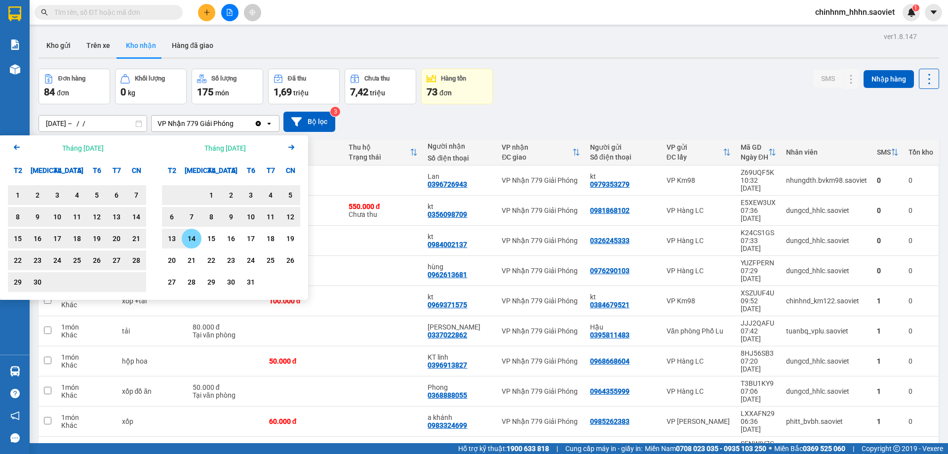
click at [195, 241] on div "14" at bounding box center [192, 239] width 14 height 12
type input "[DATE] – [DATE]"
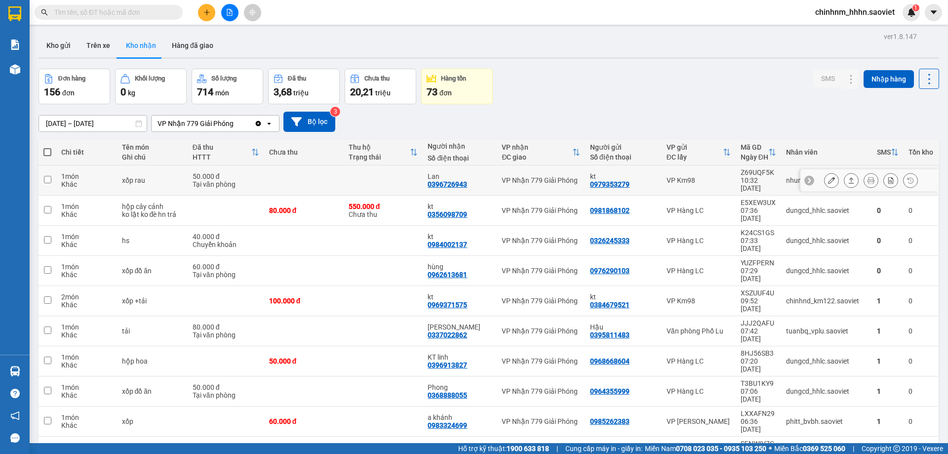
click at [413, 179] on td at bounding box center [384, 180] width 80 height 30
checkbox input "true"
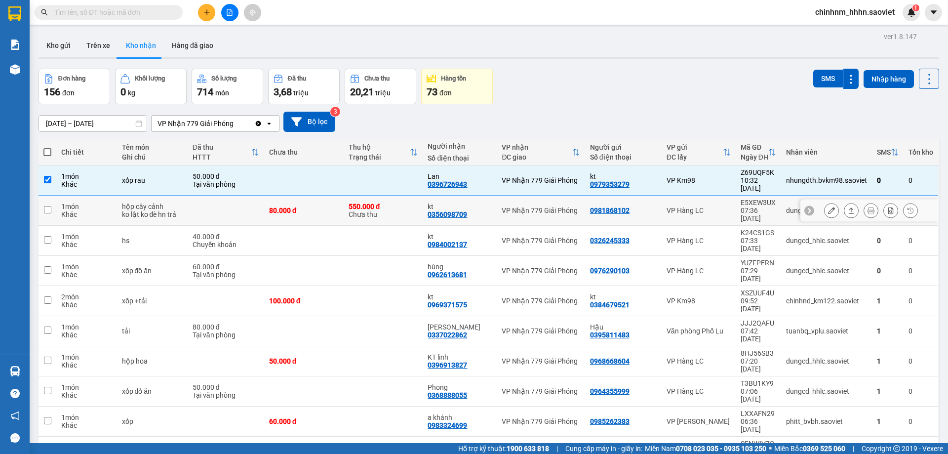
click at [410, 226] on td at bounding box center [384, 241] width 80 height 30
checkbox input "true"
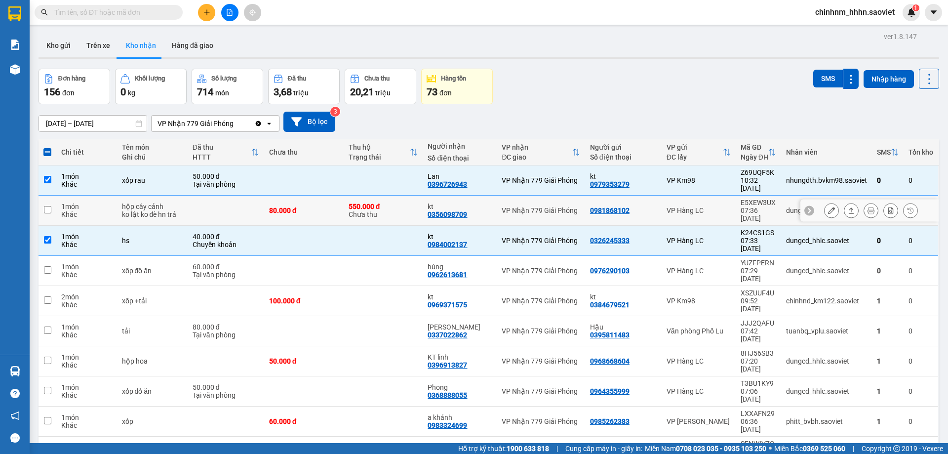
click at [409, 204] on div "550.000 đ Chưa thu" at bounding box center [384, 210] width 70 height 16
checkbox input "true"
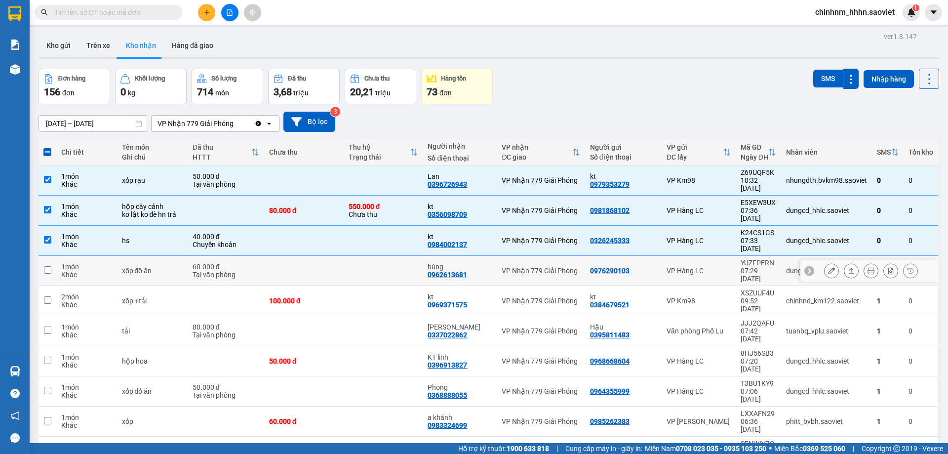
click at [403, 256] on td at bounding box center [384, 271] width 80 height 30
checkbox input "true"
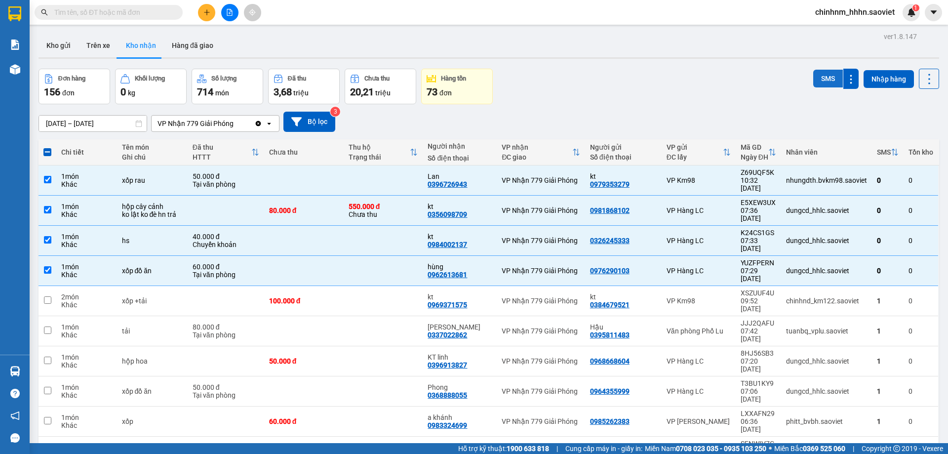
click at [818, 80] on button "SMS" at bounding box center [828, 79] width 30 height 18
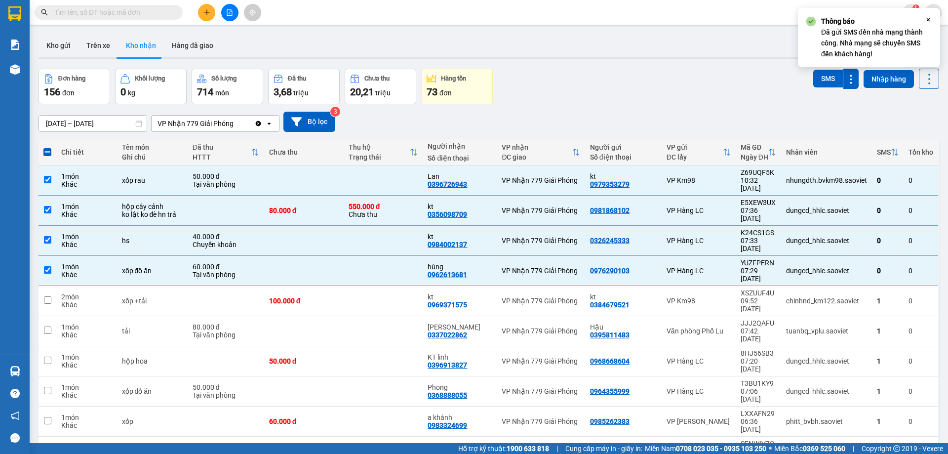
click at [48, 151] on span at bounding box center [47, 152] width 8 height 8
click at [47, 147] on input "checkbox" at bounding box center [47, 147] width 0 height 0
checkbox input "true"
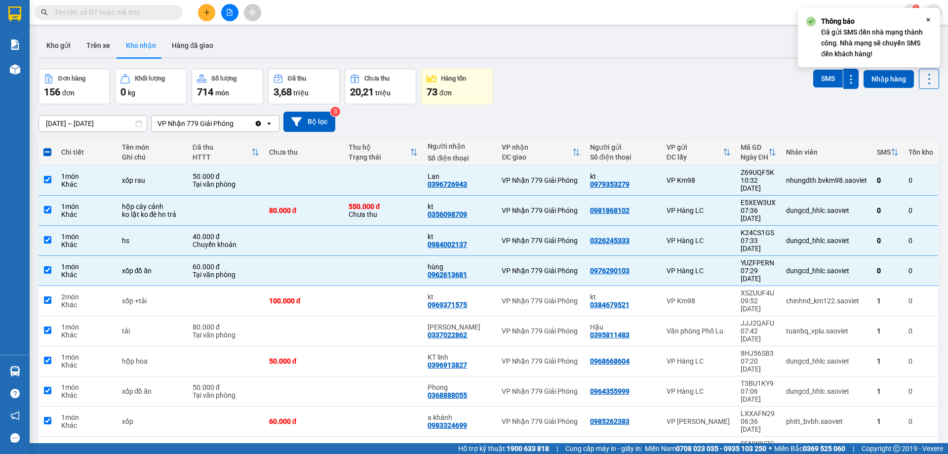
checkbox input "true"
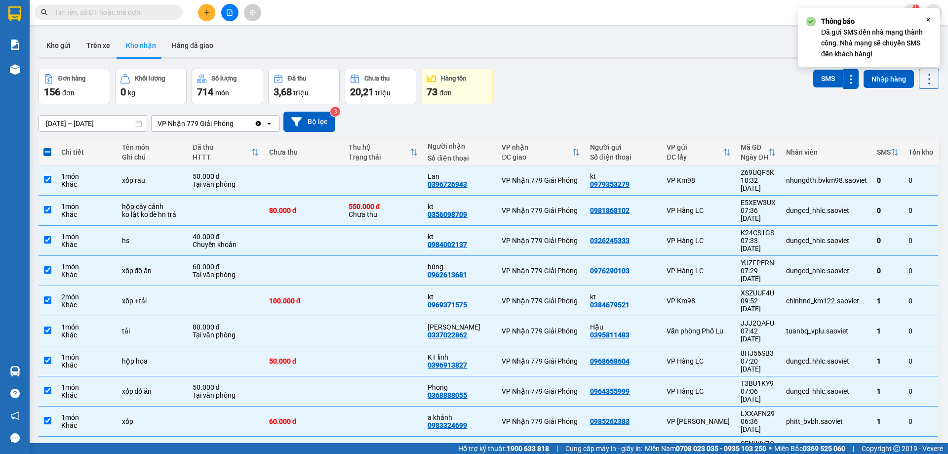
click at [48, 151] on span at bounding box center [47, 152] width 8 height 8
click at [47, 147] on input "checkbox" at bounding box center [47, 147] width 0 height 0
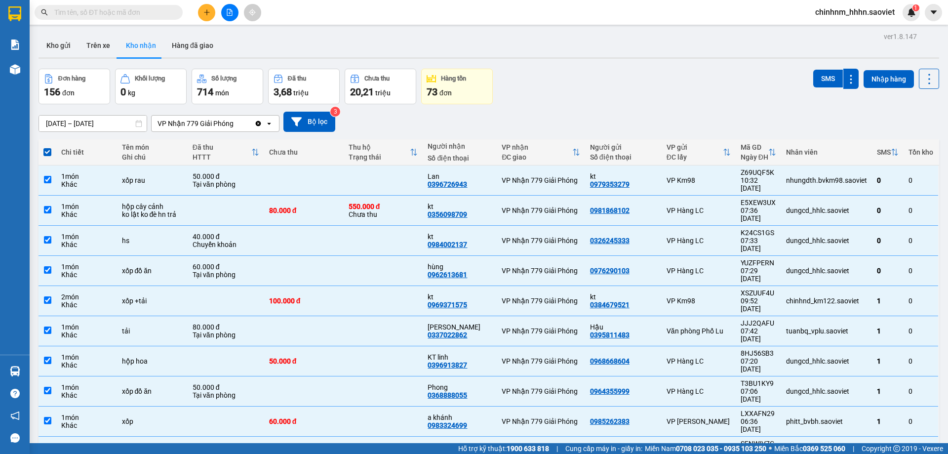
click at [51, 148] on label at bounding box center [47, 152] width 8 height 10
click at [47, 147] on input "checkbox" at bounding box center [47, 147] width 0 height 0
checkbox input "false"
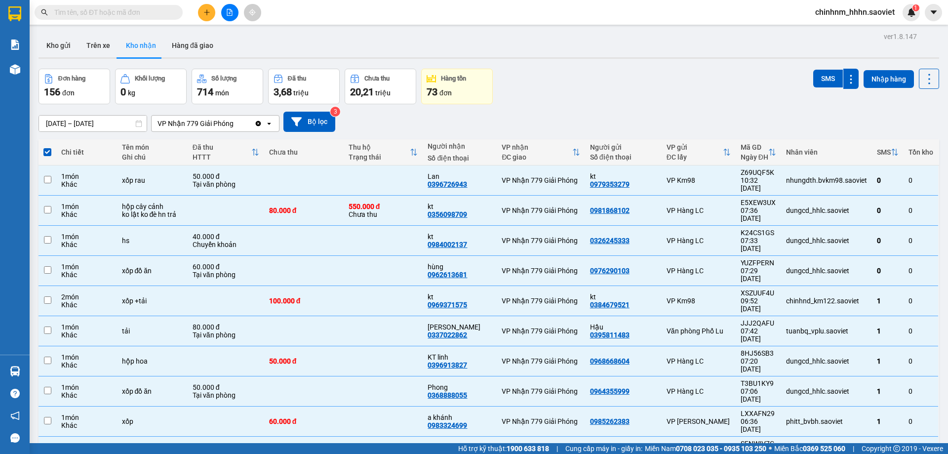
checkbox input "false"
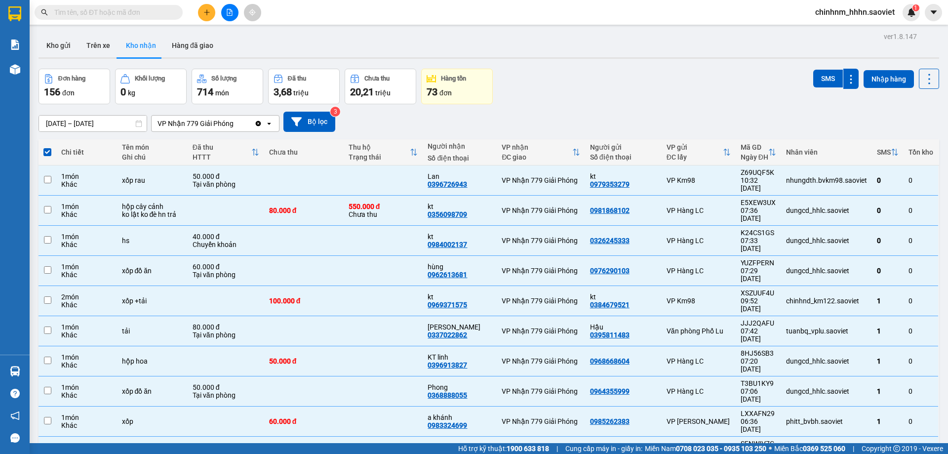
checkbox input "false"
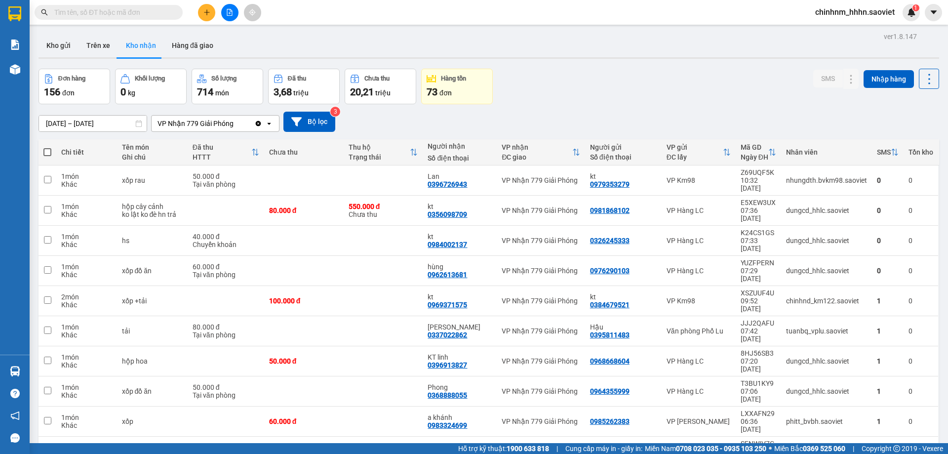
click at [48, 149] on span at bounding box center [47, 152] width 8 height 8
click at [47, 147] on input "checkbox" at bounding box center [47, 147] width 0 height 0
checkbox input "true"
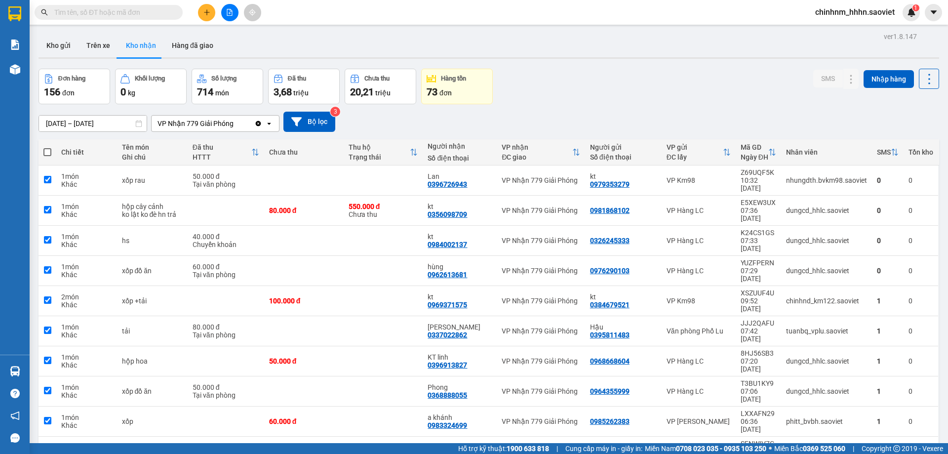
checkbox input "true"
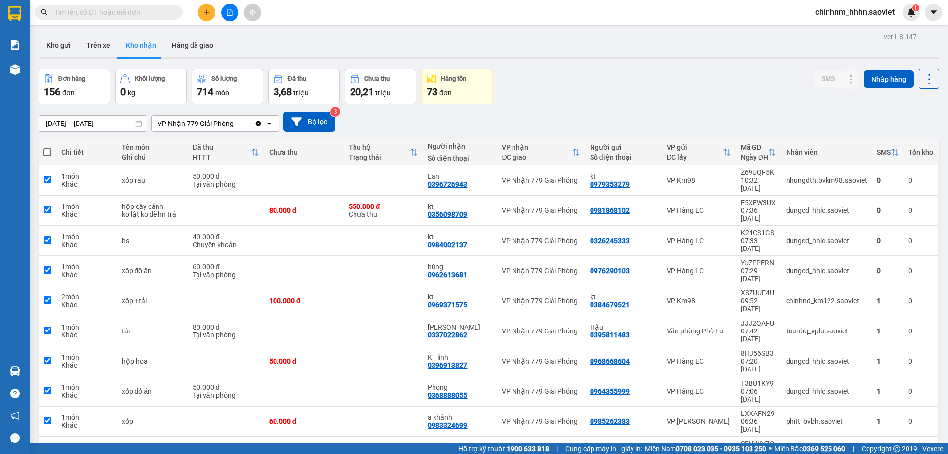
checkbox input "true"
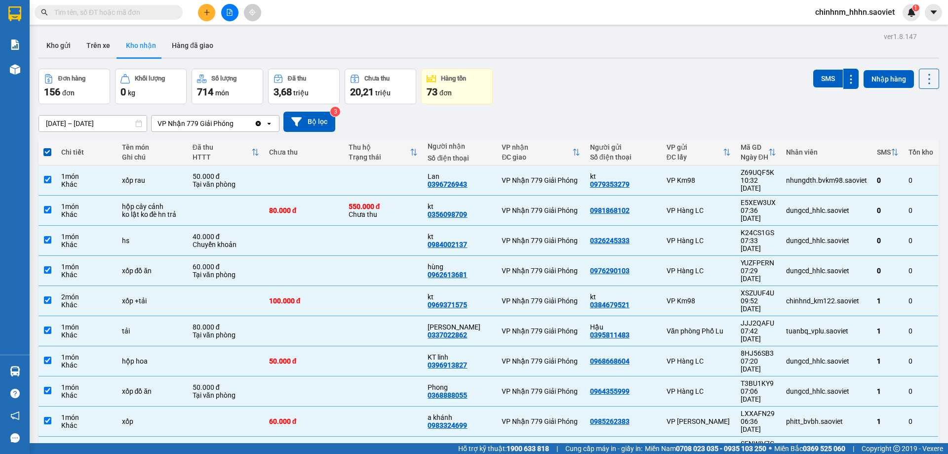
click at [48, 149] on span at bounding box center [47, 152] width 8 height 8
click at [47, 147] on input "checkbox" at bounding box center [47, 147] width 0 height 0
checkbox input "false"
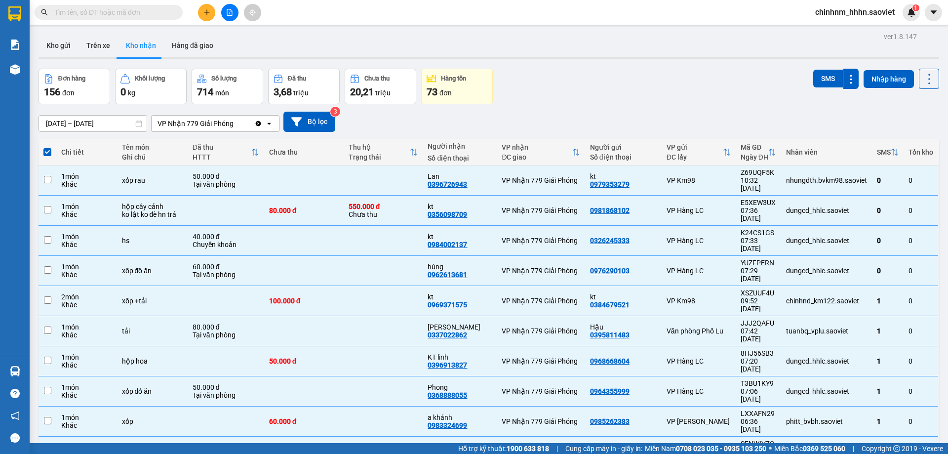
checkbox input "false"
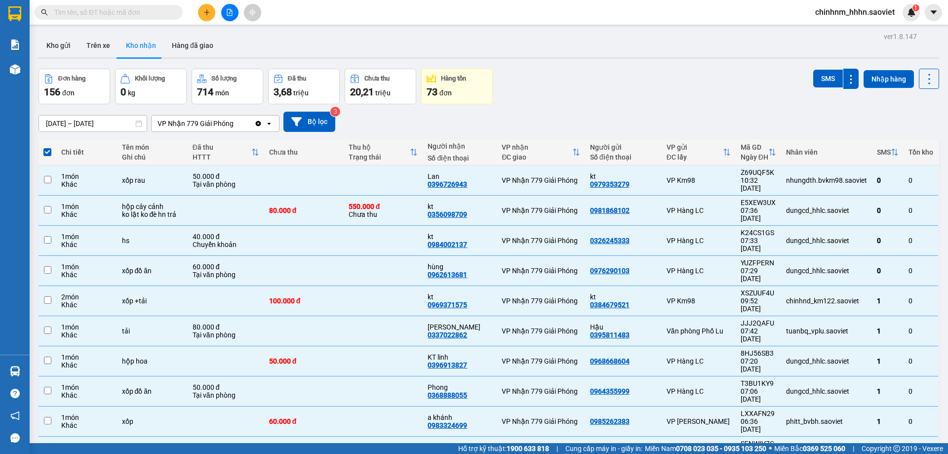
checkbox input "false"
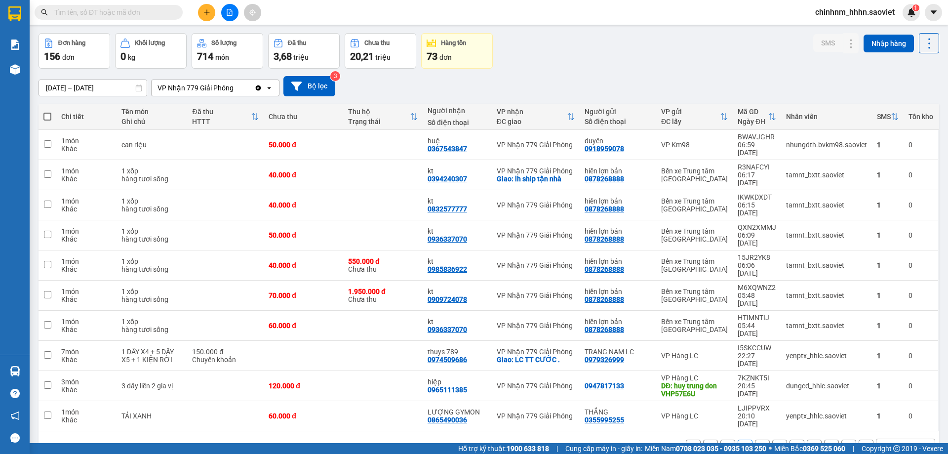
scroll to position [45, 0]
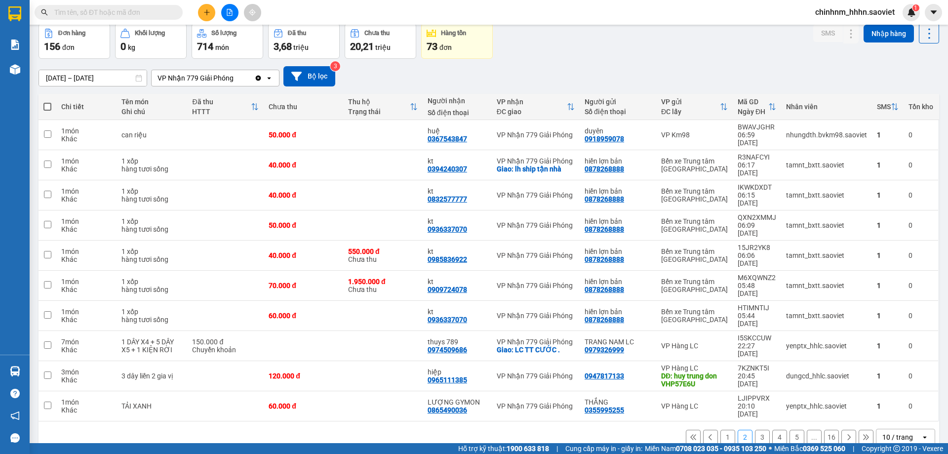
click at [720, 430] on button "1" at bounding box center [727, 437] width 15 height 15
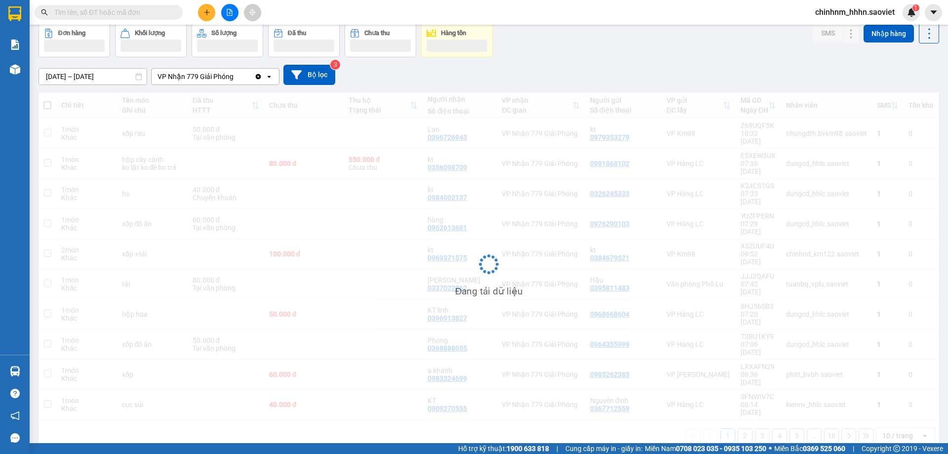
click at [136, 9] on input "text" at bounding box center [112, 12] width 117 height 11
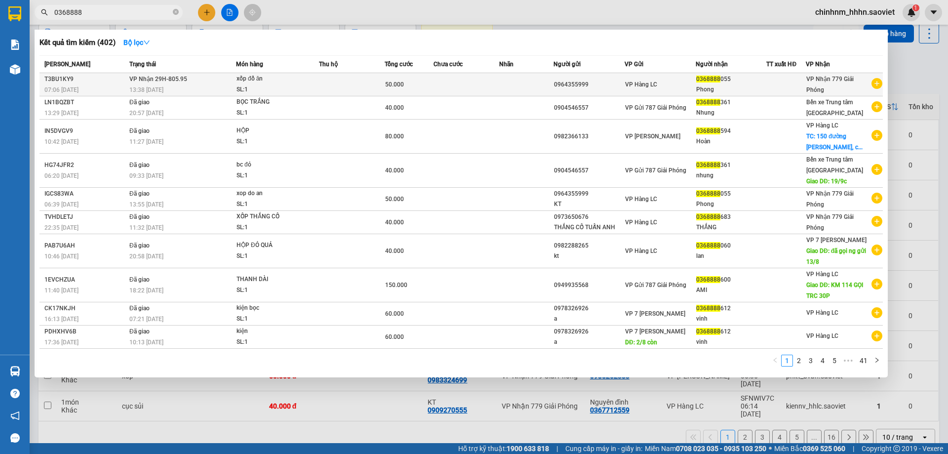
type input "0368888"
click at [421, 85] on div "50.000" at bounding box center [409, 84] width 48 height 11
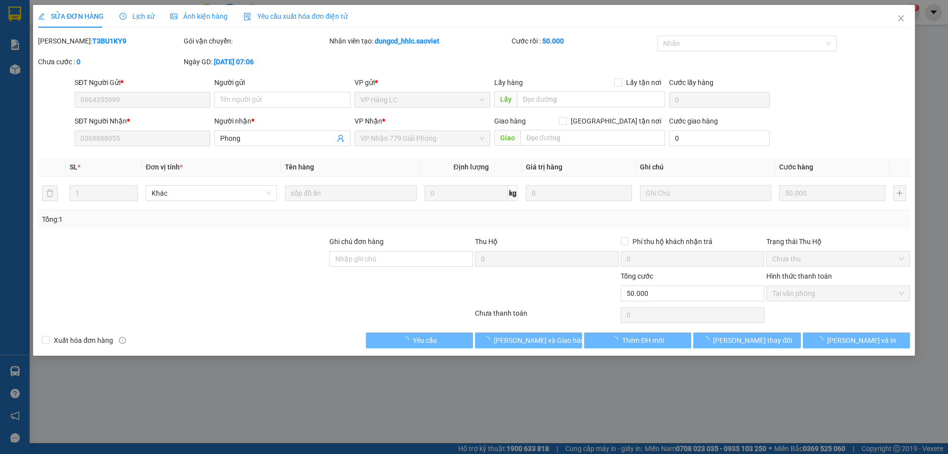
type input "0964355999"
type input "0368888055"
type input "Phong"
type input "0"
type input "50.000"
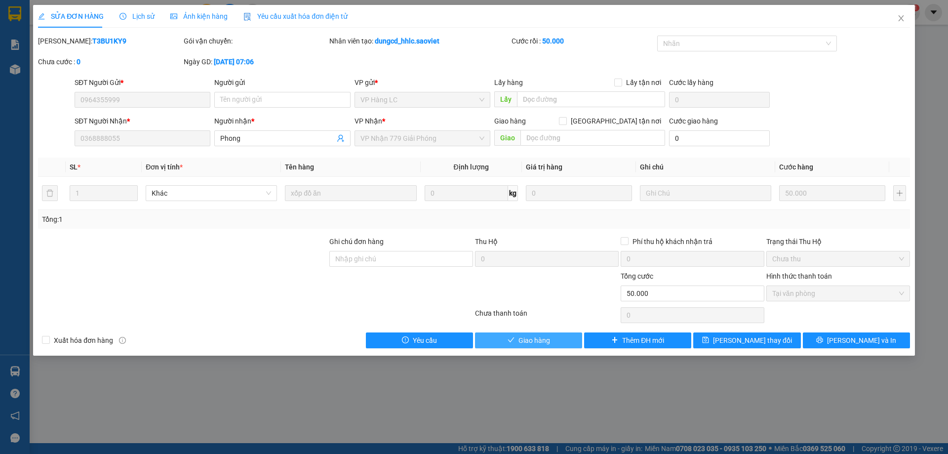
click at [536, 342] on span "Giao hàng" at bounding box center [535, 340] width 32 height 11
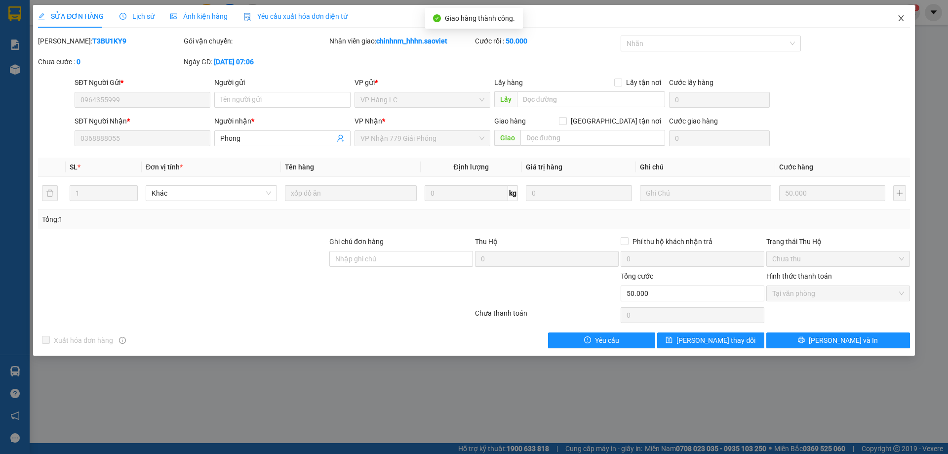
click at [896, 12] on span "Close" at bounding box center [901, 19] width 28 height 28
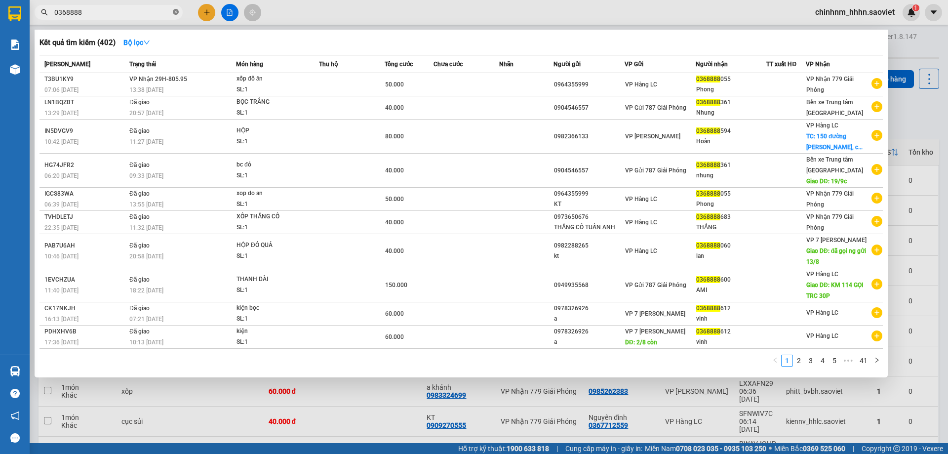
click at [177, 9] on icon "close-circle" at bounding box center [176, 12] width 6 height 6
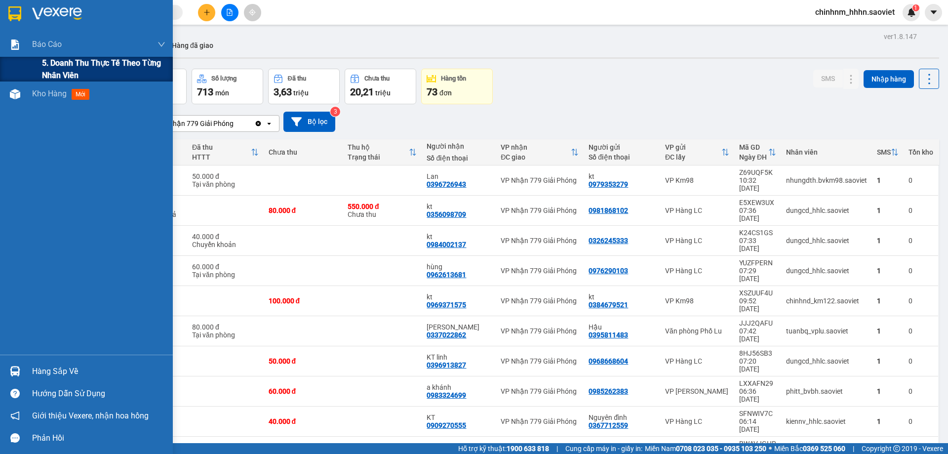
click at [57, 70] on span "5. Doanh thu thực tế theo từng nhân viên" at bounding box center [103, 69] width 123 height 25
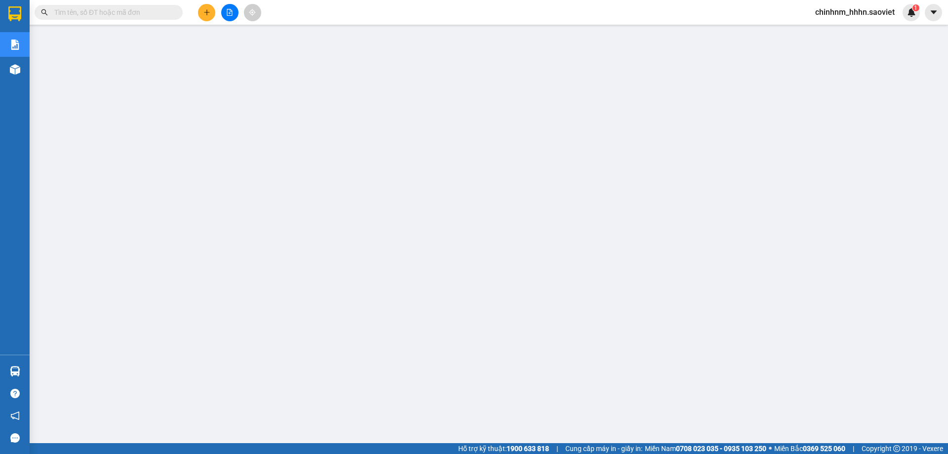
click at [145, 16] on input "text" at bounding box center [112, 12] width 117 height 11
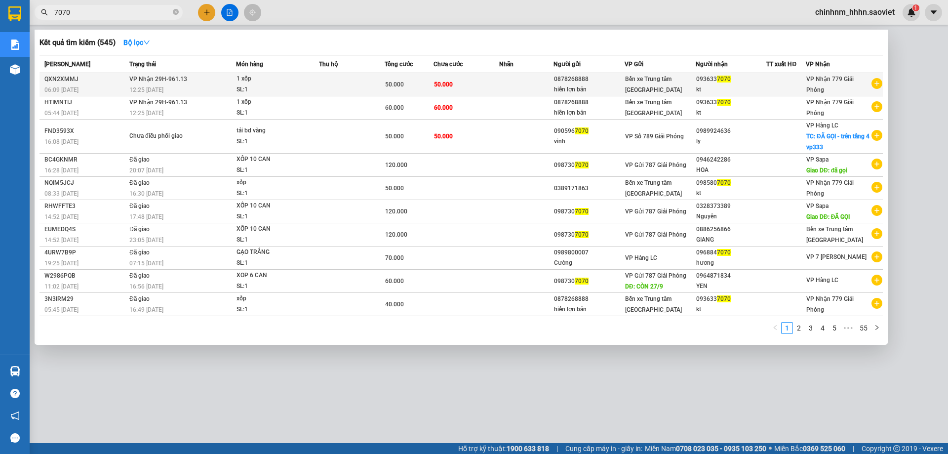
type input "7070"
click at [442, 84] on span "50.000" at bounding box center [443, 84] width 19 height 7
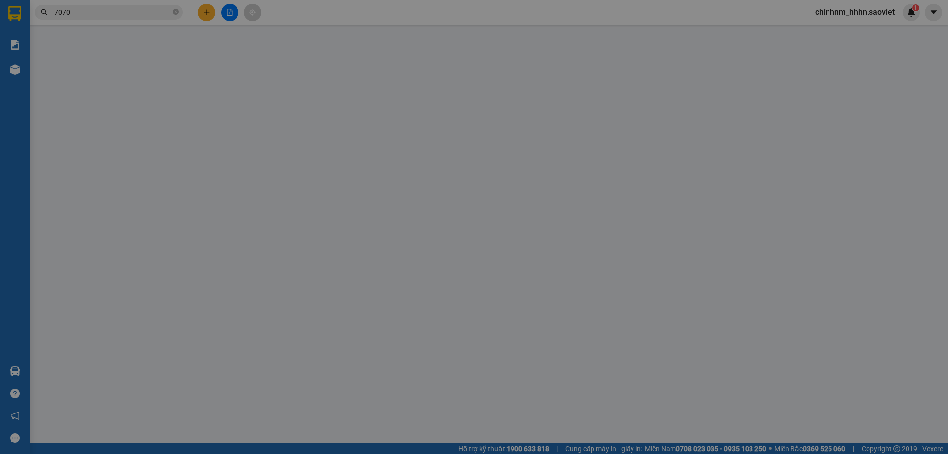
type input "0878268888"
type input "hiền lợn bản"
type input "0936337070"
type input "kt"
type input "0"
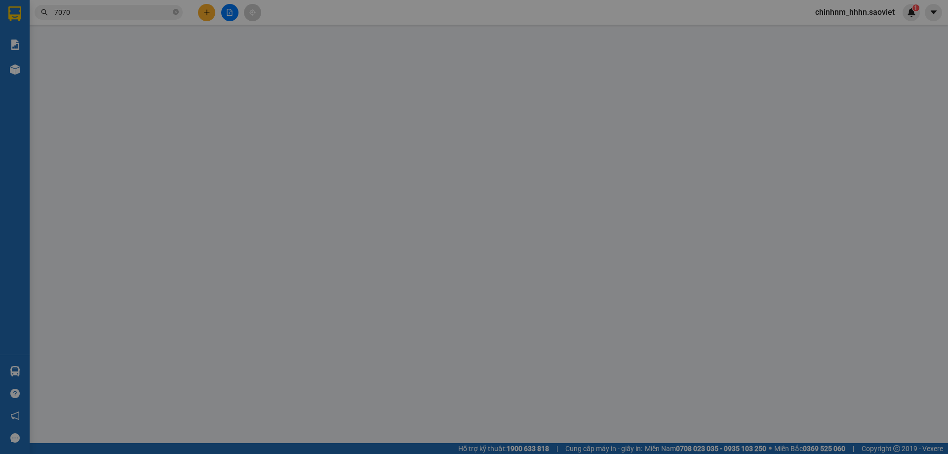
type input "50.000"
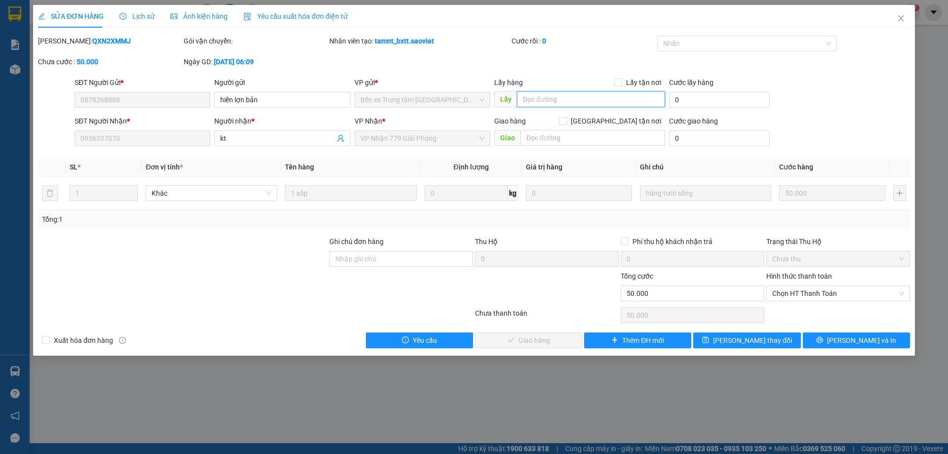
click at [571, 99] on input "text" at bounding box center [591, 99] width 148 height 16
type input "19b/68/281 truong dinh"
click at [764, 337] on span "[PERSON_NAME] thay đổi" at bounding box center [752, 340] width 79 height 11
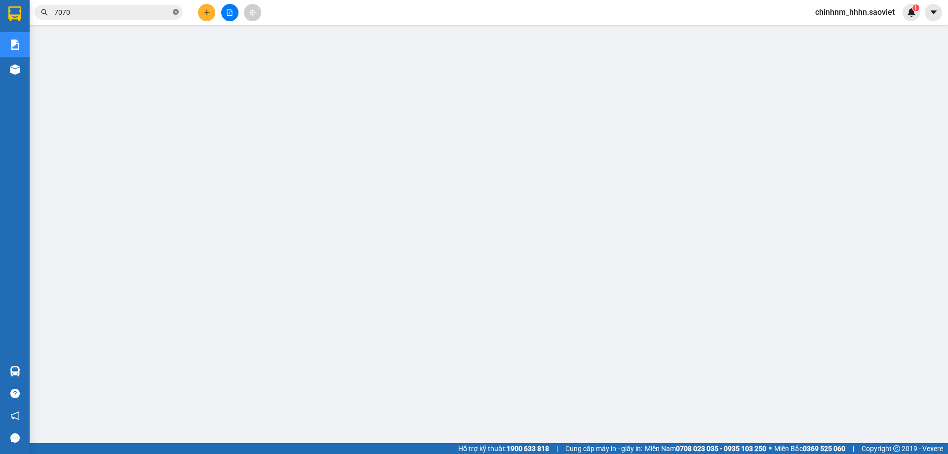
click at [175, 11] on icon "close-circle" at bounding box center [176, 12] width 6 height 6
click at [150, 9] on input "text" at bounding box center [112, 12] width 117 height 11
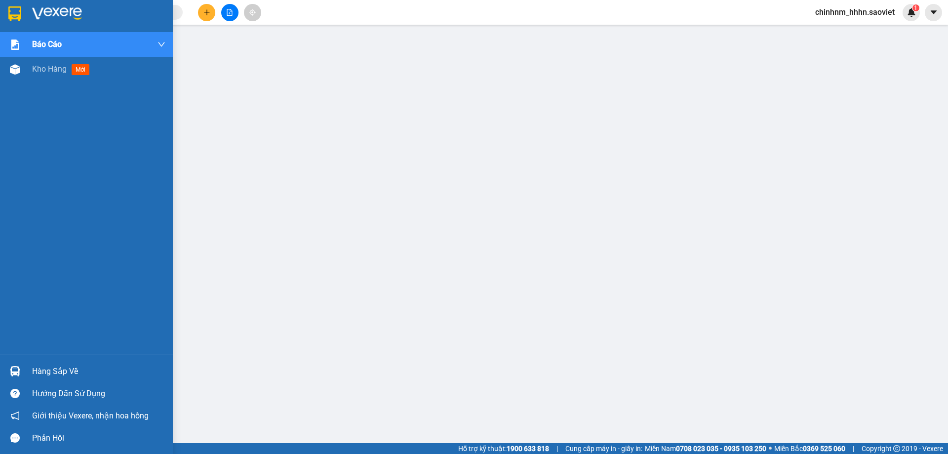
click at [27, 17] on div at bounding box center [86, 16] width 173 height 32
